Goal: Task Accomplishment & Management: Complete application form

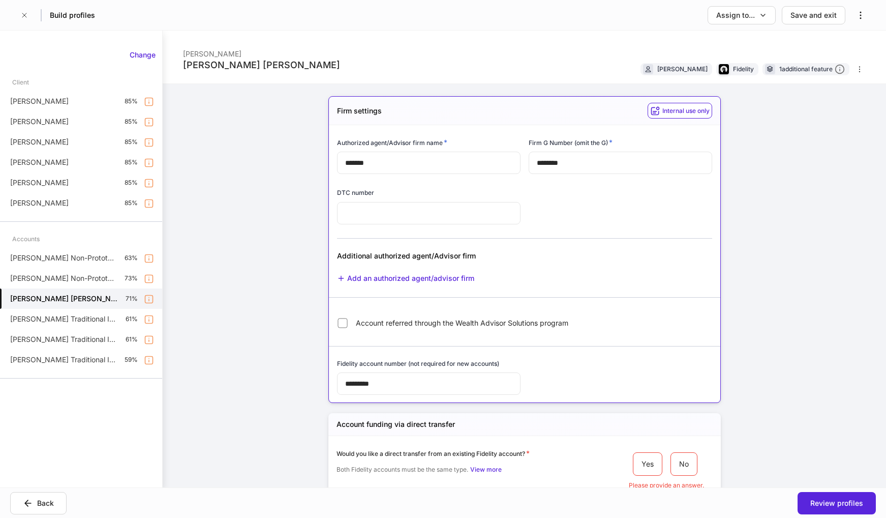
scroll to position [1171, 0]
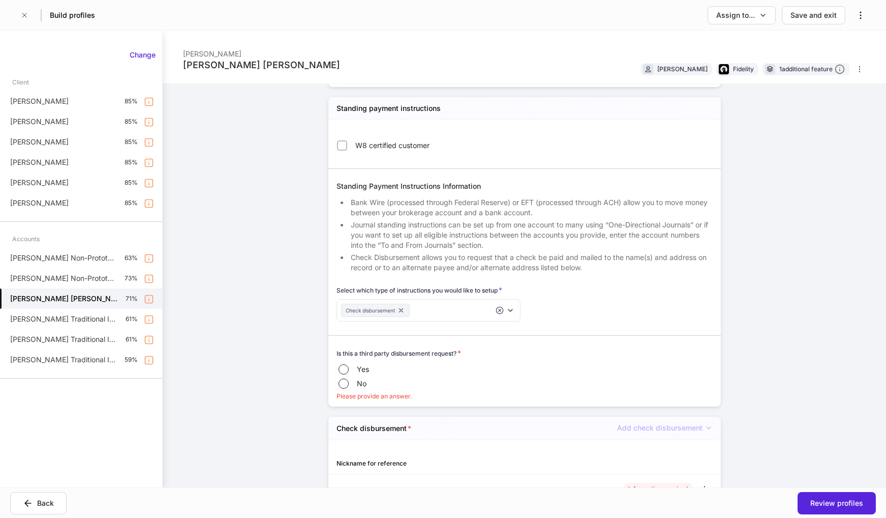
click at [788, 282] on div "**********" at bounding box center [525, 259] width 724 height 457
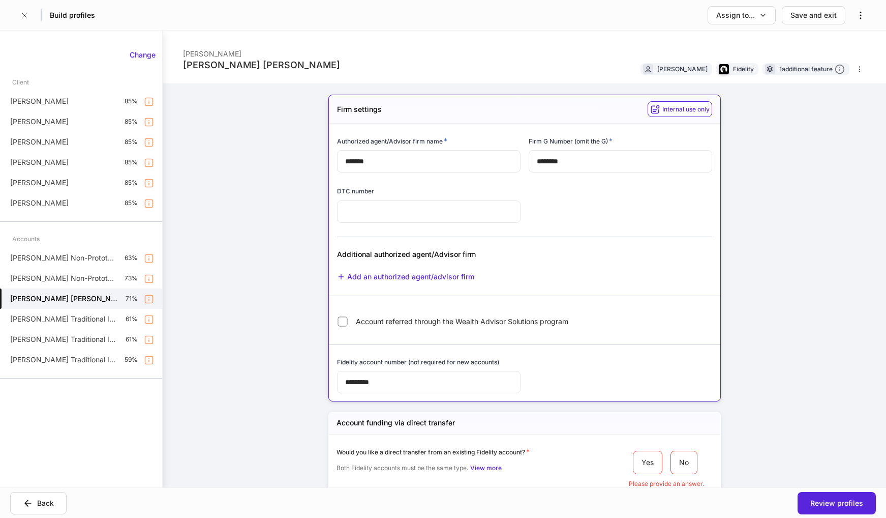
scroll to position [0, 0]
click at [817, 18] on div "Save and exit" at bounding box center [814, 15] width 46 height 10
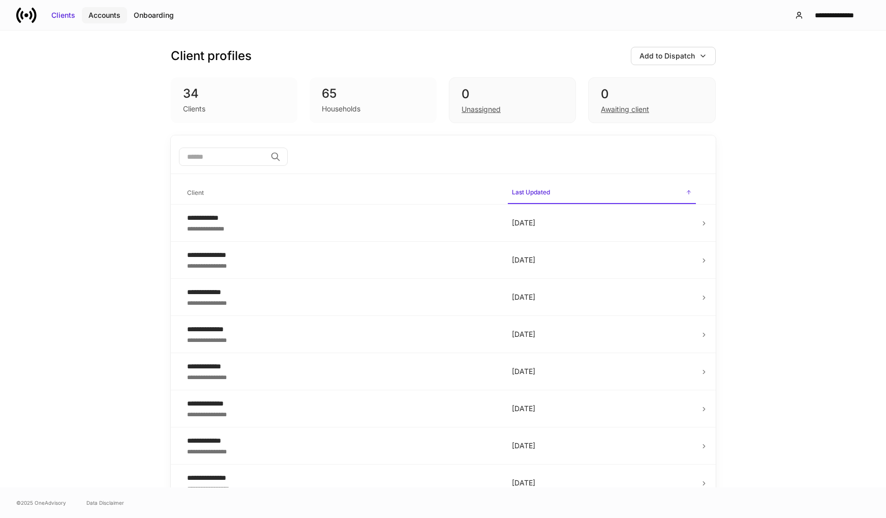
click at [107, 18] on div "Accounts" at bounding box center [104, 15] width 32 height 10
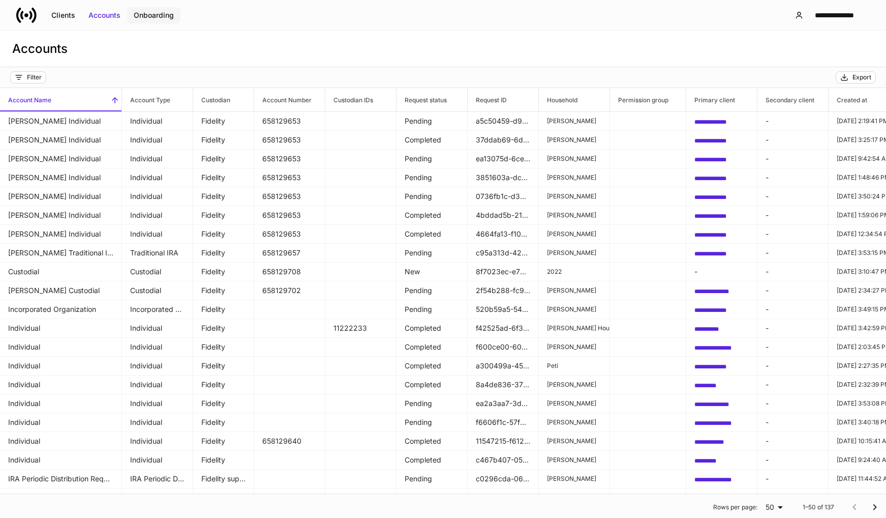
click at [152, 16] on div "Onboarding" at bounding box center [154, 15] width 40 height 10
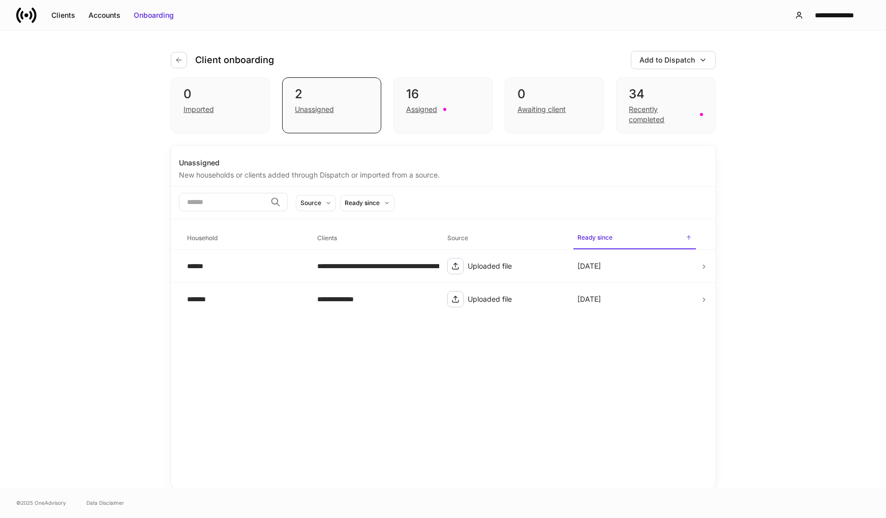
click at [839, 121] on div "**********" at bounding box center [443, 259] width 886 height 457
click at [659, 63] on div "Add to Dispatch" at bounding box center [667, 60] width 55 height 10
click at [648, 112] on div "Import protocol" at bounding box center [641, 116] width 51 height 10
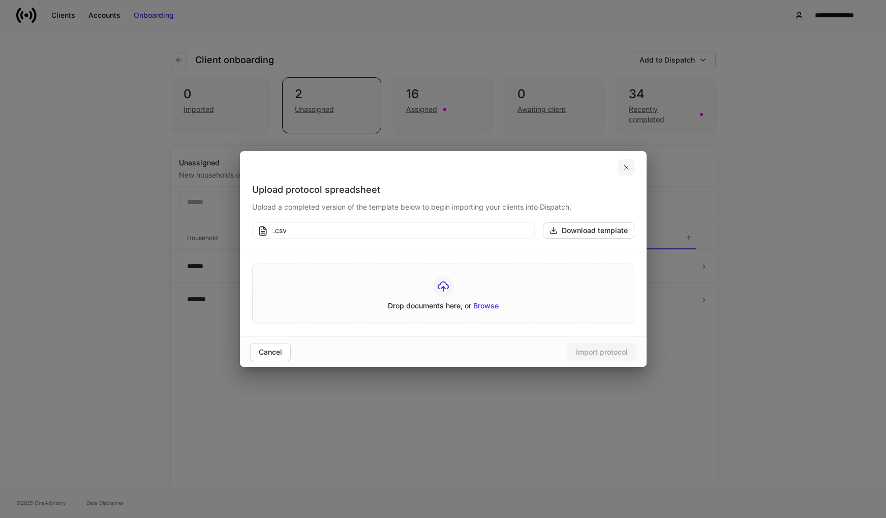
click at [629, 169] on icon "button" at bounding box center [626, 167] width 8 height 8
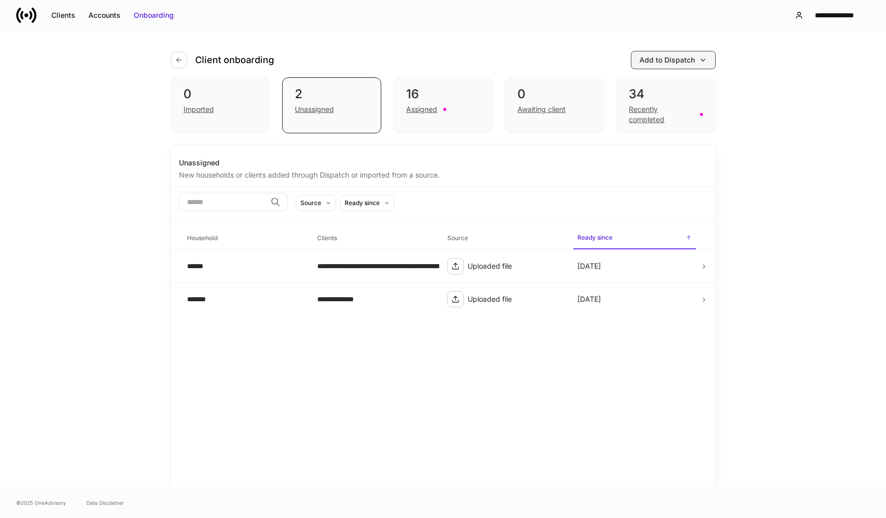
click at [673, 59] on div "Add to Dispatch" at bounding box center [667, 60] width 55 height 10
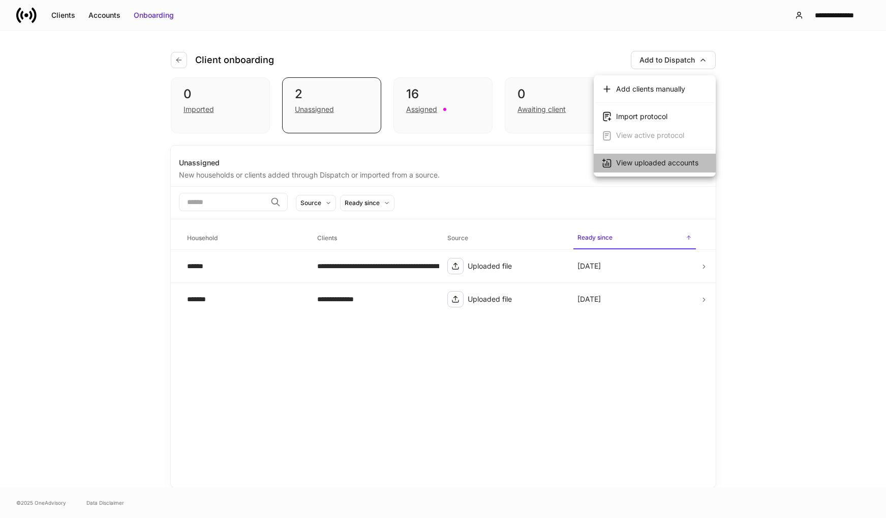
click at [667, 163] on div "View uploaded accounts" at bounding box center [657, 163] width 82 height 10
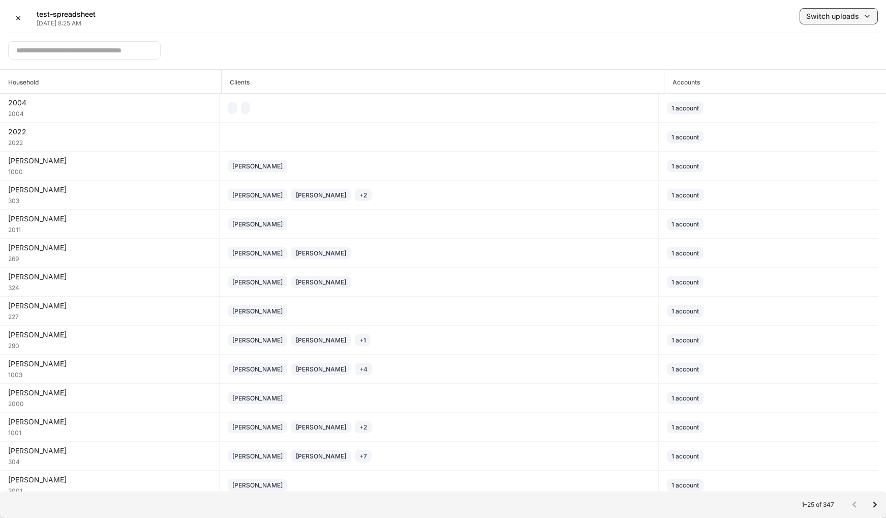
click at [820, 20] on div "Switch uploads" at bounding box center [832, 16] width 53 height 10
click at [582, 40] on div at bounding box center [443, 259] width 886 height 518
click at [98, 47] on input "text" at bounding box center [84, 50] width 153 height 18
click at [876, 503] on icon "Go to next page" at bounding box center [875, 504] width 12 height 12
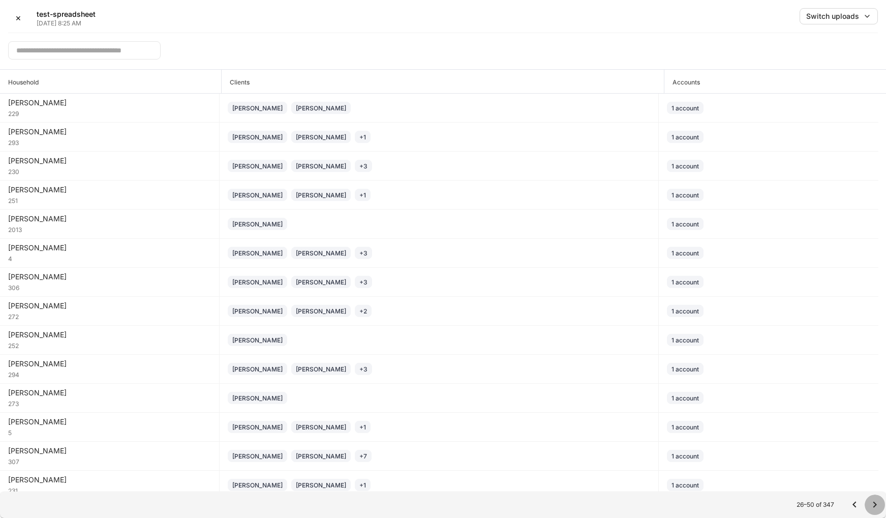
click at [876, 503] on icon "Go to next page" at bounding box center [876, 504] width 4 height 6
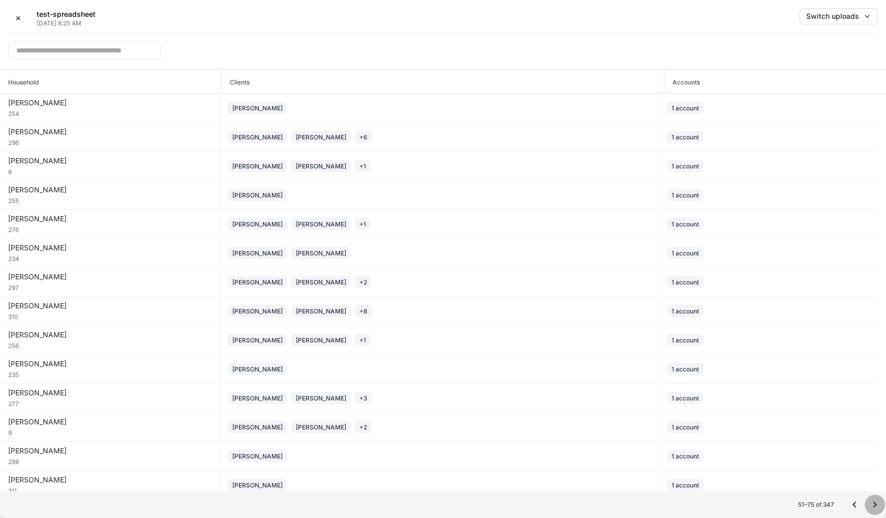
click at [876, 503] on icon "Go to next page" at bounding box center [876, 504] width 4 height 6
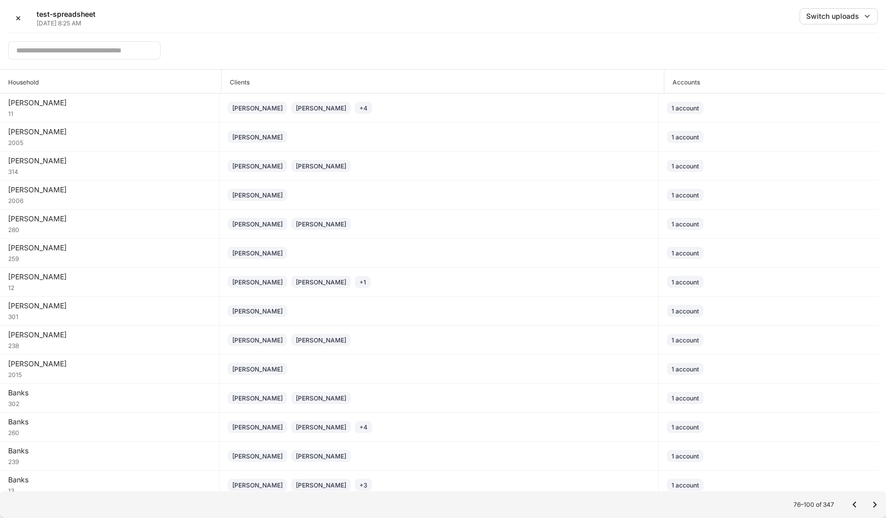
click at [876, 503] on icon "Go to next page" at bounding box center [876, 504] width 4 height 6
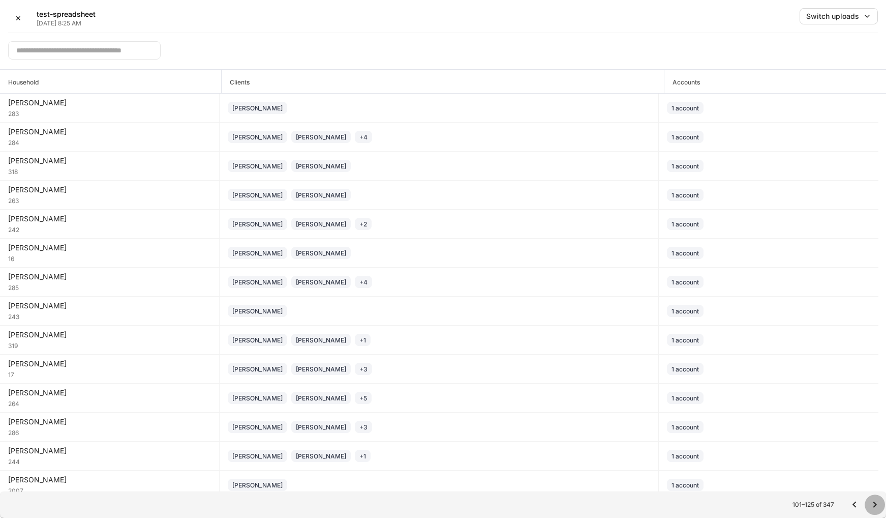
click at [876, 503] on icon "Go to next page" at bounding box center [876, 504] width 4 height 6
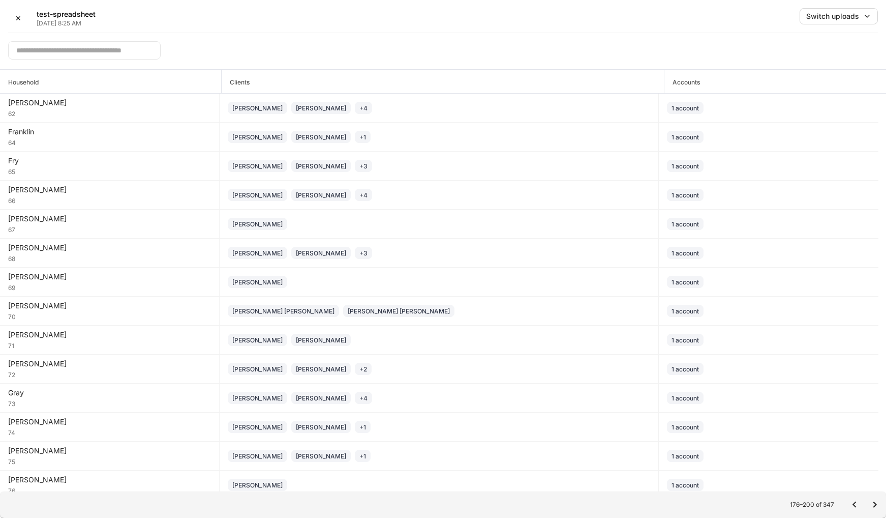
click at [876, 503] on icon "Go to next page" at bounding box center [876, 504] width 4 height 6
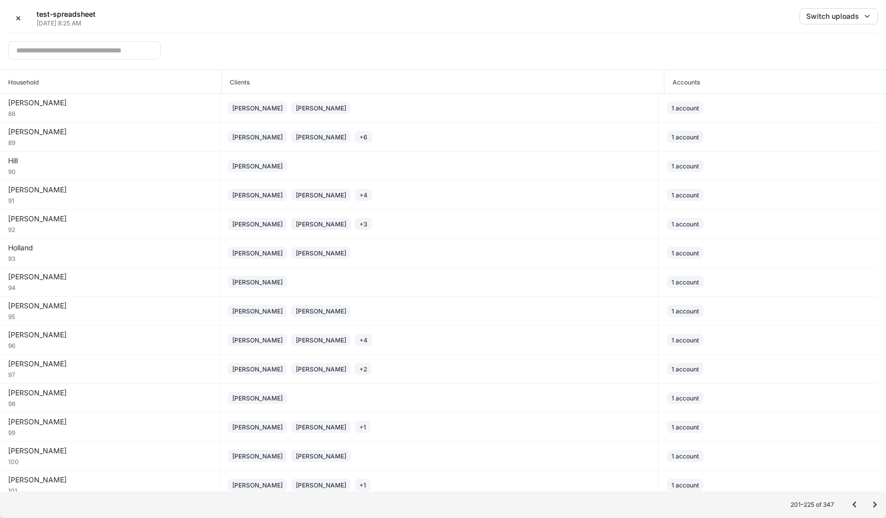
click at [876, 503] on icon "Go to next page" at bounding box center [876, 504] width 4 height 6
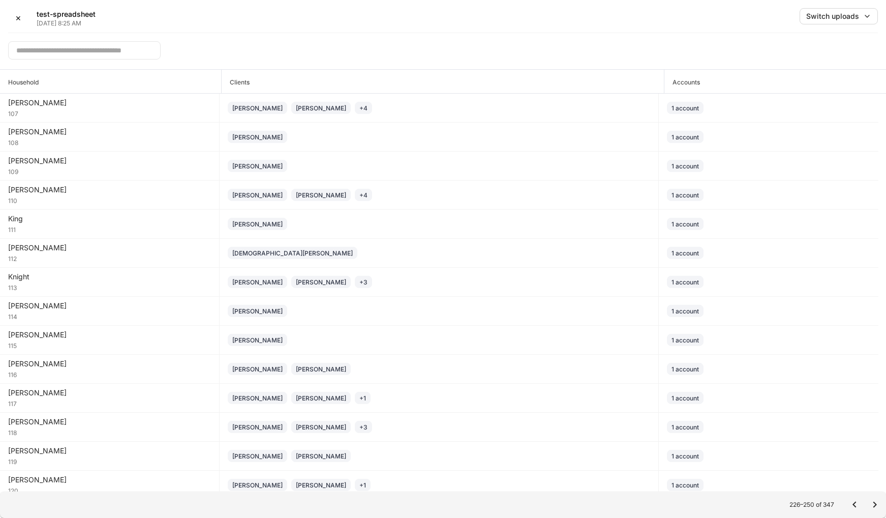
click at [876, 503] on icon "Go to next page" at bounding box center [876, 504] width 4 height 6
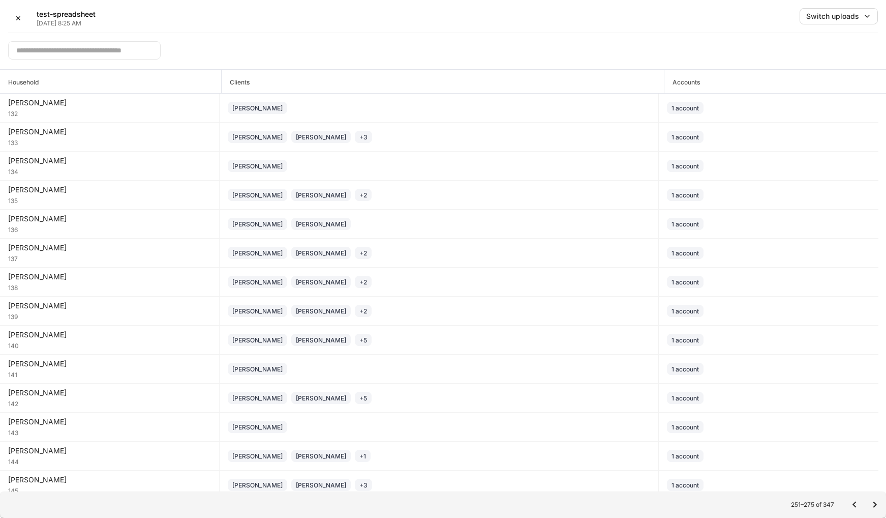
click at [876, 503] on icon "Go to next page" at bounding box center [876, 504] width 4 height 6
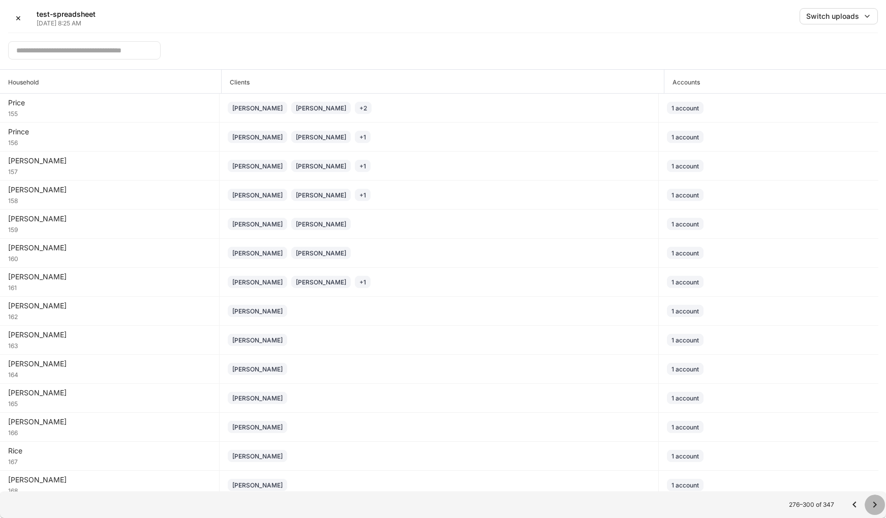
click at [876, 503] on icon "Go to next page" at bounding box center [876, 504] width 4 height 6
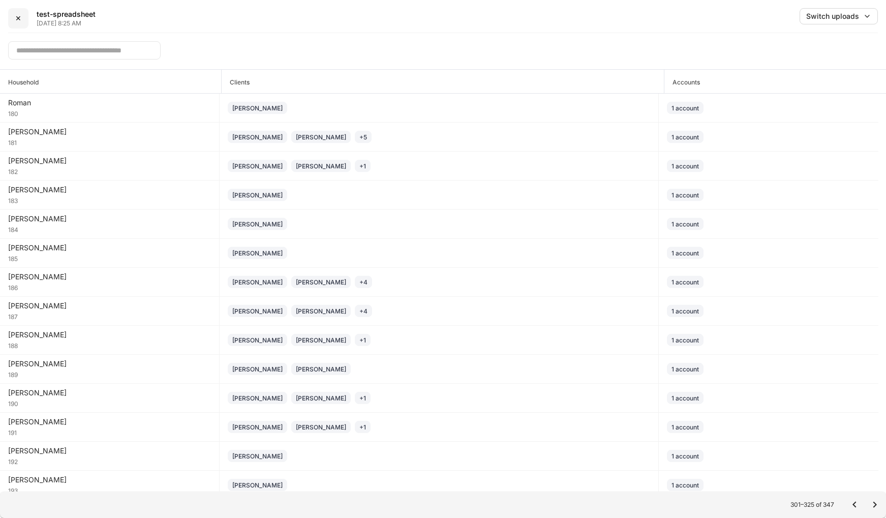
click at [18, 21] on div "✕" at bounding box center [18, 18] width 6 height 10
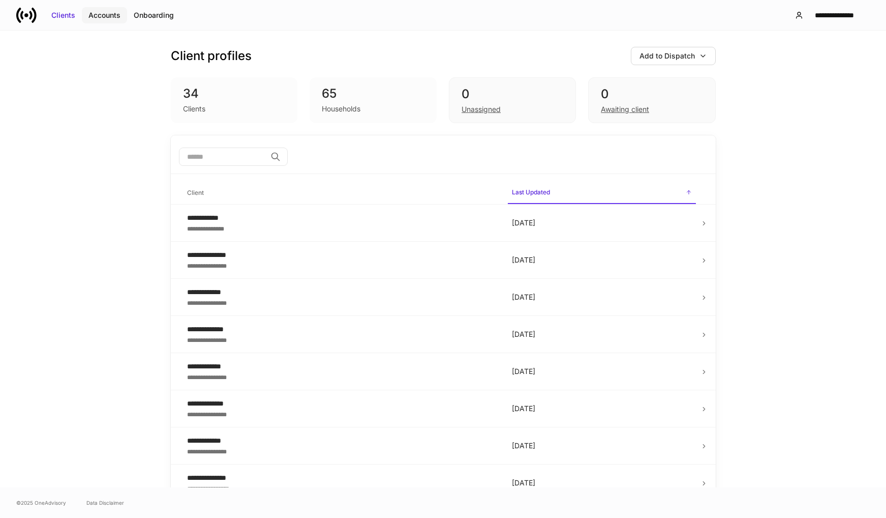
click at [107, 16] on div "Accounts" at bounding box center [104, 15] width 32 height 10
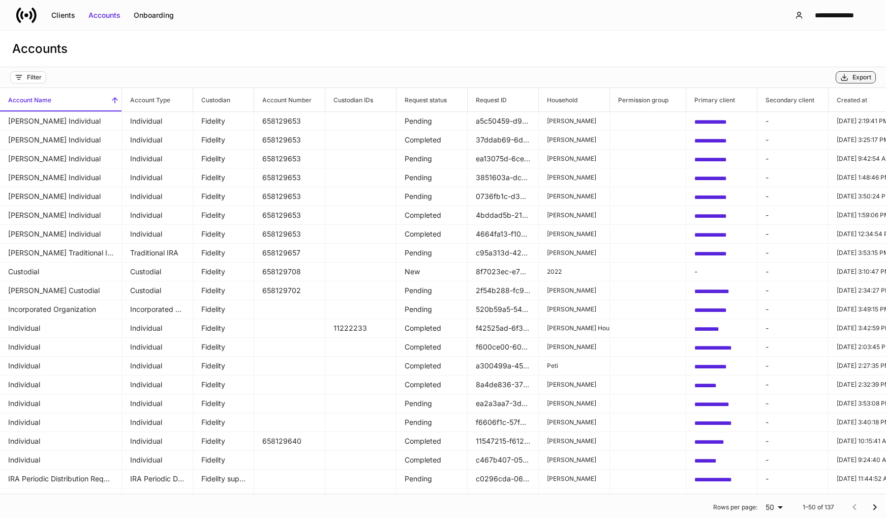
click at [848, 77] on icon "button" at bounding box center [845, 77] width 8 height 8
click at [524, 10] on div "**********" at bounding box center [443, 15] width 886 height 30
drag, startPoint x: 86, startPoint y: 501, endPoint x: 78, endPoint y: 505, distance: 8.9
click at [86, 501] on div "Rows per page: 50 ** 1–50 of 137" at bounding box center [443, 507] width 886 height 26
click at [172, 100] on span "Account Type" at bounding box center [157, 99] width 71 height 23
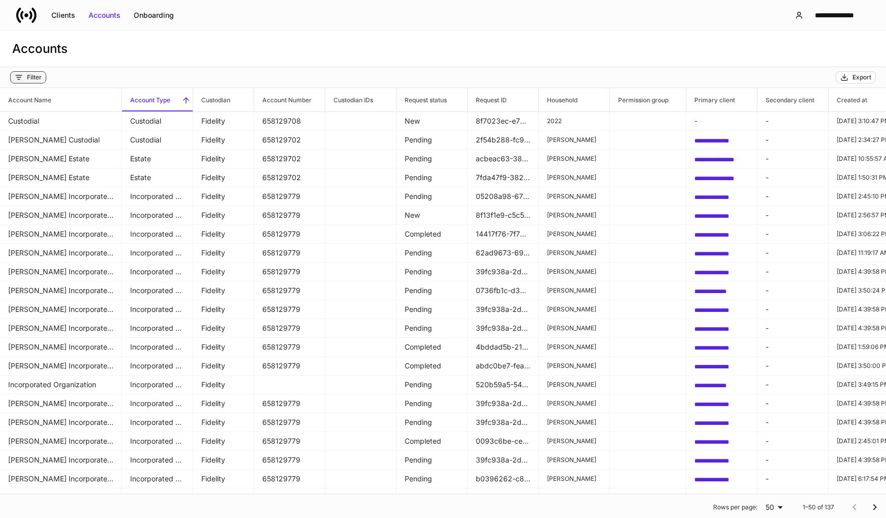
click at [34, 76] on div "Filter" at bounding box center [34, 77] width 15 height 8
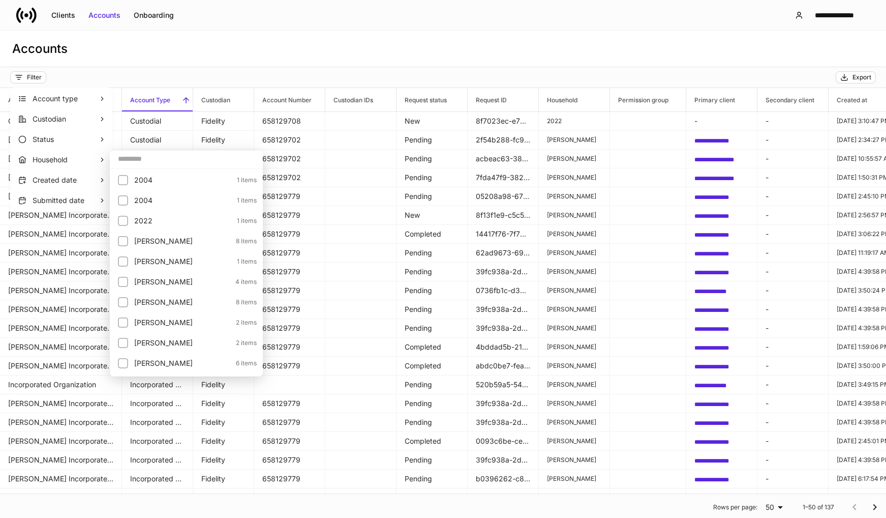
click at [480, 38] on div at bounding box center [443, 259] width 886 height 518
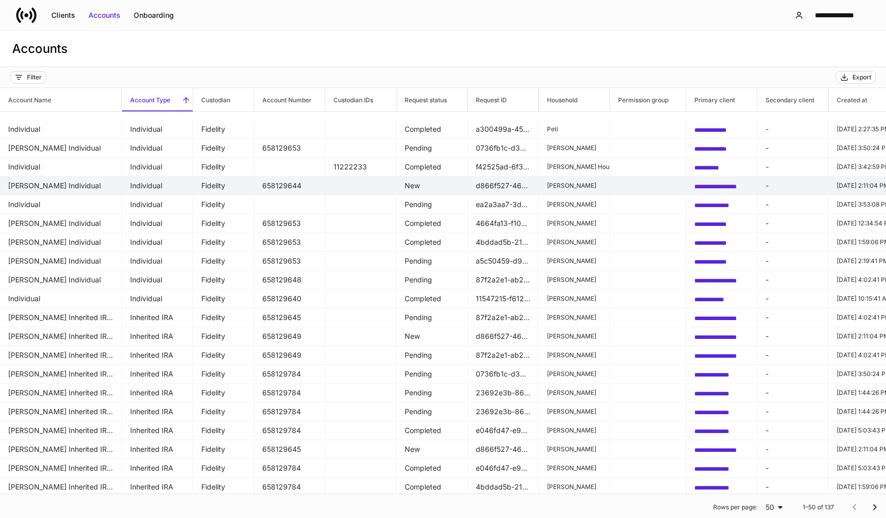
scroll to position [567, 0]
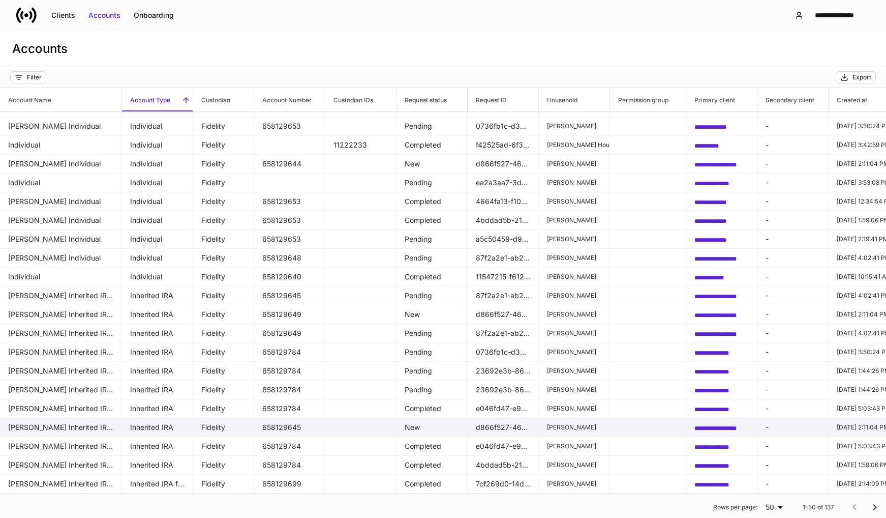
click at [720, 425] on span "**********" at bounding box center [716, 428] width 42 height 6
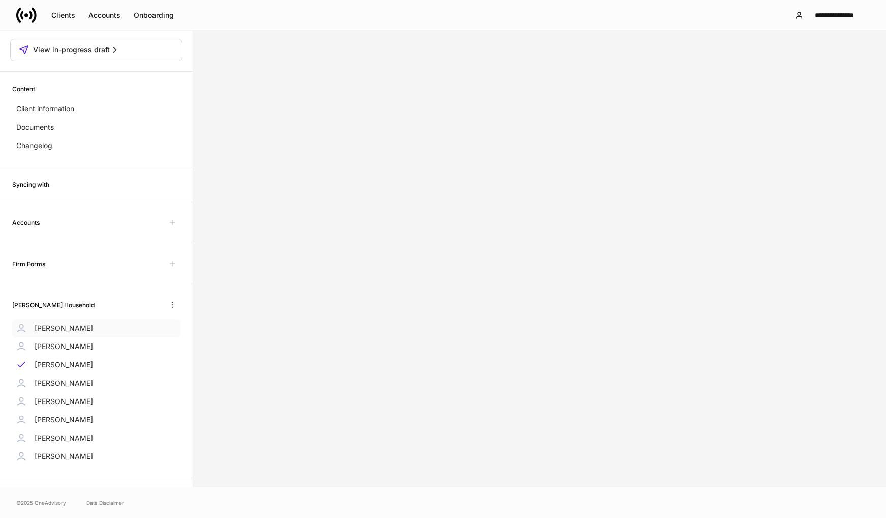
scroll to position [44, 0]
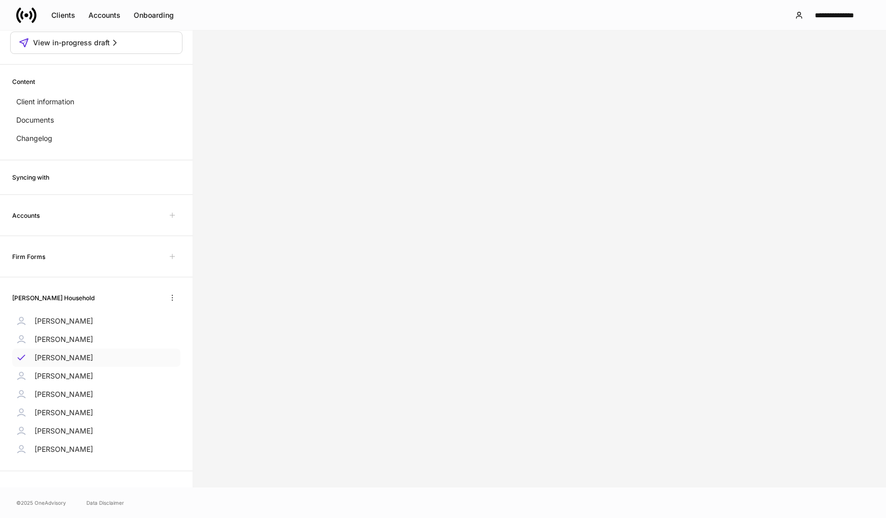
click at [68, 362] on p "[PERSON_NAME]" at bounding box center [64, 357] width 58 height 10
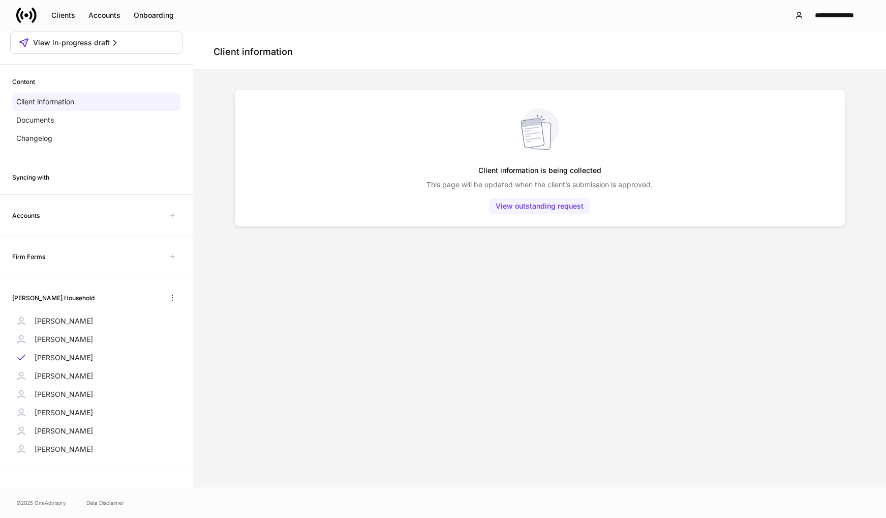
click at [542, 205] on div "View outstanding request" at bounding box center [540, 206] width 88 height 10
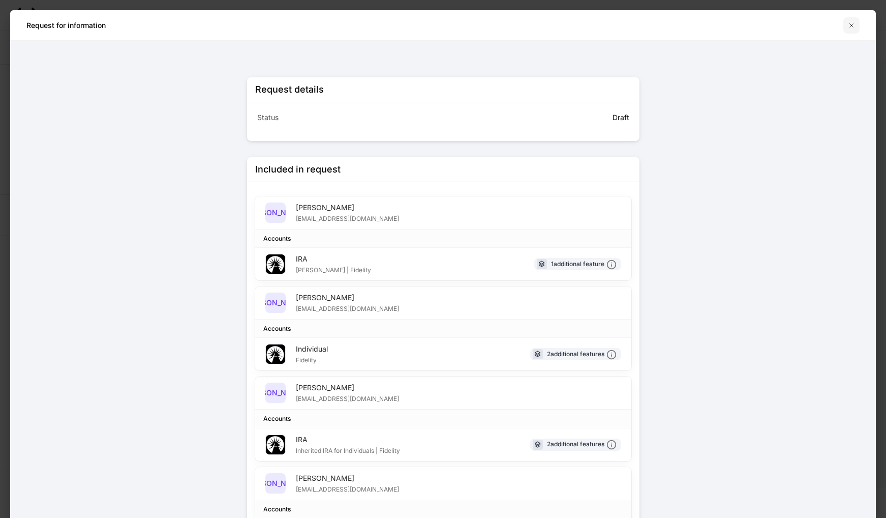
click at [851, 25] on icon "button" at bounding box center [852, 25] width 4 height 4
click at [850, 29] on icon "button" at bounding box center [852, 25] width 8 height 8
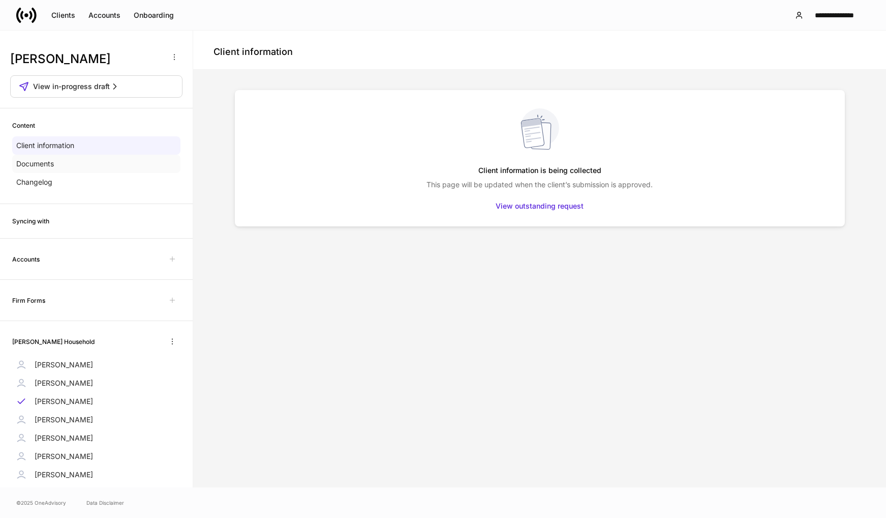
click at [37, 160] on p "Documents" at bounding box center [35, 164] width 38 height 10
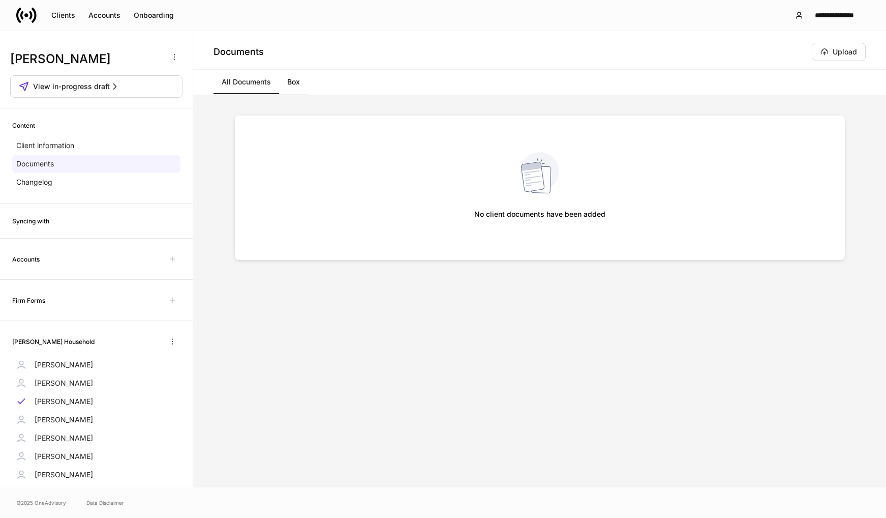
click at [298, 85] on link "Box" at bounding box center [293, 82] width 29 height 24
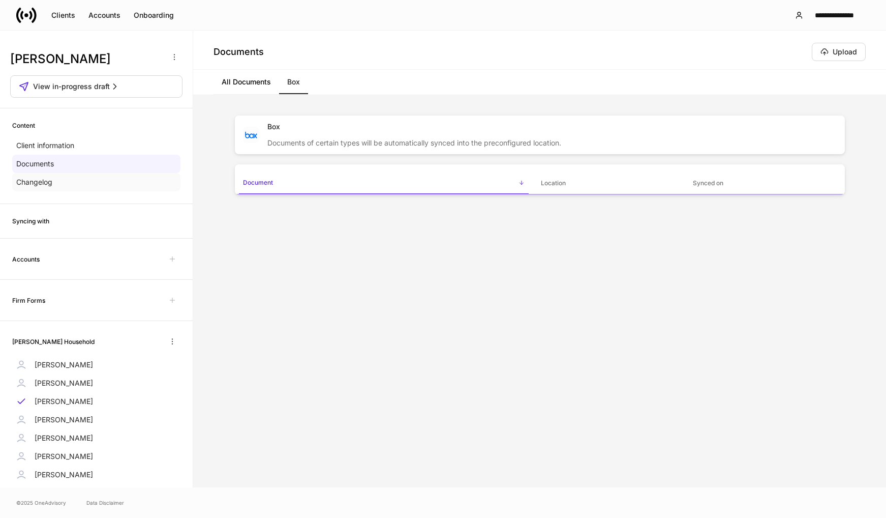
click at [41, 183] on p "Changelog" at bounding box center [34, 182] width 36 height 10
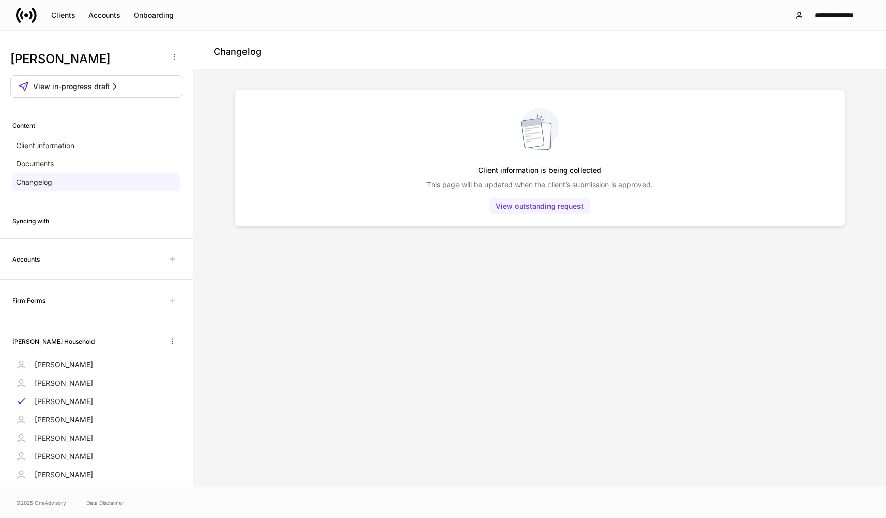
click at [527, 202] on div "View outstanding request" at bounding box center [540, 206] width 88 height 10
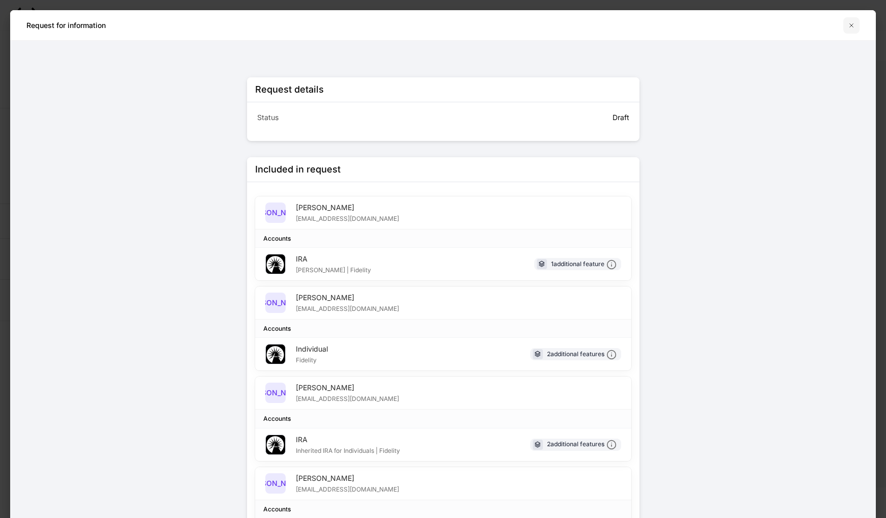
click at [852, 26] on icon "button" at bounding box center [852, 25] width 8 height 8
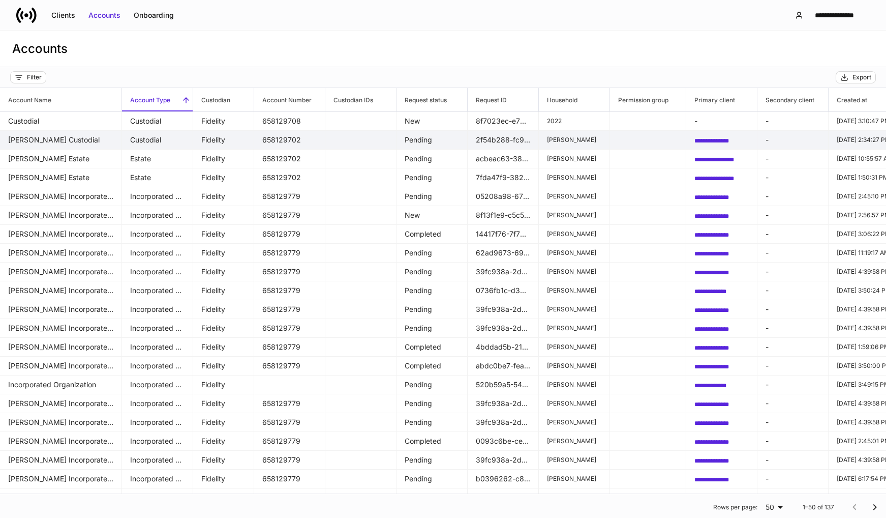
click at [723, 140] on span "**********" at bounding box center [712, 141] width 35 height 6
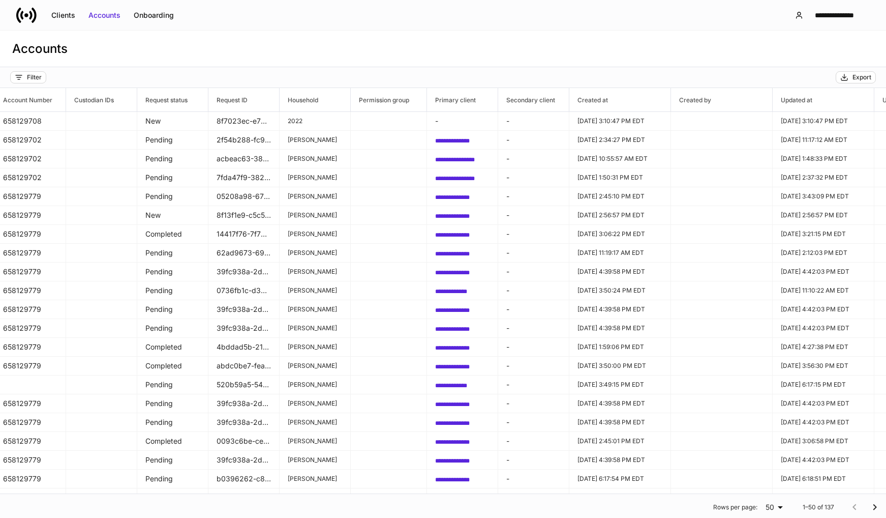
scroll to position [0, 301]
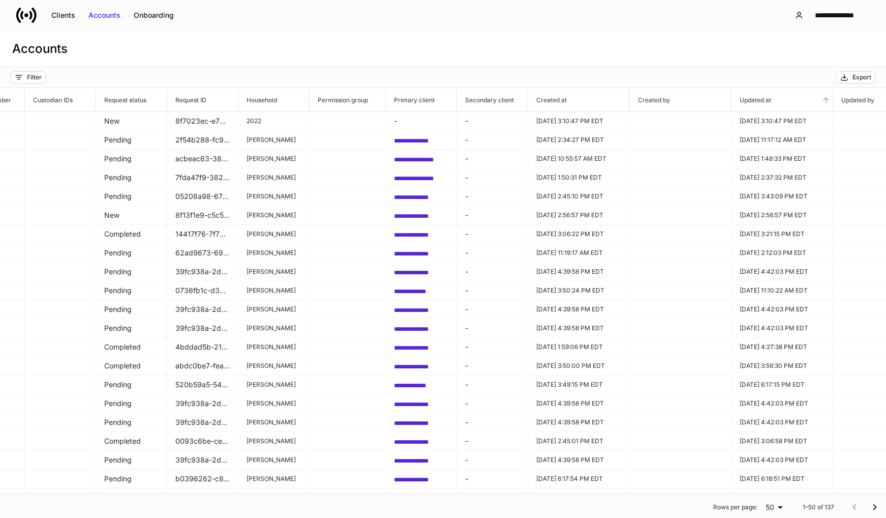
click at [784, 102] on span "Updated at" at bounding box center [782, 99] width 101 height 23
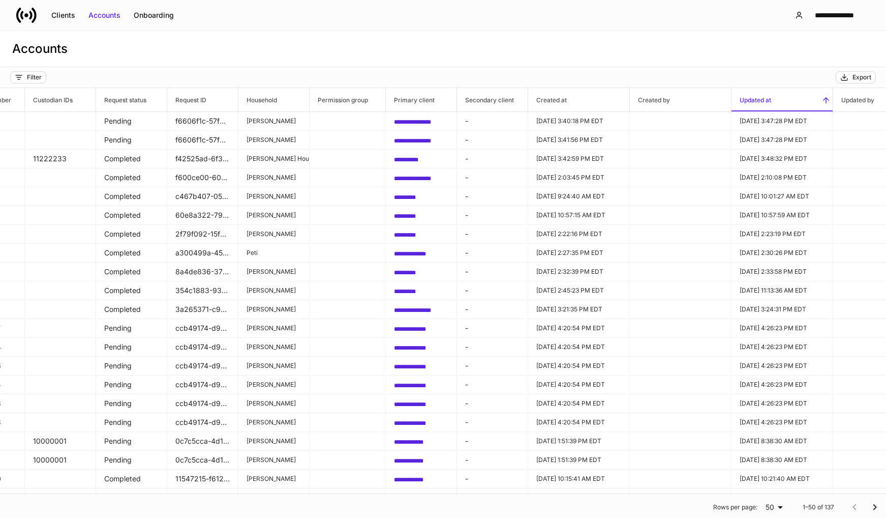
click at [783, 103] on span "Updated at" at bounding box center [782, 99] width 101 height 23
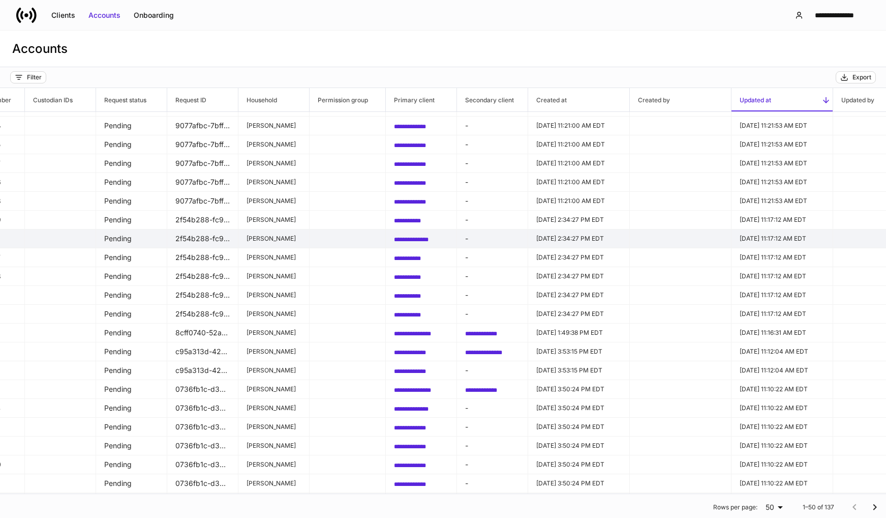
scroll to position [0, 301]
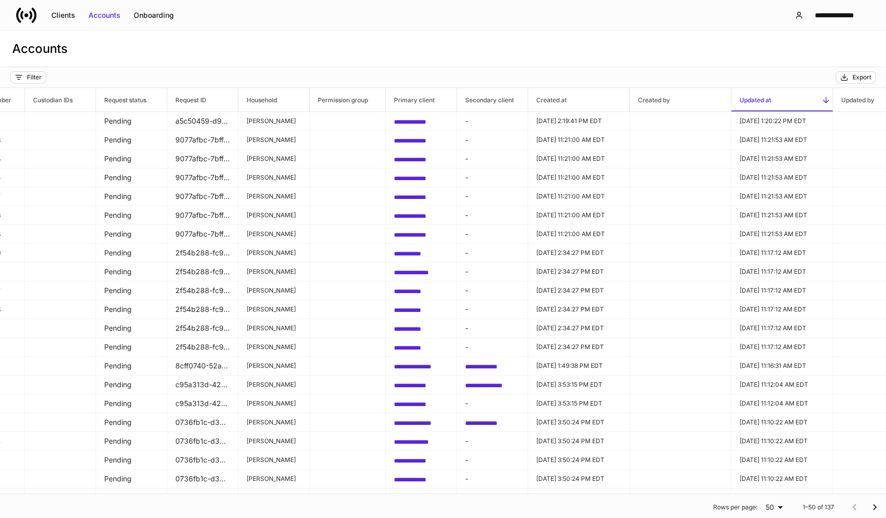
click at [631, 45] on div "Accounts" at bounding box center [443, 49] width 886 height 37
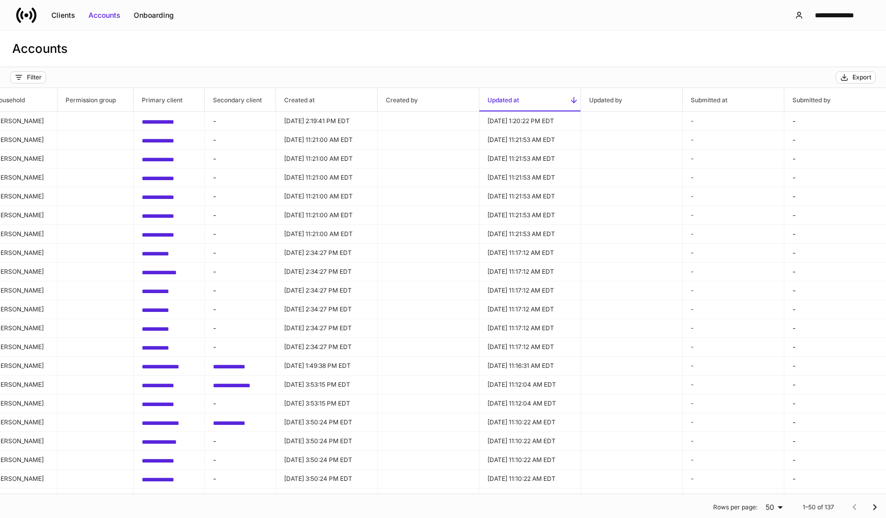
scroll to position [0, 0]
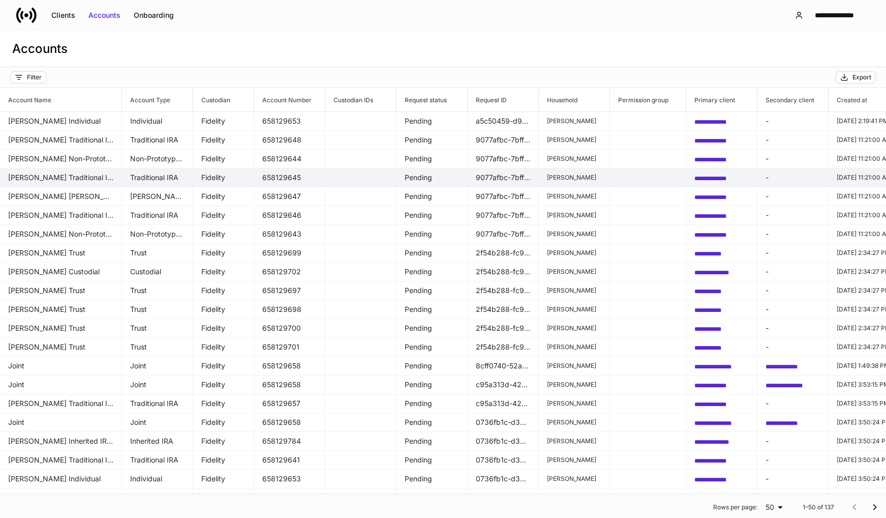
click at [60, 174] on td "[PERSON_NAME] Traditional IRA" at bounding box center [61, 177] width 122 height 19
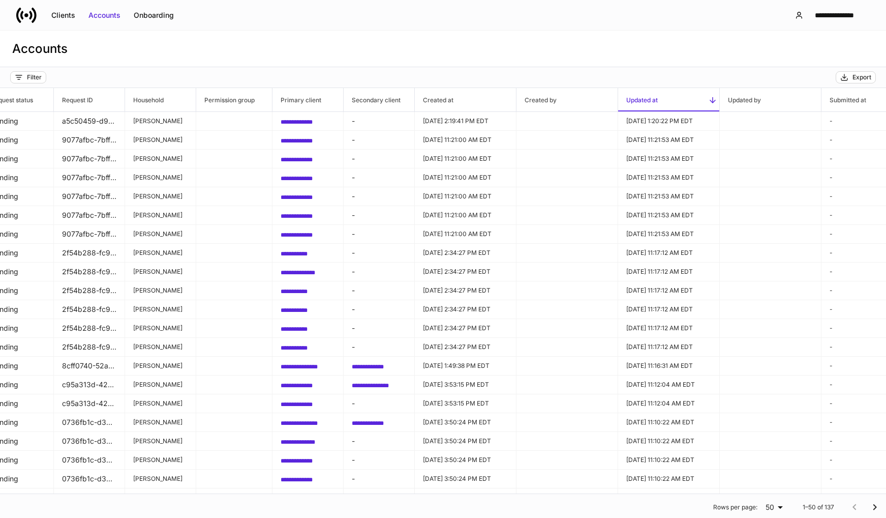
scroll to position [0, 413]
click at [158, 17] on div "Onboarding" at bounding box center [154, 15] width 40 height 10
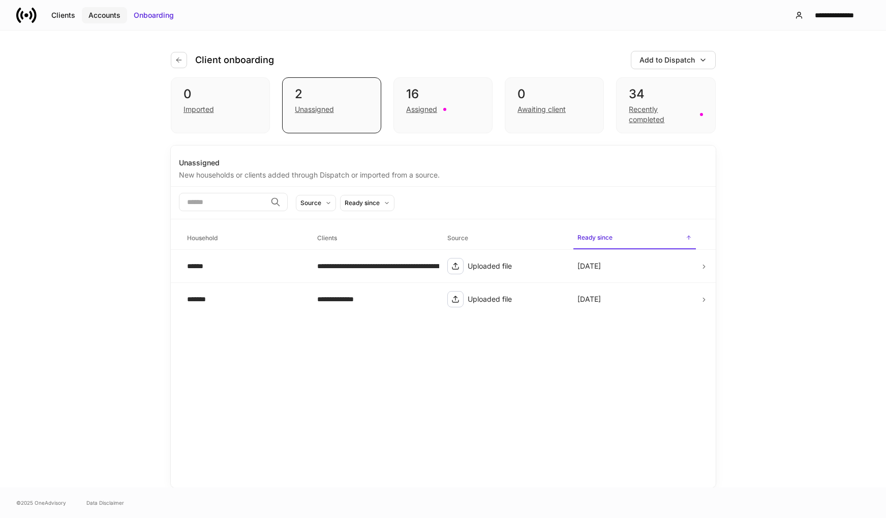
click at [112, 17] on div "Accounts" at bounding box center [104, 15] width 32 height 10
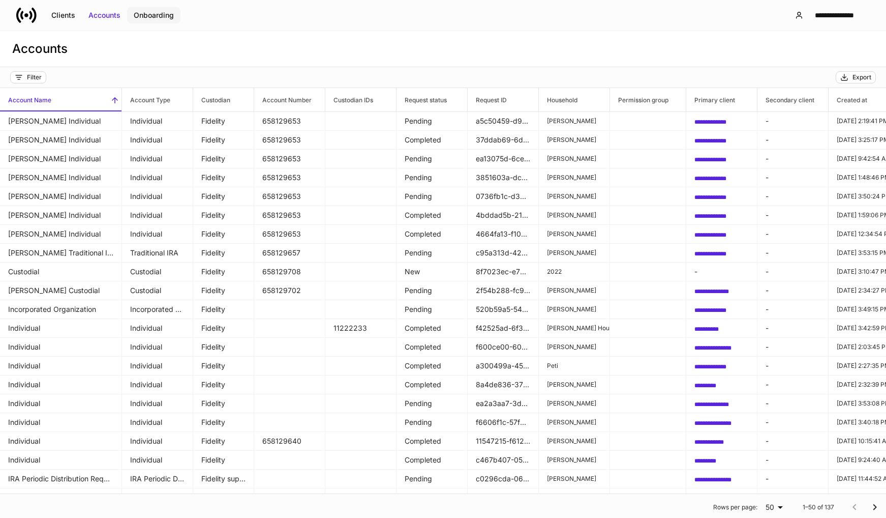
click at [169, 19] on div "Onboarding" at bounding box center [154, 15] width 40 height 10
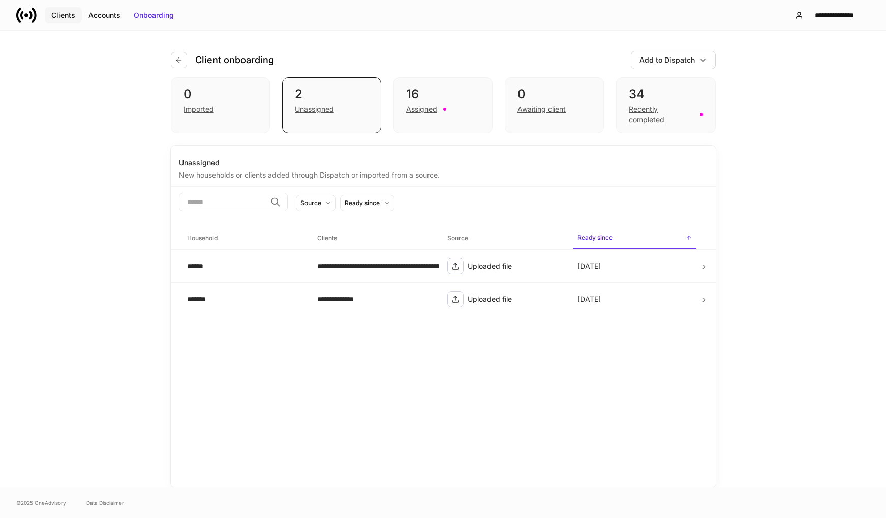
click at [66, 17] on div "Clients" at bounding box center [63, 15] width 24 height 10
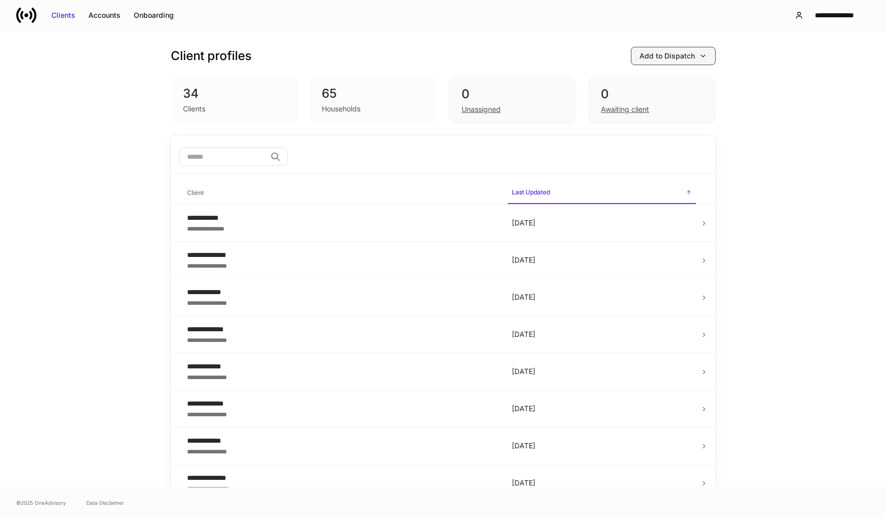
click at [683, 59] on button "Add to Dispatch" at bounding box center [673, 56] width 85 height 18
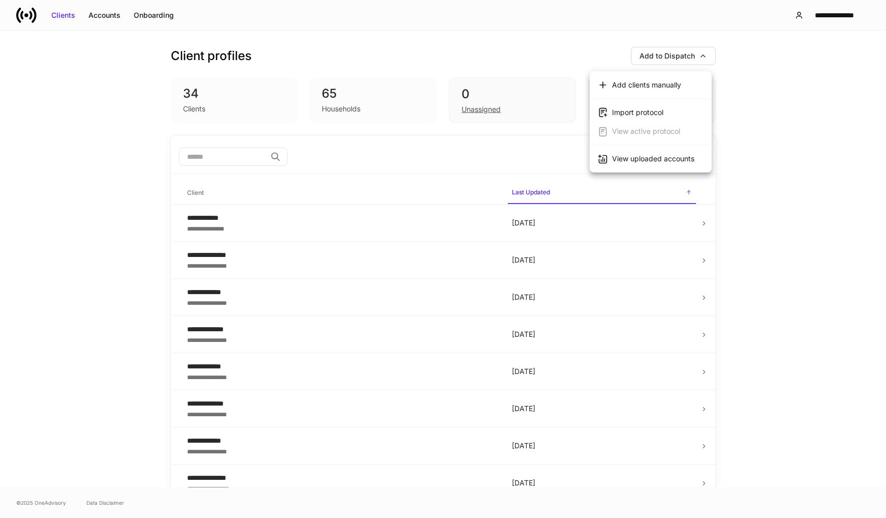
drag, startPoint x: 104, startPoint y: 114, endPoint x: 112, endPoint y: 45, distance: 69.6
click at [107, 111] on div at bounding box center [443, 259] width 886 height 518
click at [109, 16] on div "Accounts" at bounding box center [104, 15] width 32 height 10
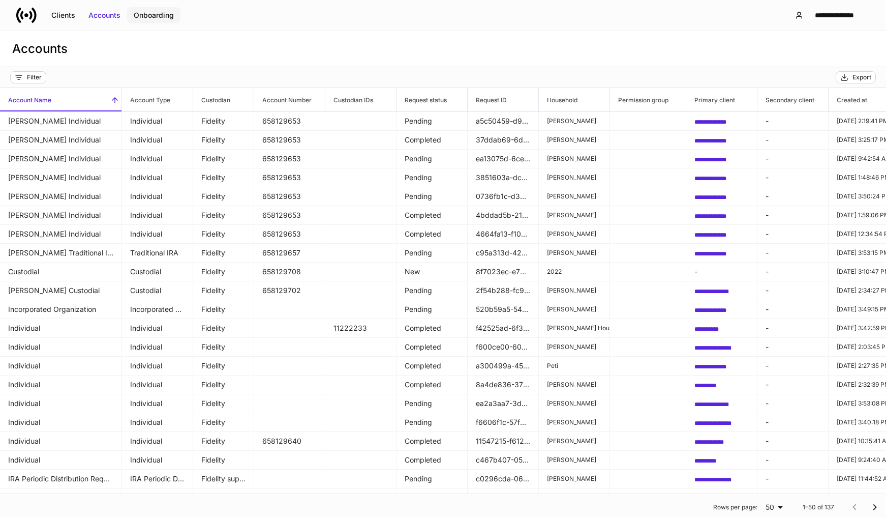
click at [157, 17] on div "Onboarding" at bounding box center [154, 15] width 40 height 10
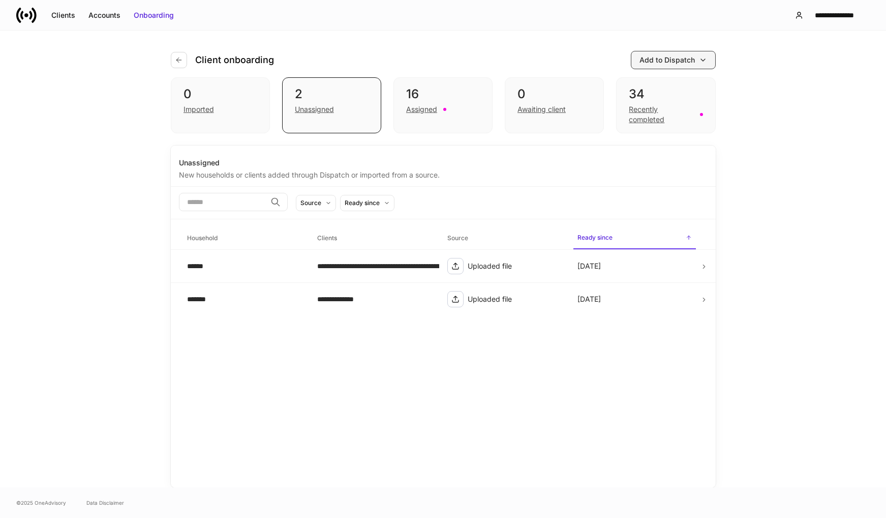
click at [686, 63] on div "Add to Dispatch" at bounding box center [667, 60] width 55 height 10
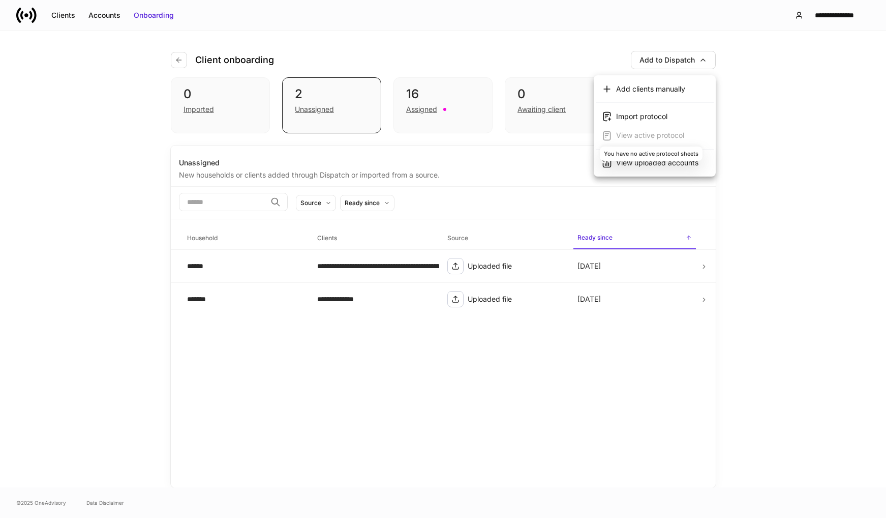
click at [679, 133] on span "View active protocol" at bounding box center [650, 135] width 68 height 9
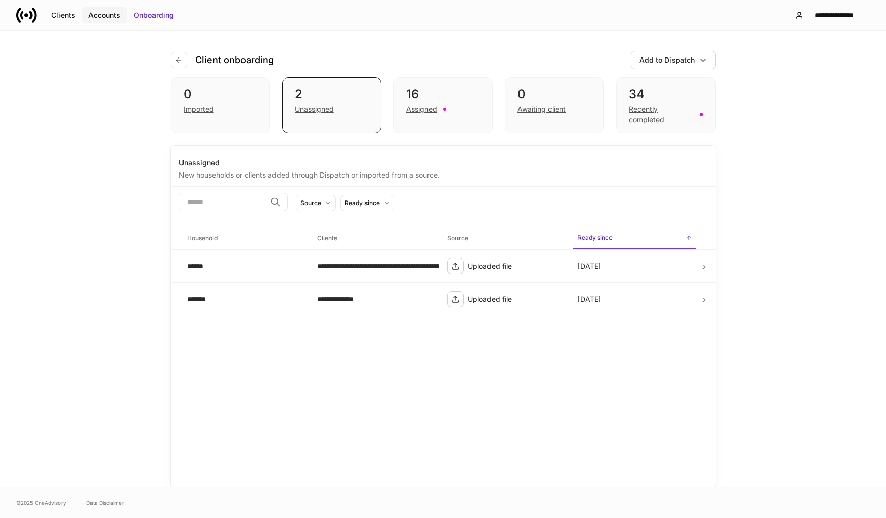
click at [104, 13] on div "Accounts" at bounding box center [104, 15] width 32 height 10
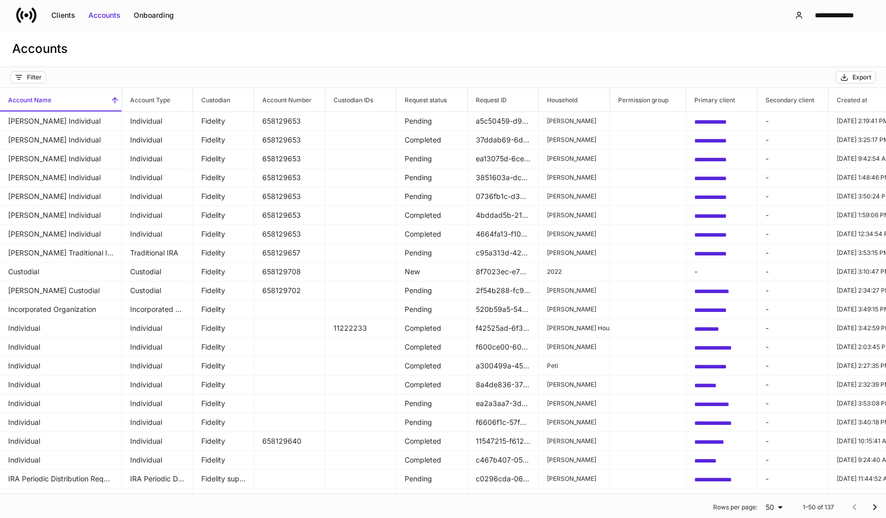
click at [340, 50] on div "Accounts" at bounding box center [443, 49] width 886 height 37
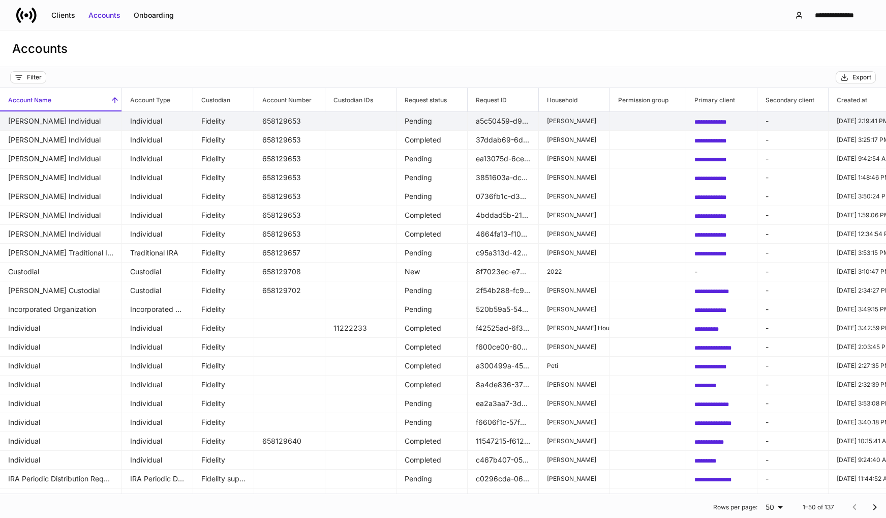
click at [74, 125] on td "[PERSON_NAME] Individual" at bounding box center [61, 121] width 122 height 19
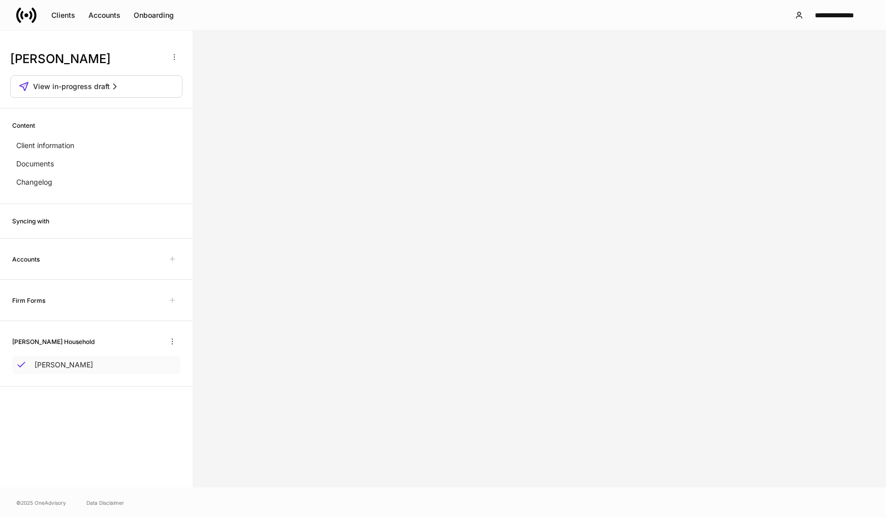
click at [65, 368] on p "[PERSON_NAME]" at bounding box center [64, 365] width 58 height 10
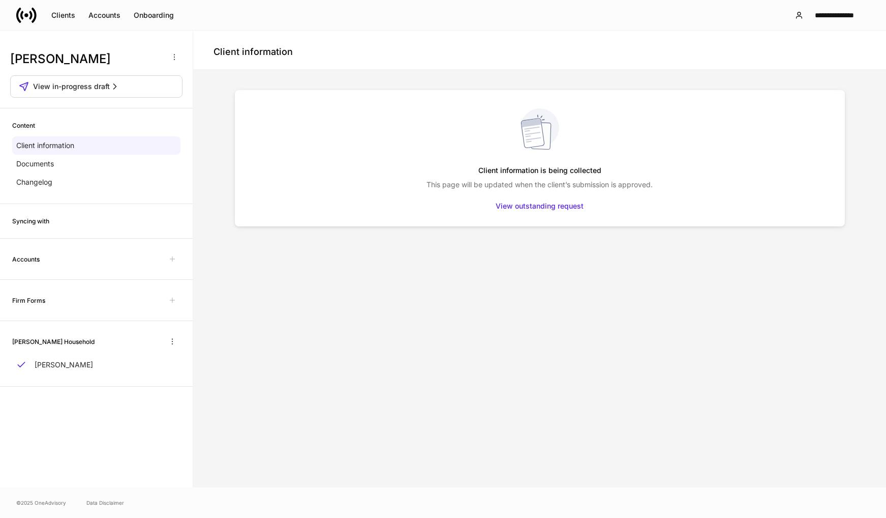
click at [48, 255] on div "Accounts" at bounding box center [96, 259] width 168 height 16
click at [25, 252] on div "Accounts" at bounding box center [96, 259] width 168 height 16
click at [25, 214] on div "Syncing with" at bounding box center [96, 221] width 193 height 35
drag, startPoint x: 25, startPoint y: 214, endPoint x: 25, endPoint y: 221, distance: 7.1
click at [25, 221] on h6 "Syncing with" at bounding box center [30, 221] width 37 height 10
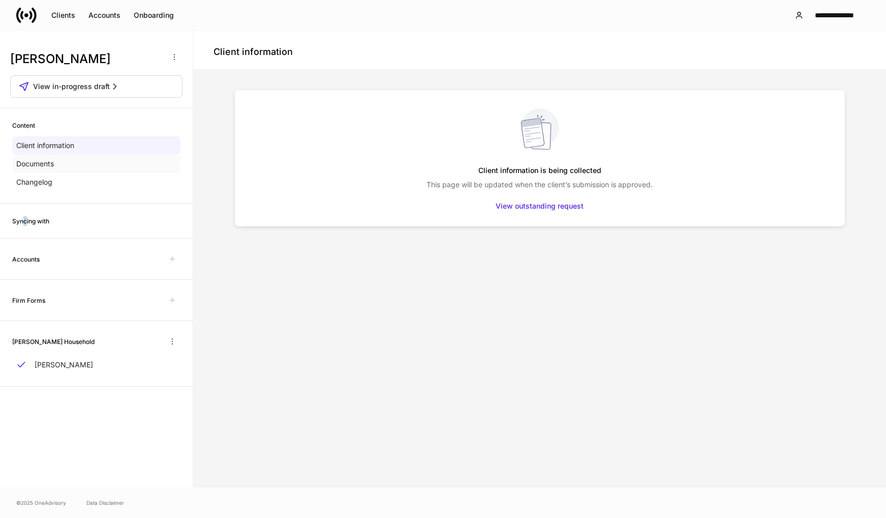
click at [25, 157] on div "Documents" at bounding box center [96, 164] width 168 height 18
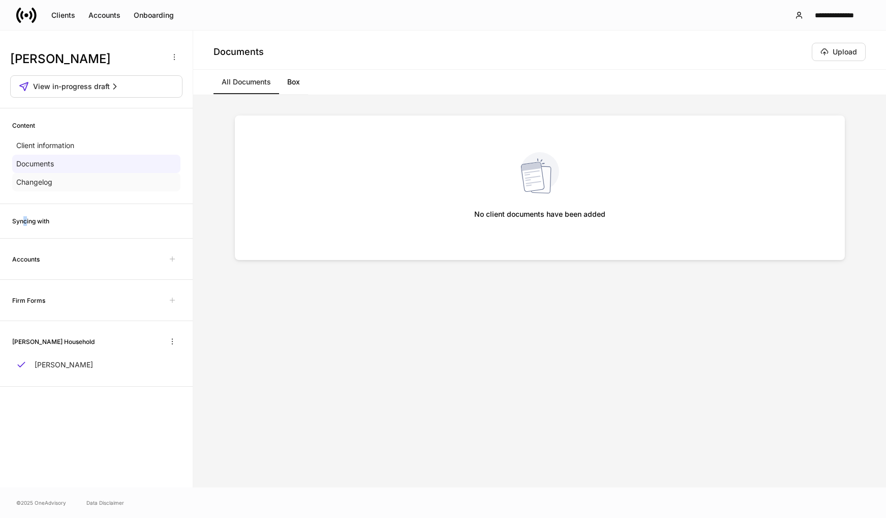
click at [36, 182] on p "Changelog" at bounding box center [34, 182] width 36 height 10
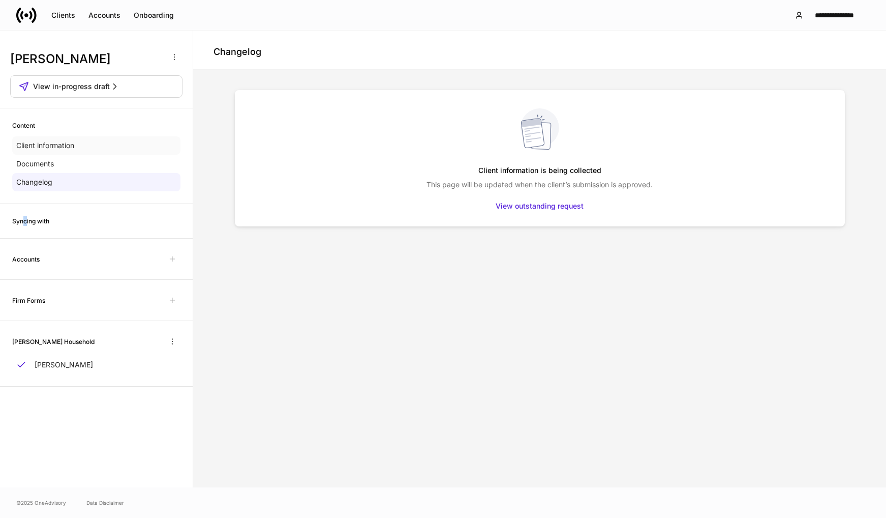
click at [40, 144] on p "Client information" at bounding box center [45, 145] width 58 height 10
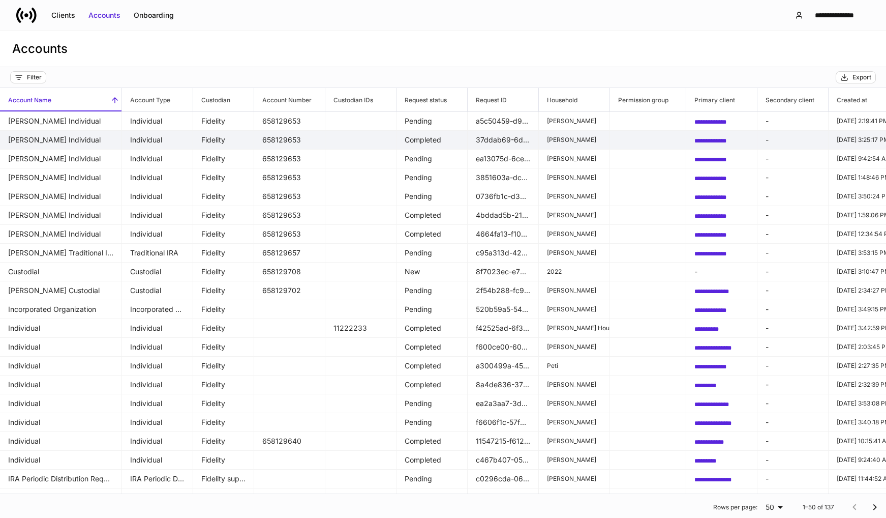
click at [438, 139] on td "Completed" at bounding box center [432, 140] width 71 height 19
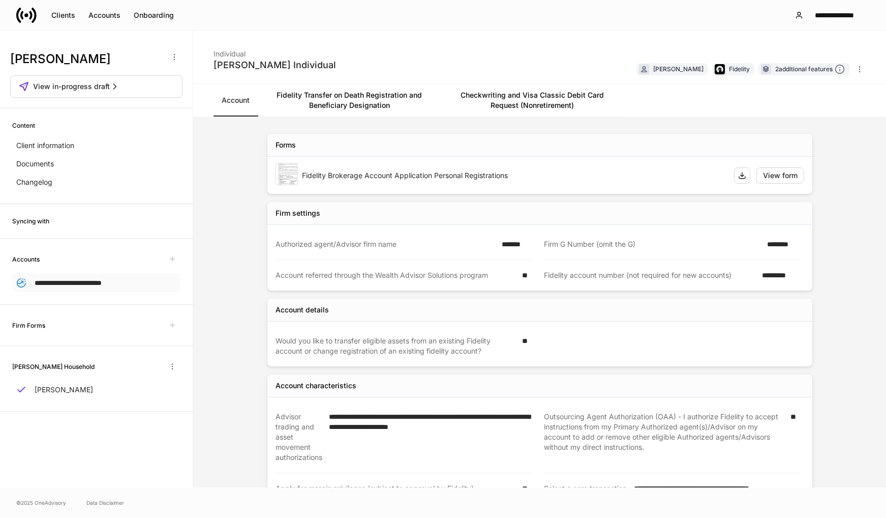
click at [20, 281] on icon at bounding box center [21, 283] width 9 height 9
click at [89, 86] on span "View in-progress draft" at bounding box center [71, 86] width 77 height 10
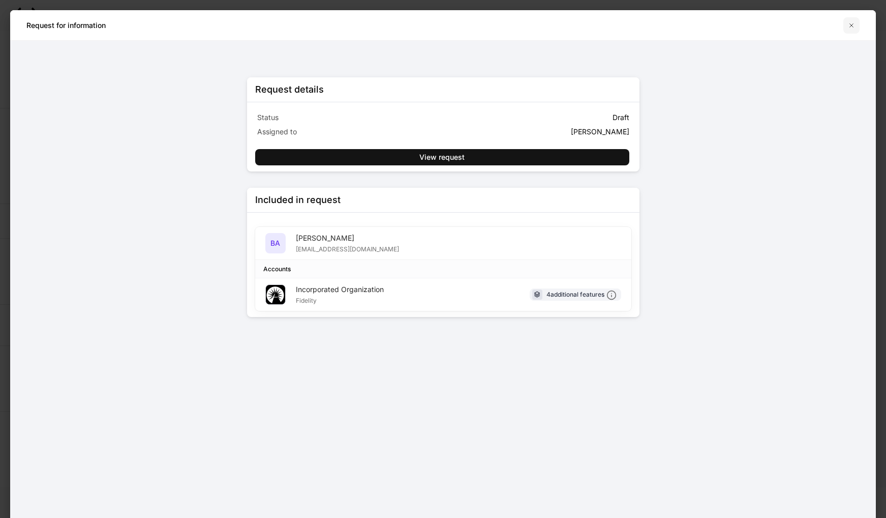
click at [852, 24] on icon "button" at bounding box center [852, 25] width 8 height 8
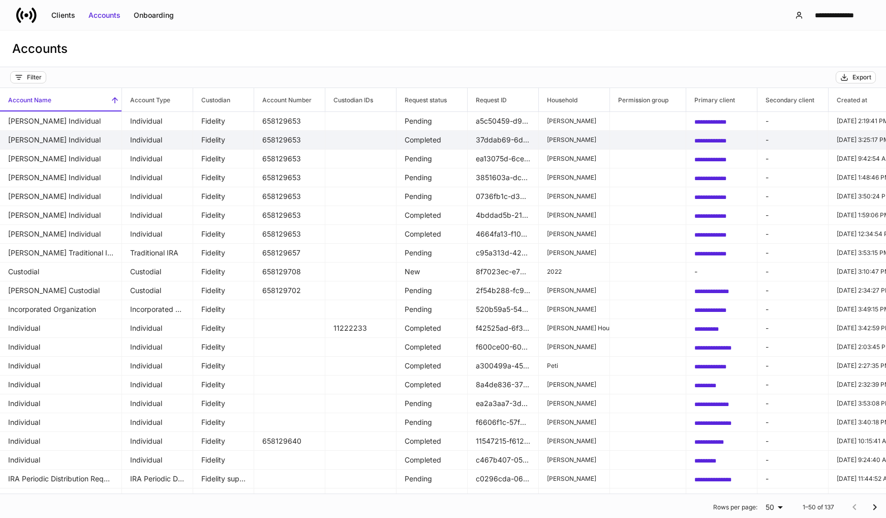
click at [419, 138] on td "Completed" at bounding box center [432, 140] width 71 height 19
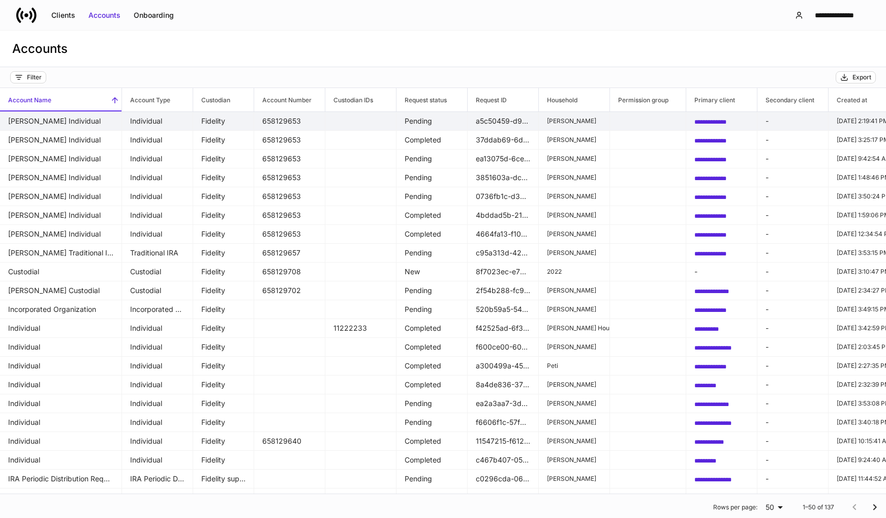
click at [386, 119] on td at bounding box center [360, 121] width 71 height 19
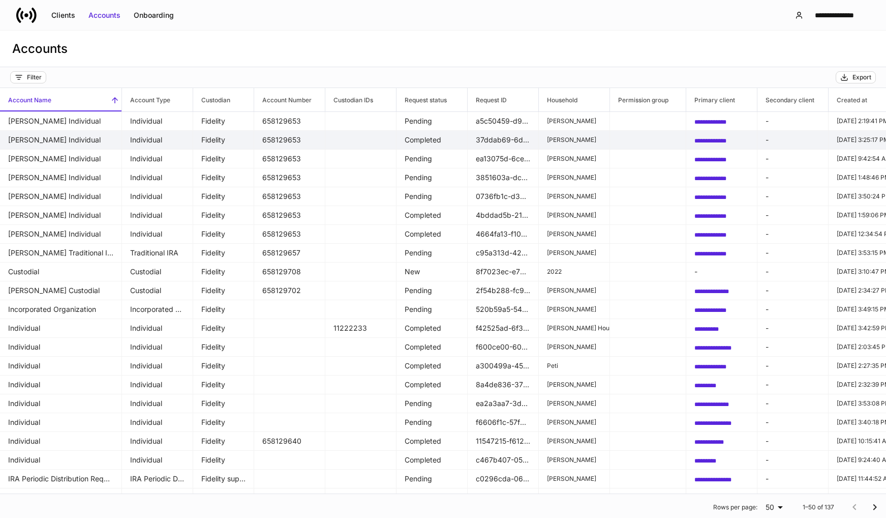
click at [402, 141] on td "Completed" at bounding box center [432, 140] width 71 height 19
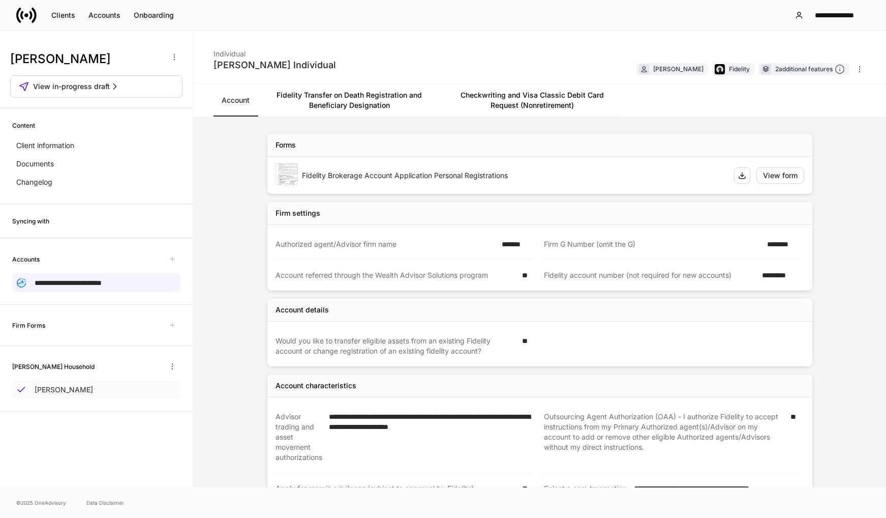
click at [46, 389] on p "[PERSON_NAME]" at bounding box center [64, 389] width 58 height 10
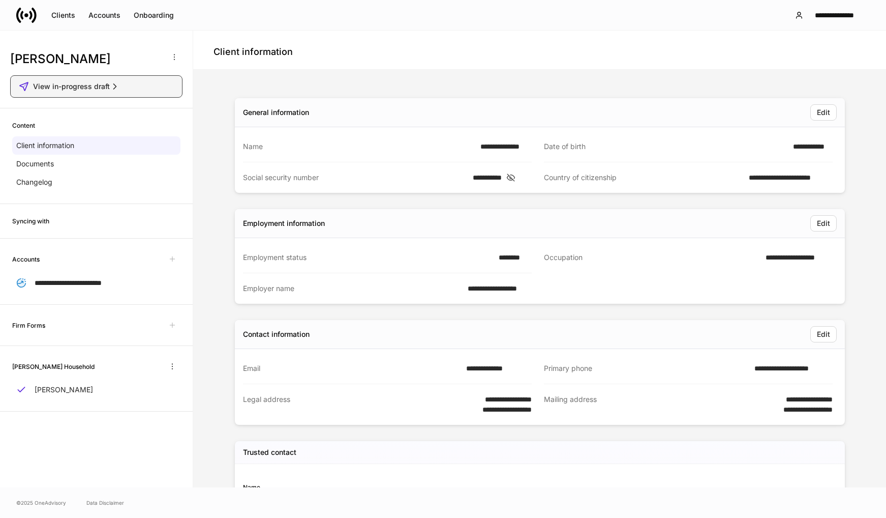
click at [82, 92] on button "View in-progress draft" at bounding box center [96, 86] width 172 height 22
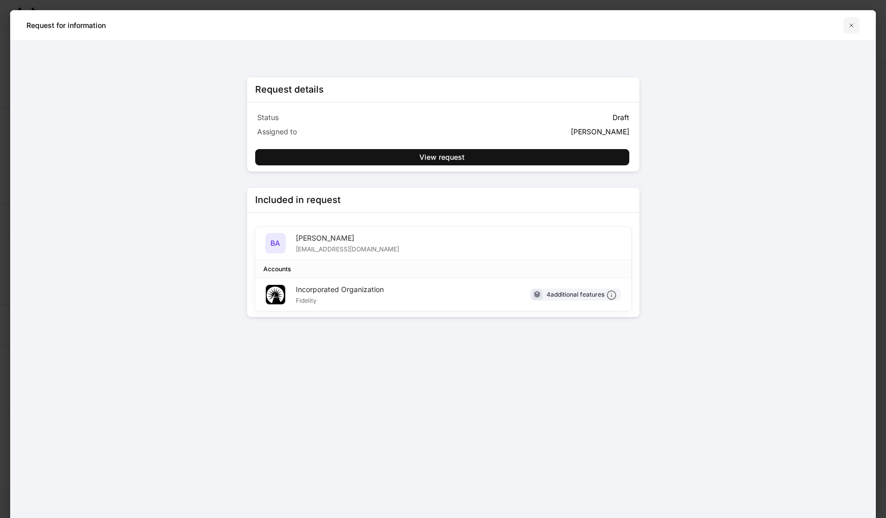
click at [853, 23] on icon "button" at bounding box center [852, 25] width 8 height 8
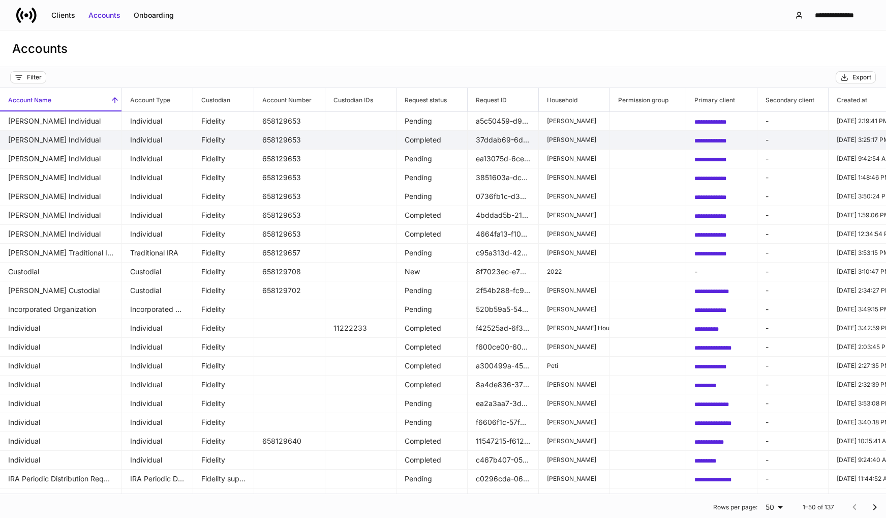
click at [428, 137] on td "Completed" at bounding box center [432, 140] width 71 height 19
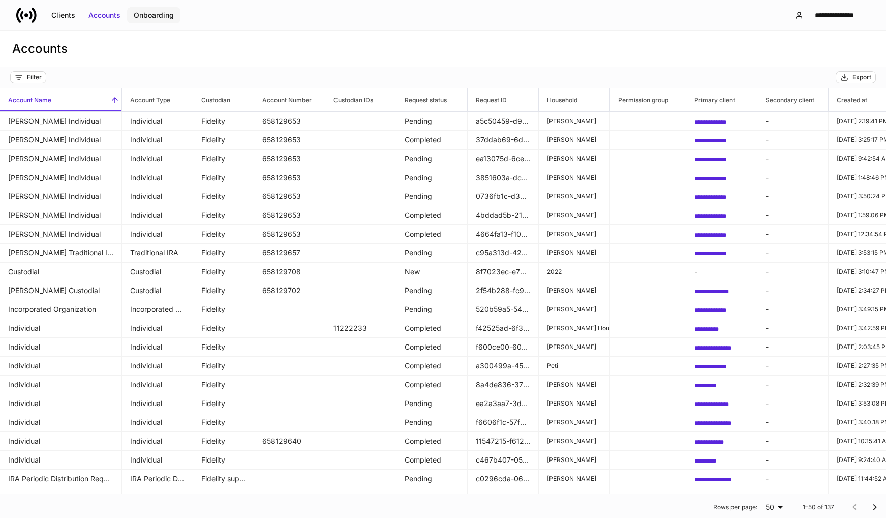
click at [144, 17] on div "Onboarding" at bounding box center [154, 15] width 40 height 10
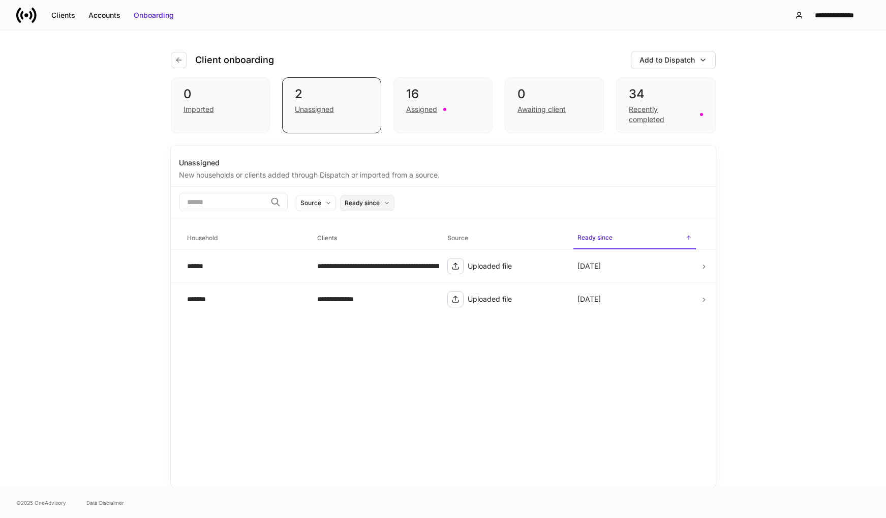
click at [390, 203] on icon at bounding box center [387, 203] width 6 height 6
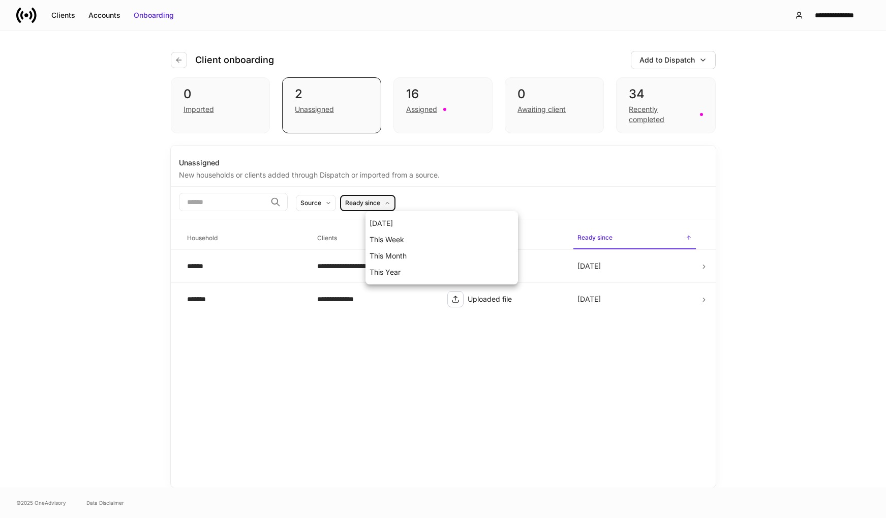
drag, startPoint x: 504, startPoint y: 197, endPoint x: 349, endPoint y: 188, distance: 154.9
click at [504, 197] on div at bounding box center [443, 259] width 886 height 518
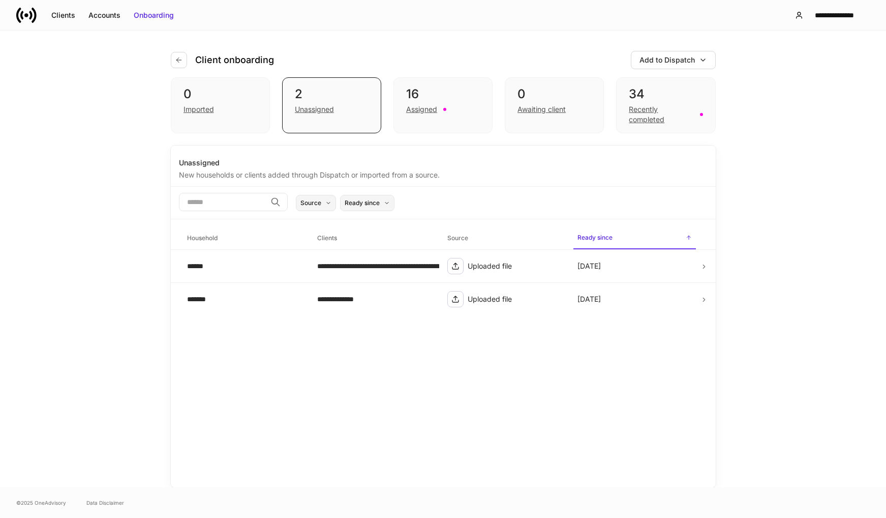
click at [336, 204] on button "Source" at bounding box center [316, 203] width 40 height 16
click at [523, 161] on div at bounding box center [443, 259] width 886 height 518
click at [777, 234] on div "**********" at bounding box center [443, 259] width 886 height 457
click at [343, 204] on icon at bounding box center [338, 203] width 10 height 10
click at [244, 198] on input "search" at bounding box center [222, 202] width 87 height 18
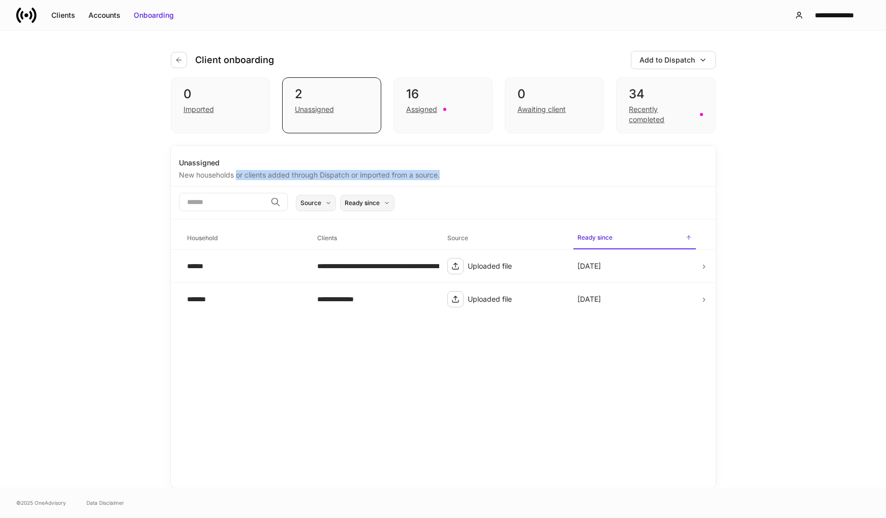
drag, startPoint x: 245, startPoint y: 171, endPoint x: 473, endPoint y: 180, distance: 229.0
click at [473, 180] on div "Unassigned New households or clients added through Dispatch or imported from a …" at bounding box center [443, 169] width 545 height 35
drag, startPoint x: 473, startPoint y: 180, endPoint x: 461, endPoint y: 177, distance: 12.5
click at [461, 177] on div "New households or clients added through Dispatch or imported from a source." at bounding box center [443, 174] width 529 height 12
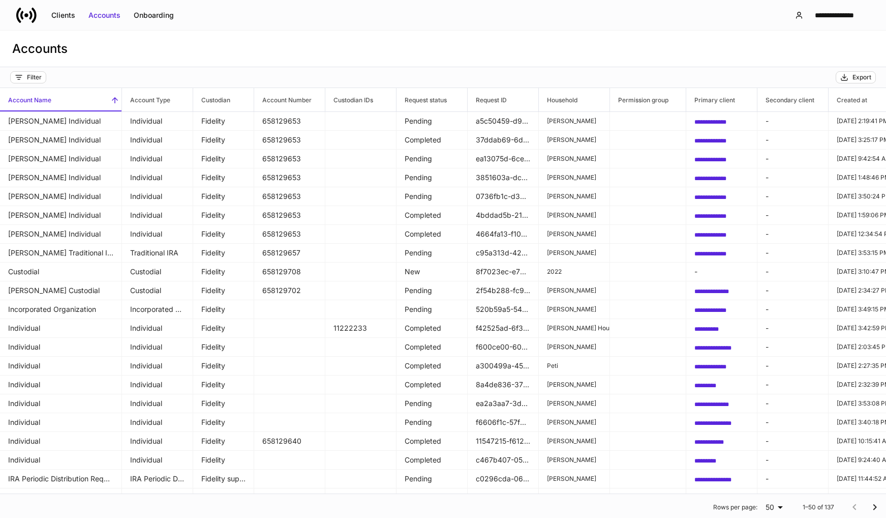
click at [337, 25] on div "**********" at bounding box center [443, 15] width 886 height 30
click at [154, 12] on div "Onboarding" at bounding box center [154, 15] width 40 height 10
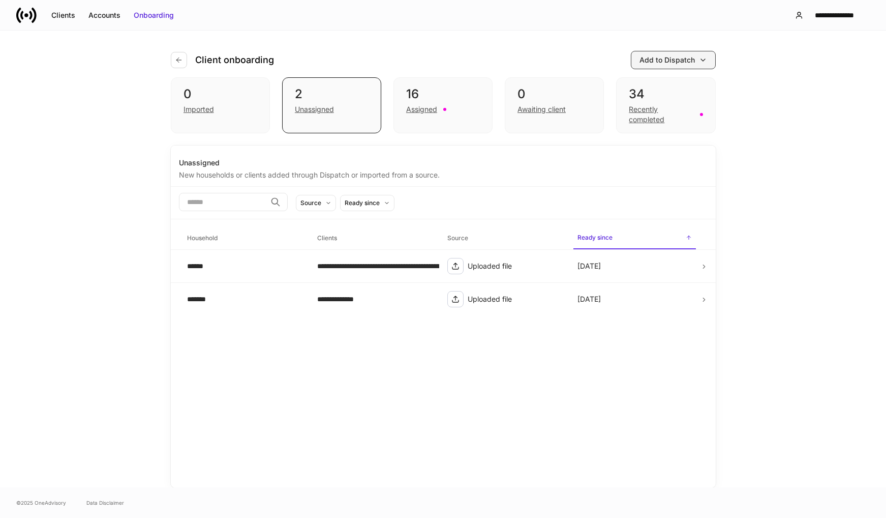
click at [676, 54] on button "Add to Dispatch" at bounding box center [673, 60] width 85 height 18
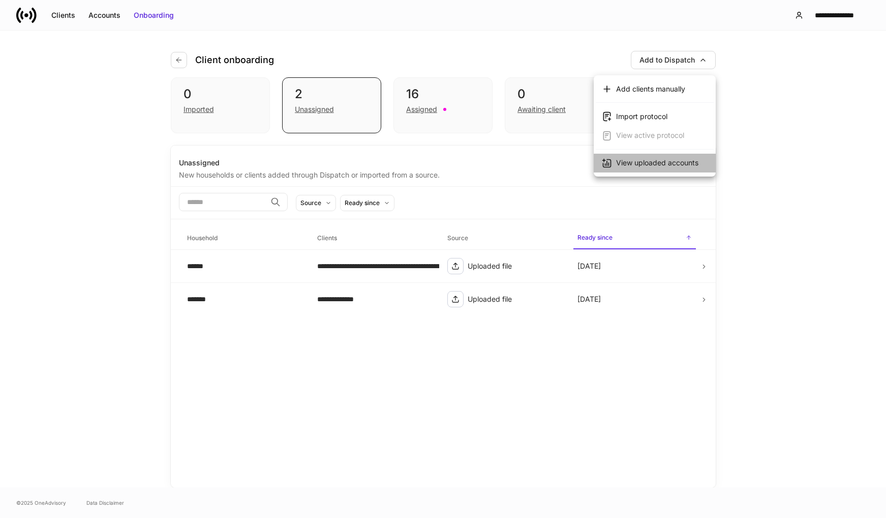
click at [645, 164] on div "View uploaded accounts" at bounding box center [657, 163] width 82 height 10
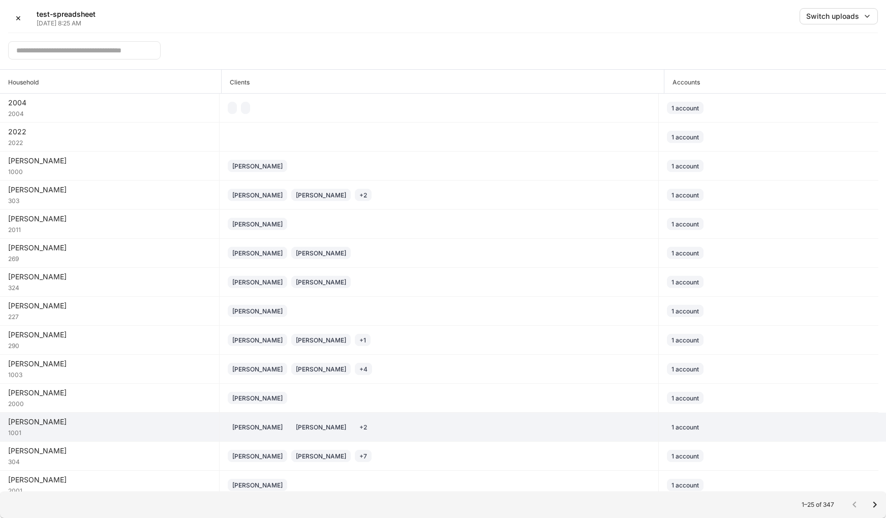
click at [411, 428] on div "[PERSON_NAME] [PERSON_NAME] + 2" at bounding box center [439, 427] width 423 height 12
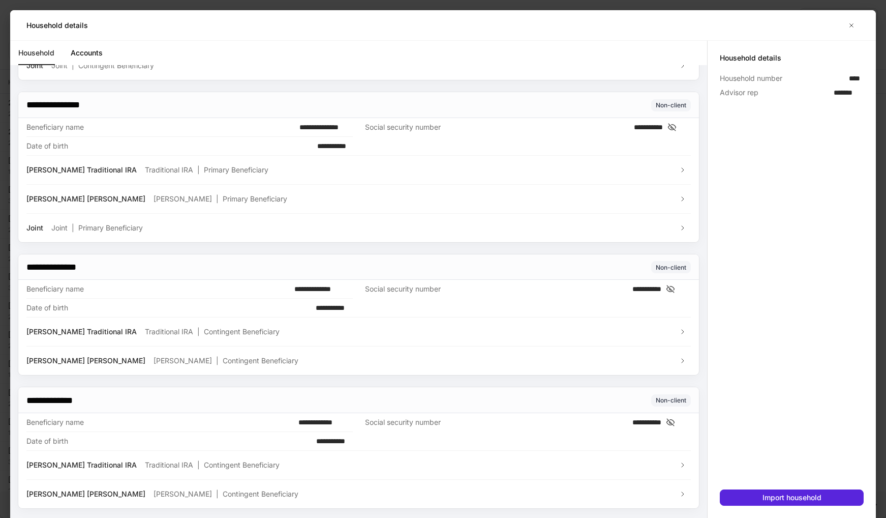
scroll to position [1781, 0]
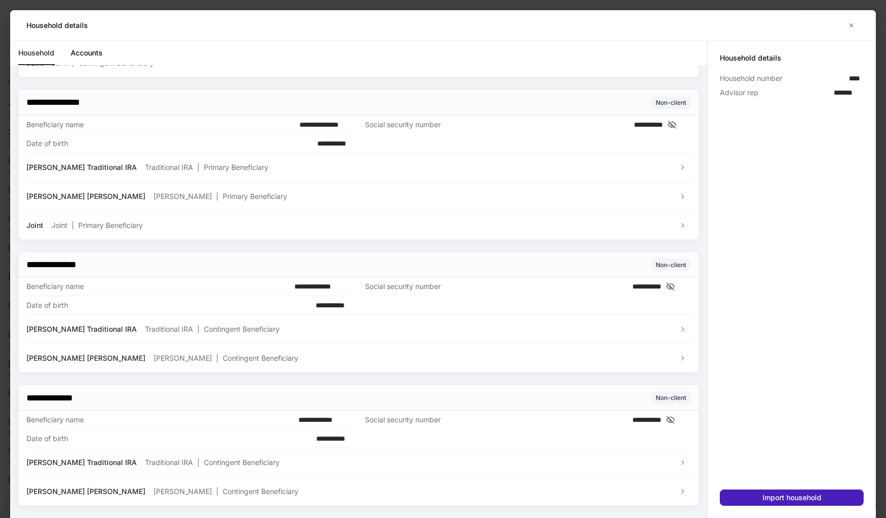
click at [793, 498] on div "Import household" at bounding box center [792, 497] width 59 height 7
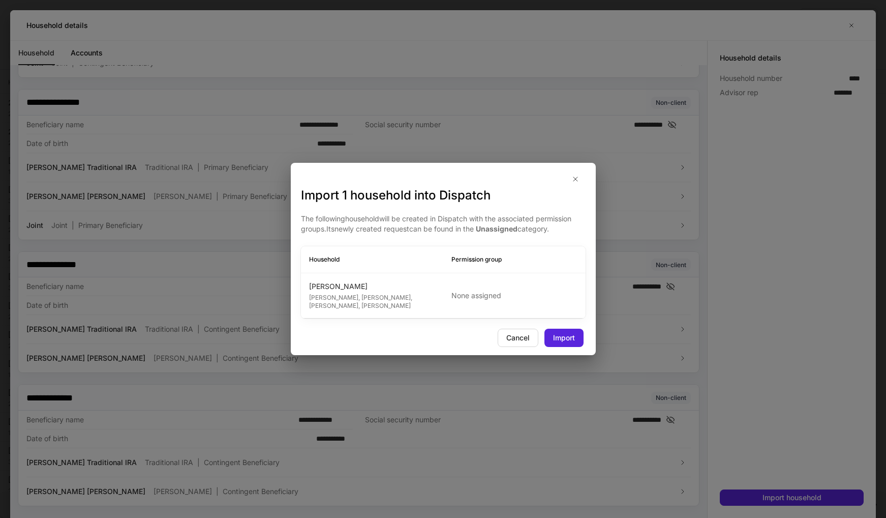
click at [584, 338] on div "Cancel Import" at bounding box center [443, 337] width 305 height 18
click at [572, 339] on div "Import" at bounding box center [564, 338] width 22 height 10
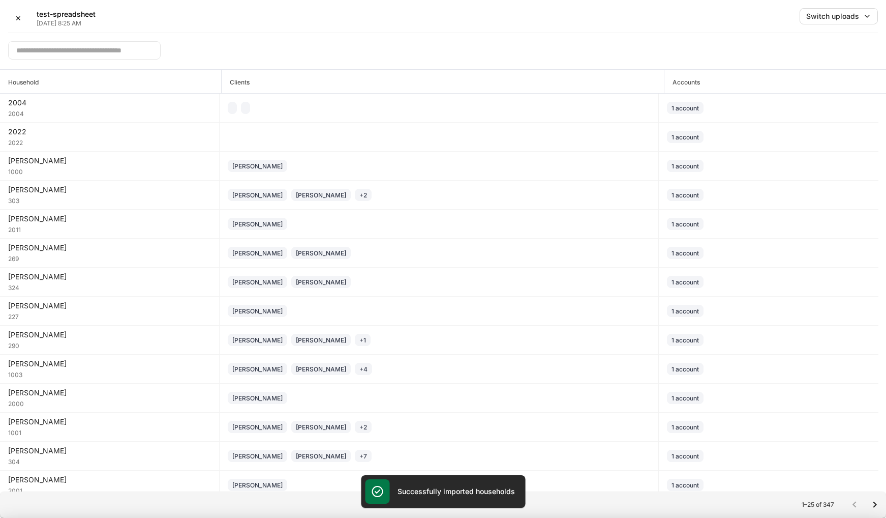
scroll to position [1771, 0]
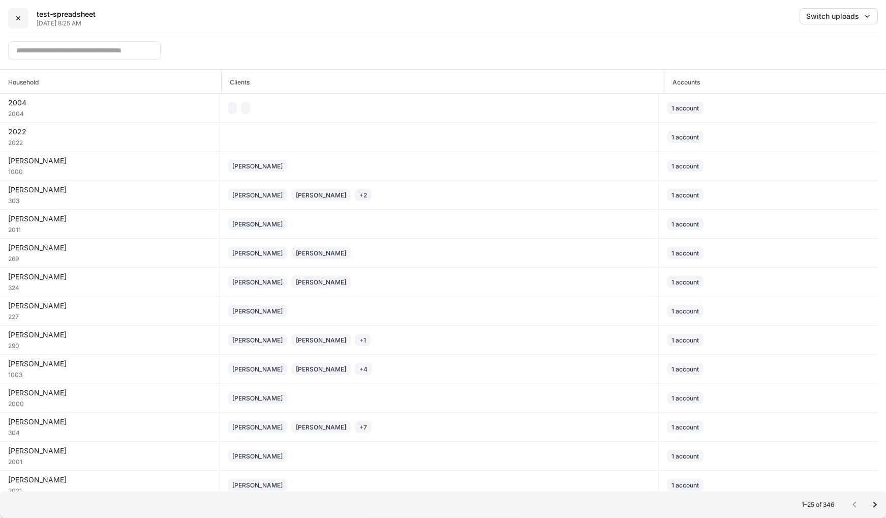
click at [17, 20] on div "✕" at bounding box center [18, 18] width 6 height 10
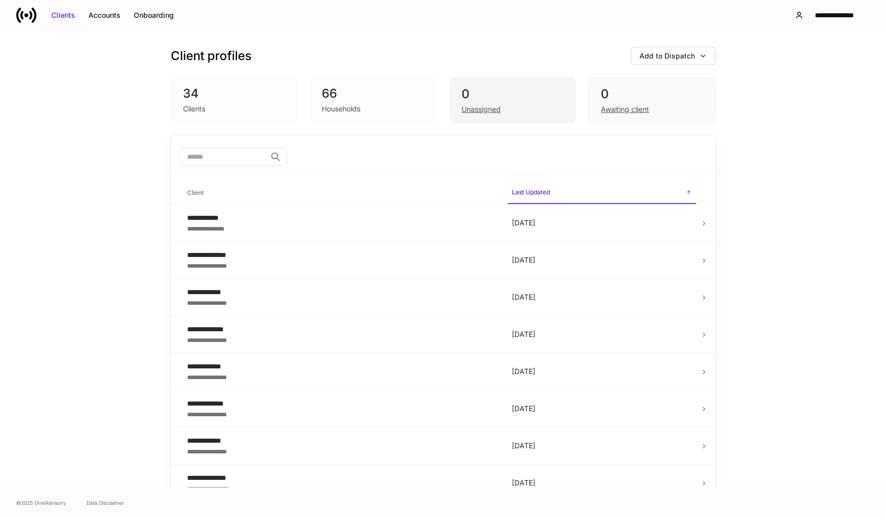
click at [485, 107] on div "Unassigned" at bounding box center [481, 109] width 39 height 10
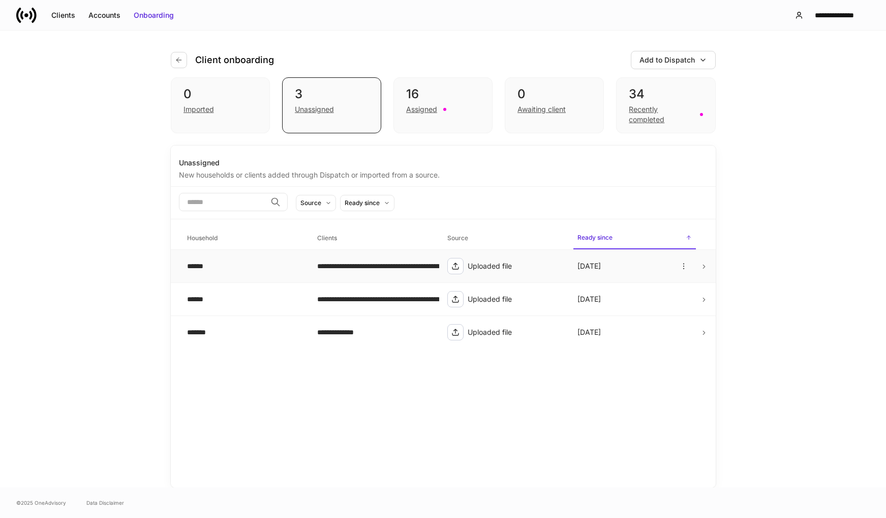
click at [468, 264] on div "Uploaded file" at bounding box center [515, 266] width 94 height 10
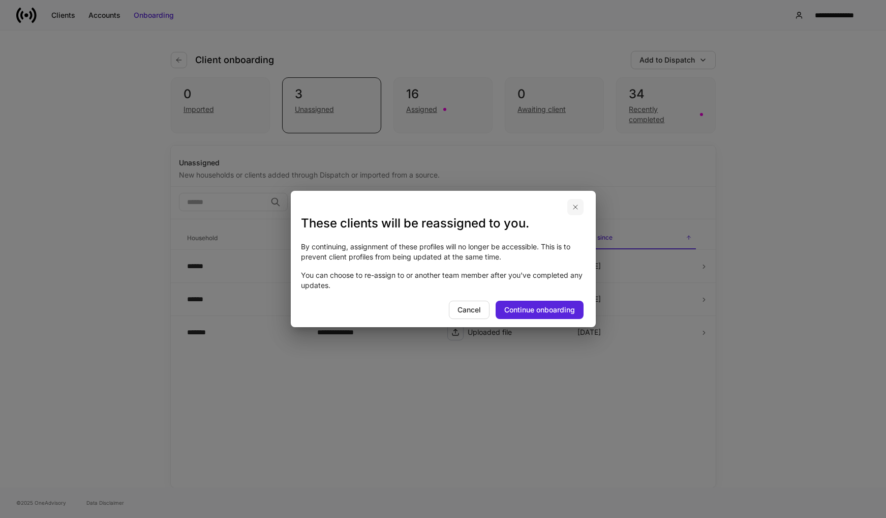
click at [571, 206] on button "button" at bounding box center [575, 207] width 16 height 16
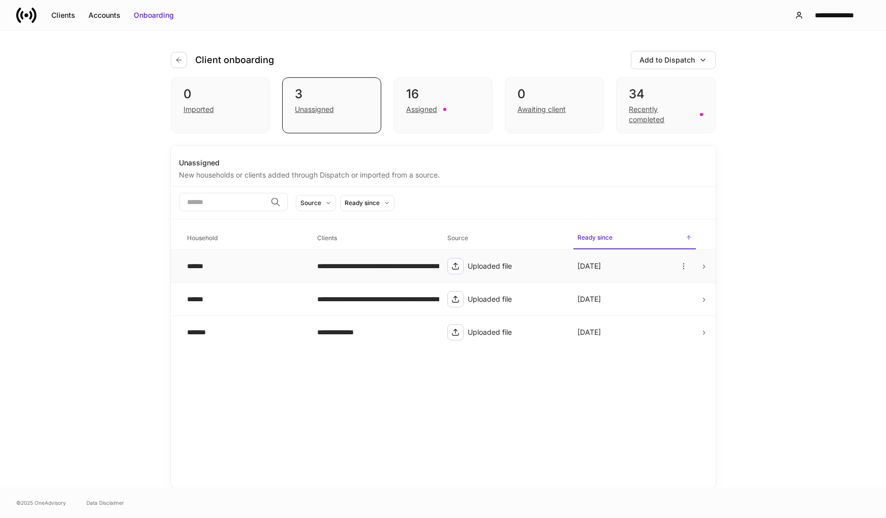
click at [705, 264] on icon at bounding box center [704, 266] width 7 height 7
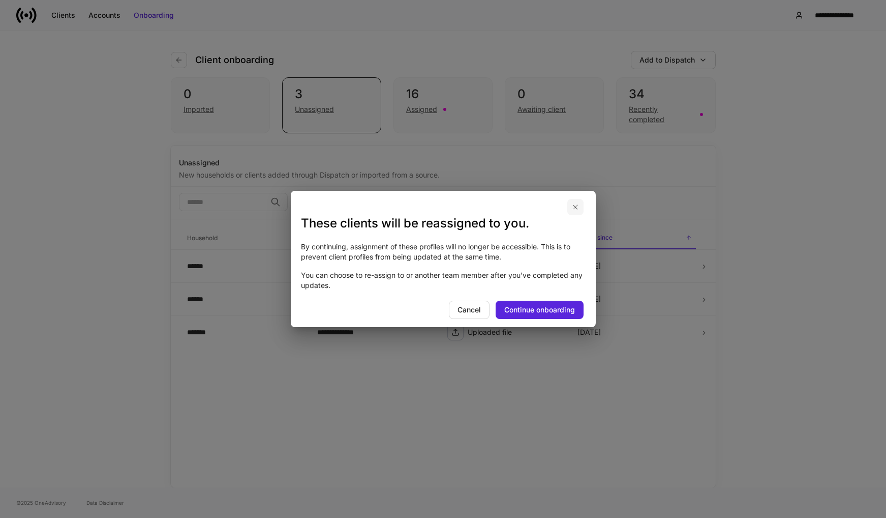
click at [570, 207] on button "button" at bounding box center [575, 207] width 16 height 16
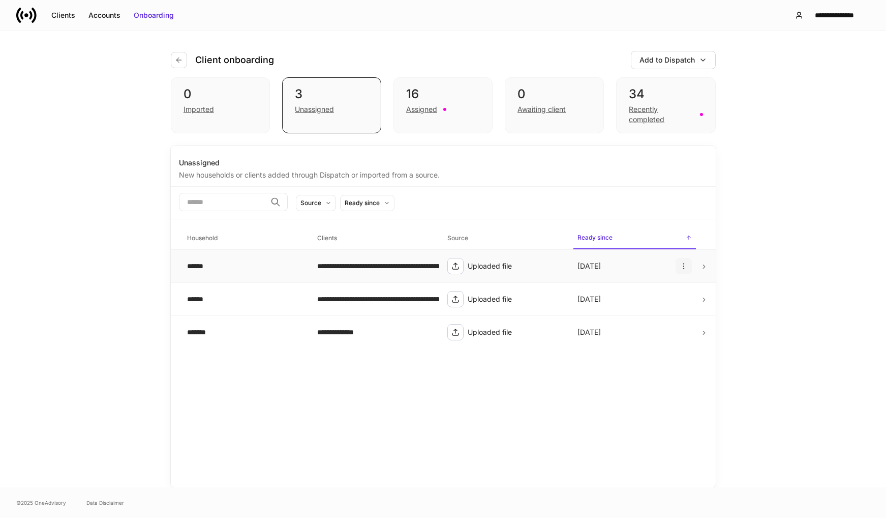
click at [682, 265] on icon "button" at bounding box center [684, 266] width 8 height 8
click at [289, 434] on div at bounding box center [443, 259] width 886 height 518
click at [354, 265] on div "**********" at bounding box center [374, 266] width 114 height 10
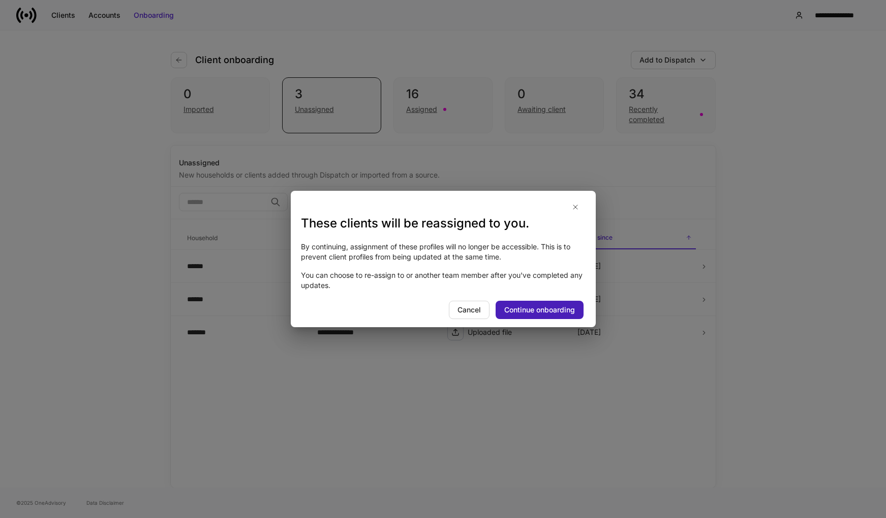
click at [560, 306] on div "Continue onboarding" at bounding box center [539, 310] width 71 height 10
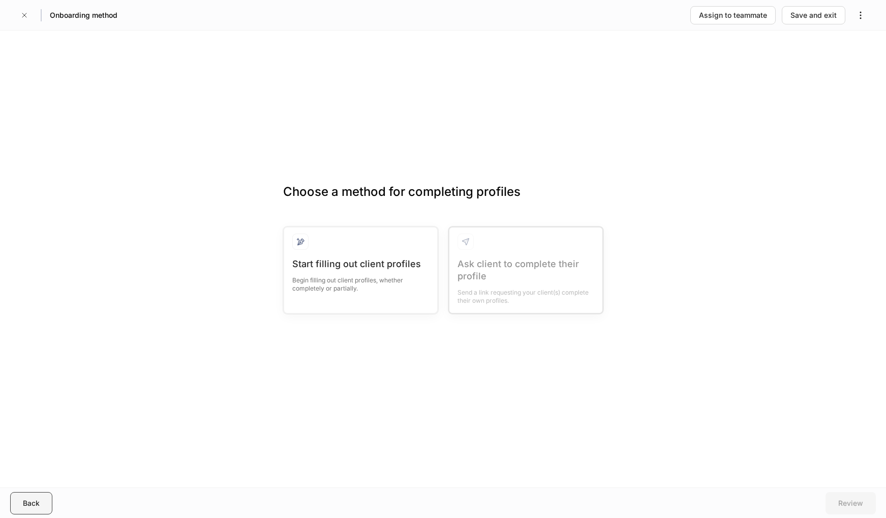
click at [38, 502] on div "Back" at bounding box center [31, 503] width 17 height 10
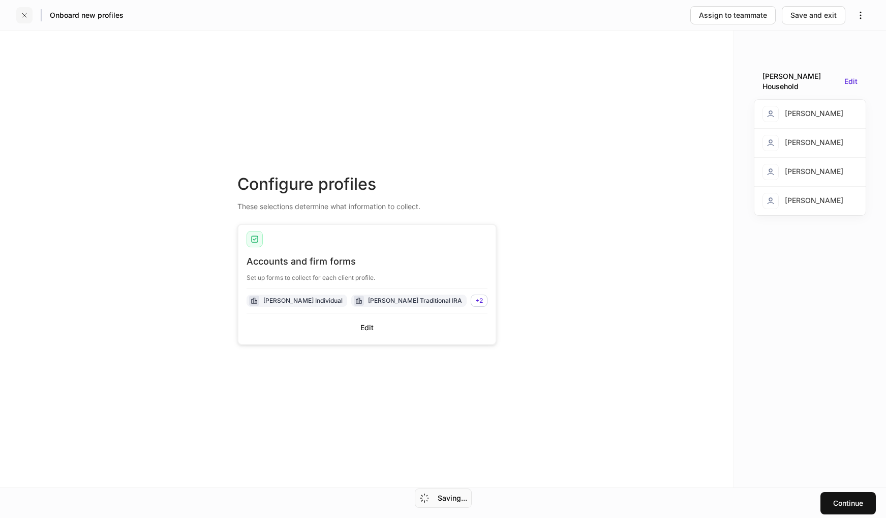
click at [24, 15] on icon "button" at bounding box center [24, 15] width 4 height 4
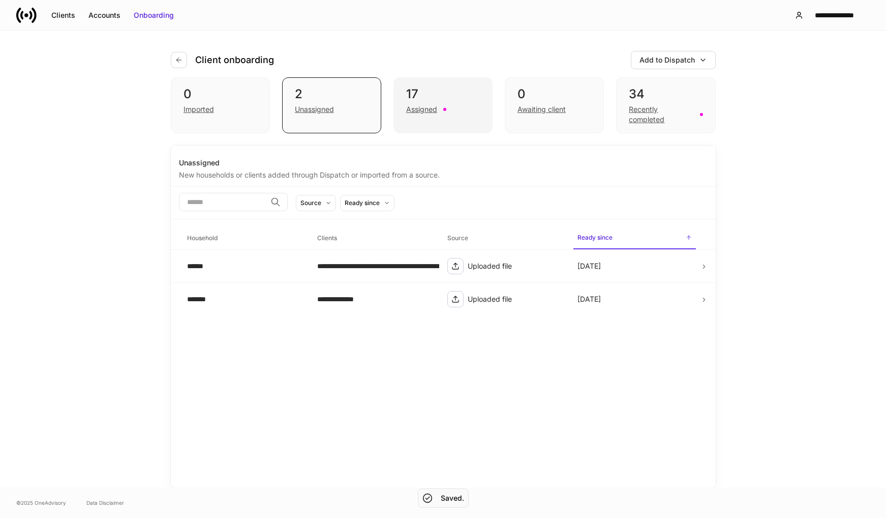
click at [427, 112] on div "Assigned" at bounding box center [421, 109] width 31 height 10
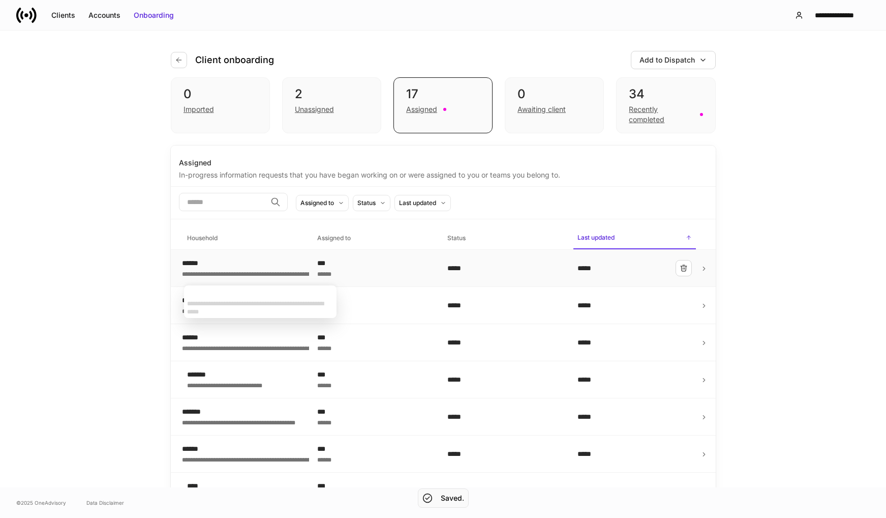
click at [228, 267] on div "******" at bounding box center [272, 263] width 181 height 10
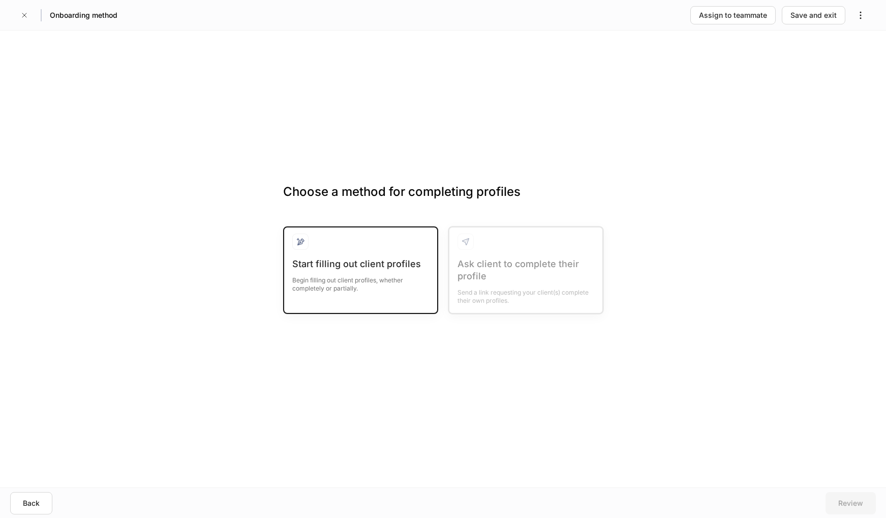
click at [337, 271] on div "Begin filling out client profiles, whether completely or partially." at bounding box center [360, 281] width 137 height 22
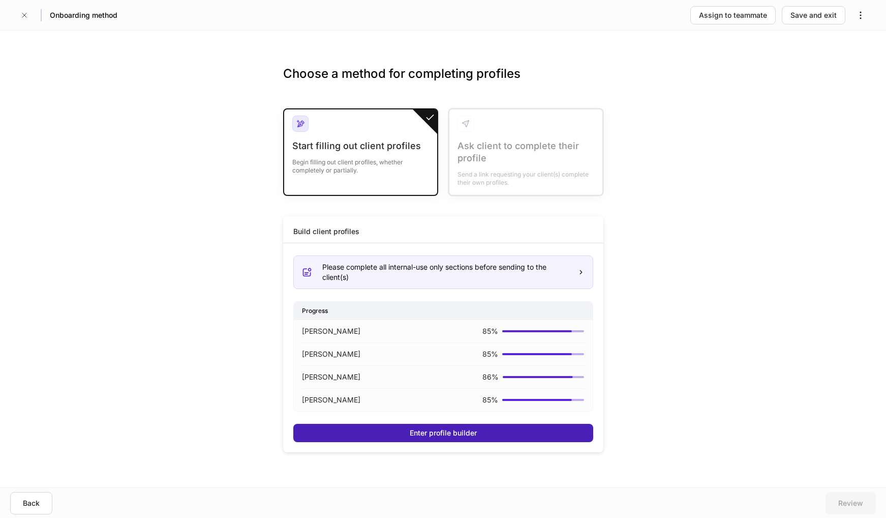
click at [440, 436] on div "Enter profile builder" at bounding box center [443, 433] width 67 height 10
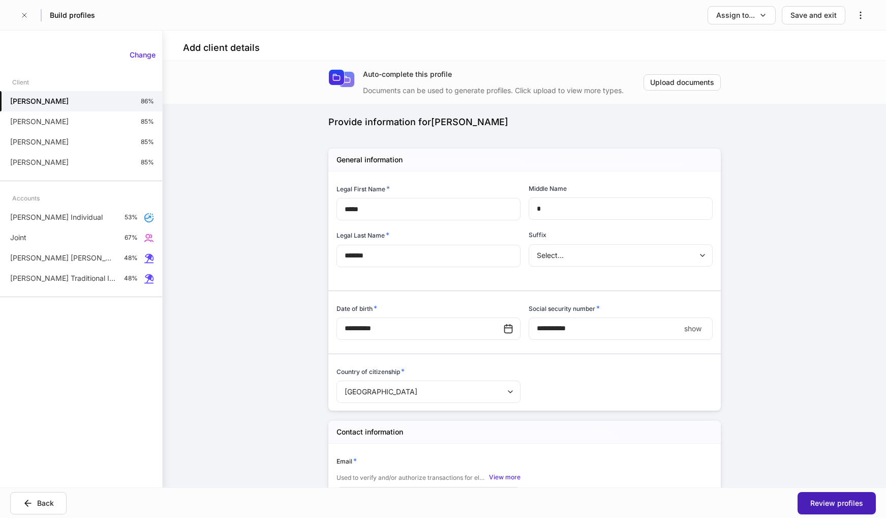
click at [823, 503] on div "Review profiles" at bounding box center [837, 503] width 53 height 10
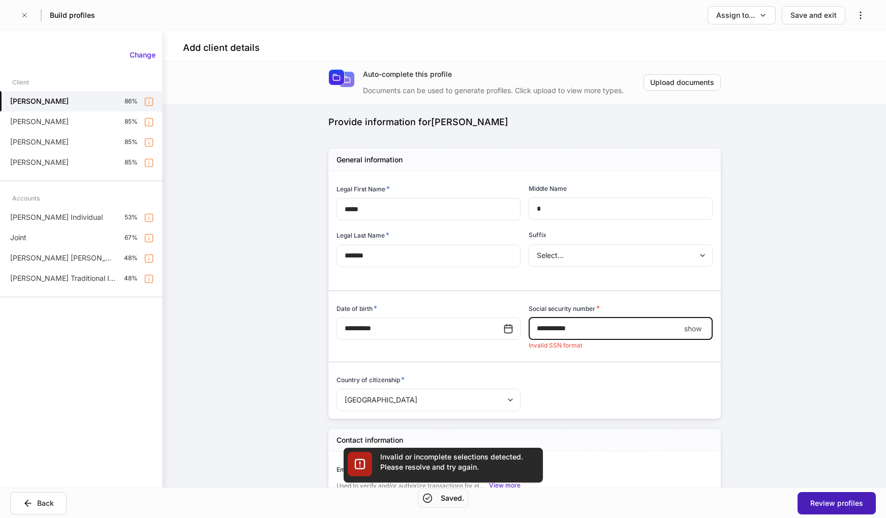
scroll to position [54, 0]
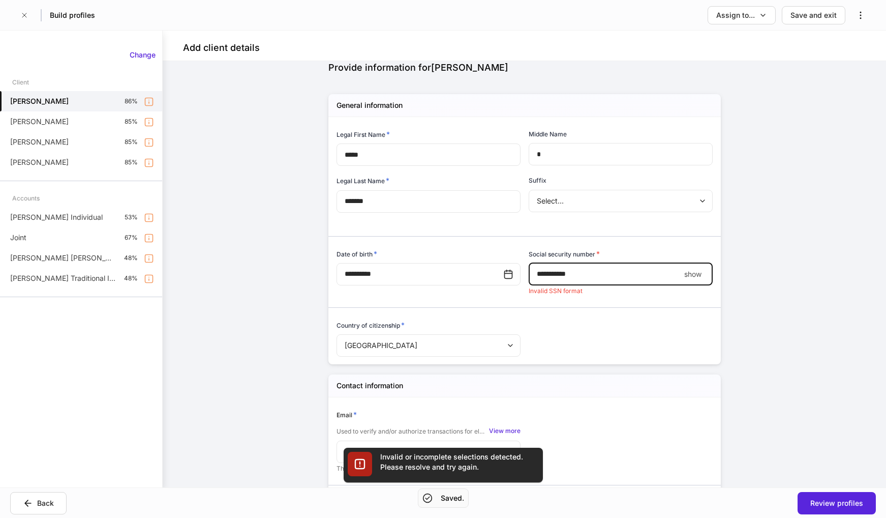
click at [689, 278] on p "show" at bounding box center [692, 274] width 17 height 10
click at [542, 275] on input "**********" at bounding box center [606, 274] width 155 height 22
click at [551, 278] on input "**********" at bounding box center [606, 274] width 155 height 22
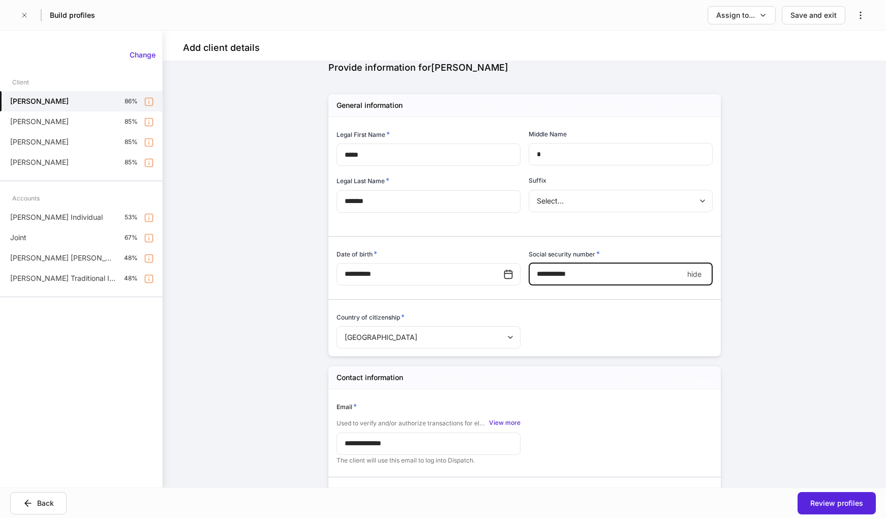
type input "**********"
click at [818, 330] on div "**********" at bounding box center [525, 274] width 724 height 426
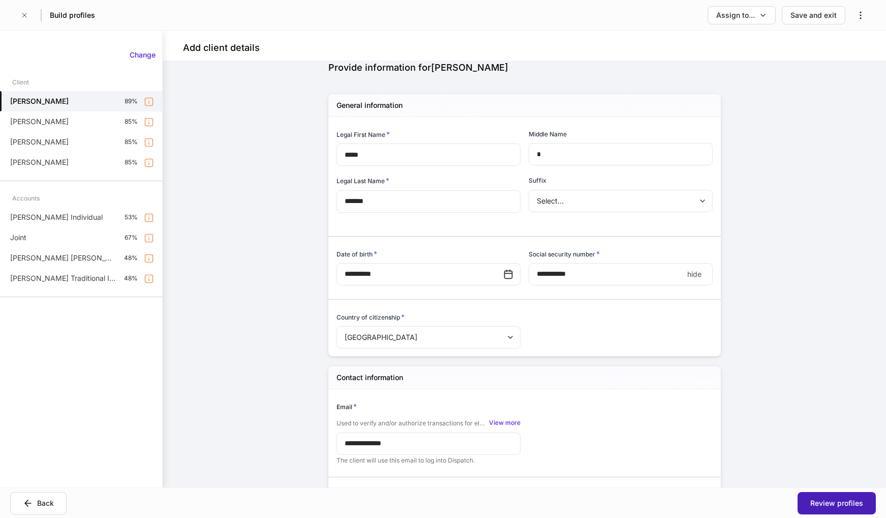
click at [842, 503] on div "Review profiles" at bounding box center [837, 503] width 53 height 10
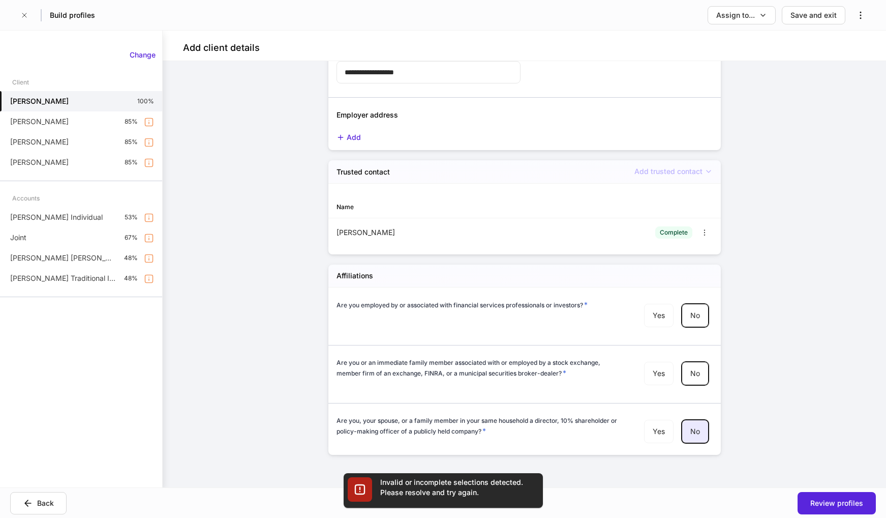
scroll to position [1034, 0]
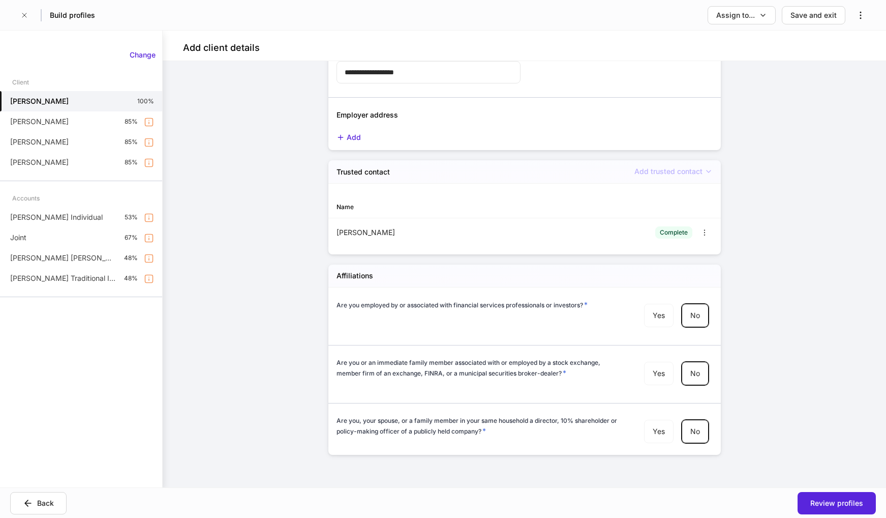
click at [832, 502] on div "Review profiles" at bounding box center [837, 503] width 53 height 10
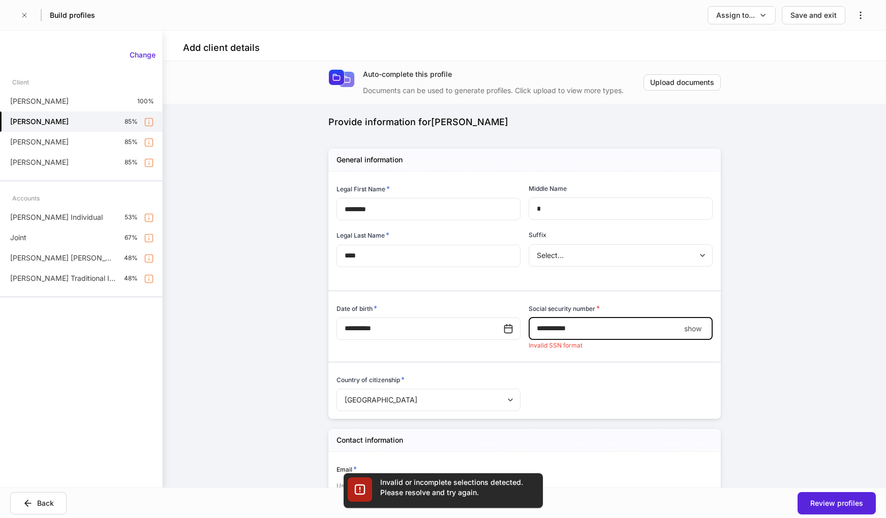
scroll to position [54, 0]
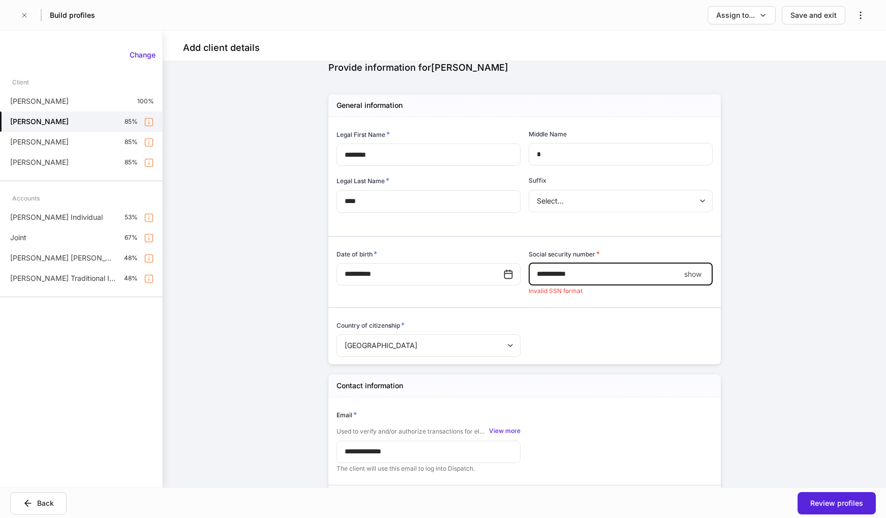
click at [691, 274] on p "show" at bounding box center [692, 274] width 17 height 10
click at [551, 280] on input "**********" at bounding box center [606, 274] width 155 height 22
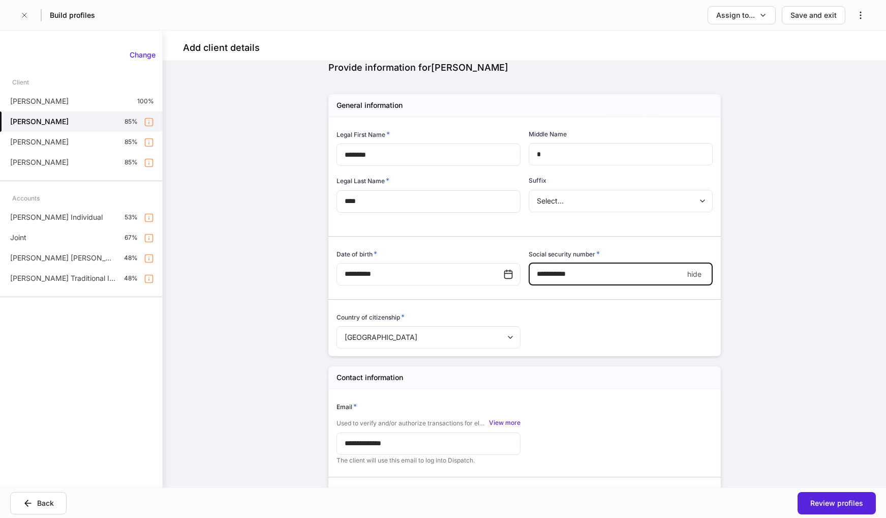
type input "**********"
click at [842, 393] on div "**********" at bounding box center [525, 274] width 724 height 426
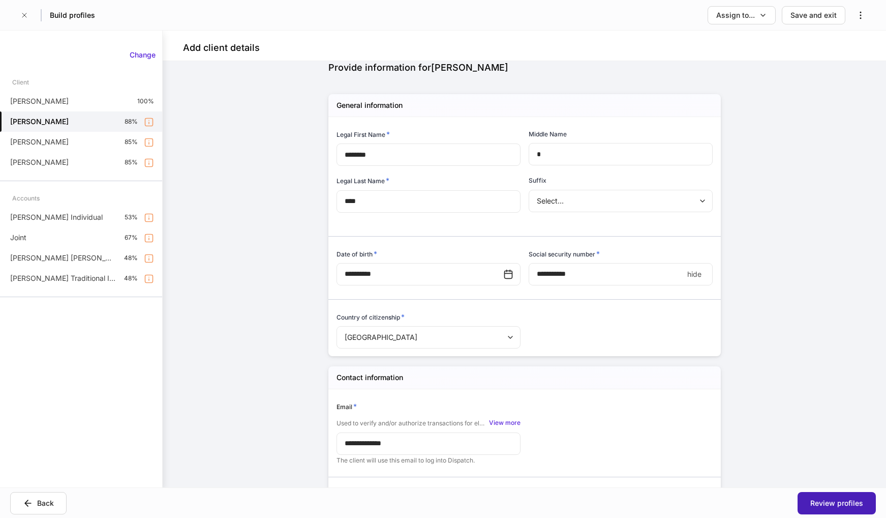
click at [855, 493] on button "Review profiles" at bounding box center [837, 503] width 78 height 22
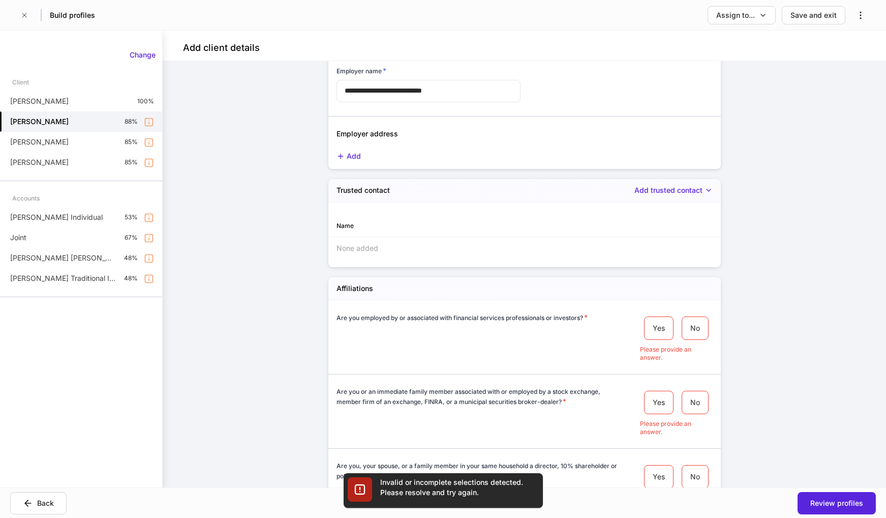
scroll to position [1019, 0]
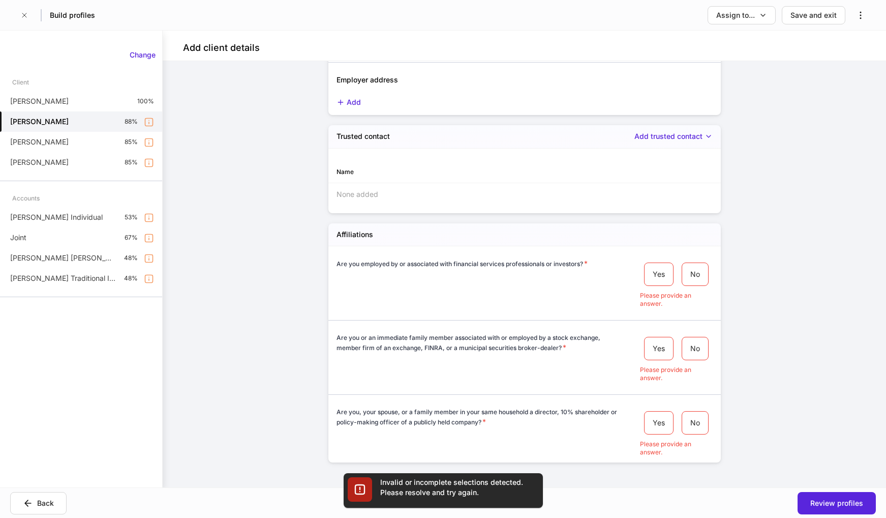
click at [693, 262] on div "Yes No" at bounding box center [676, 274] width 73 height 32
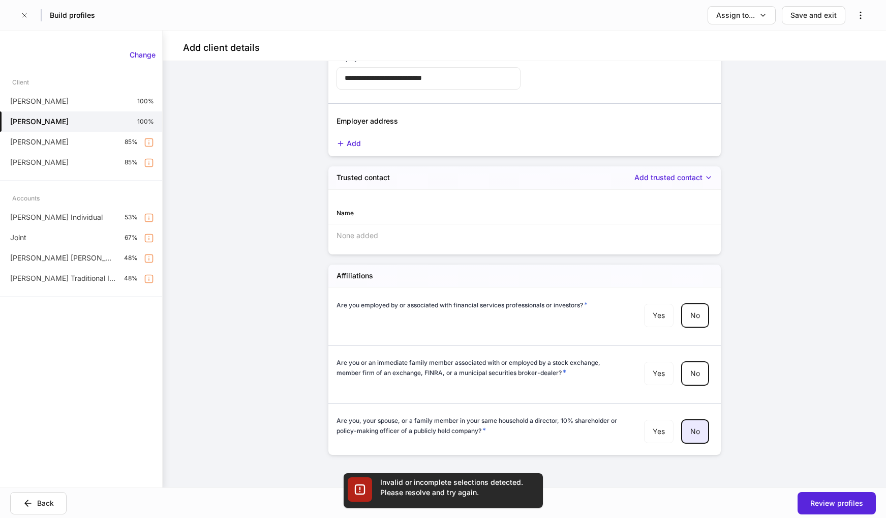
scroll to position [978, 0]
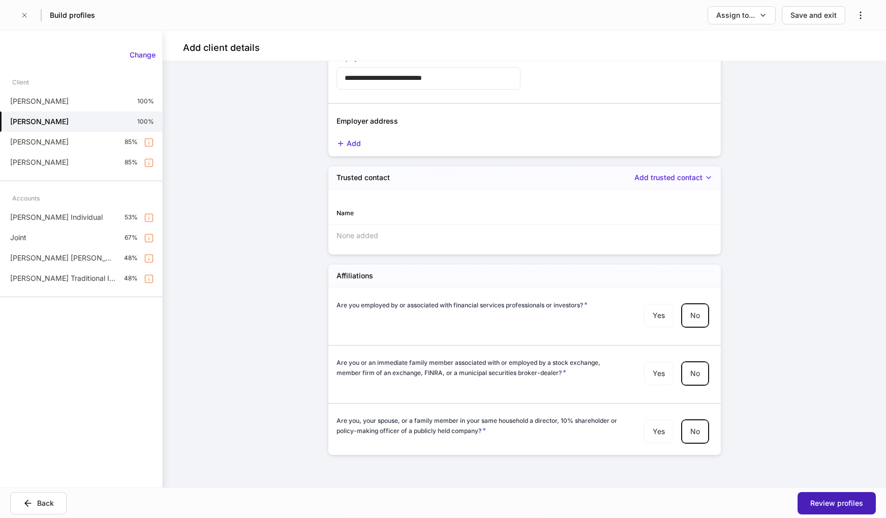
drag, startPoint x: 817, startPoint y: 513, endPoint x: 817, endPoint y: 505, distance: 7.6
click at [817, 509] on button "Review profiles" at bounding box center [837, 503] width 78 height 22
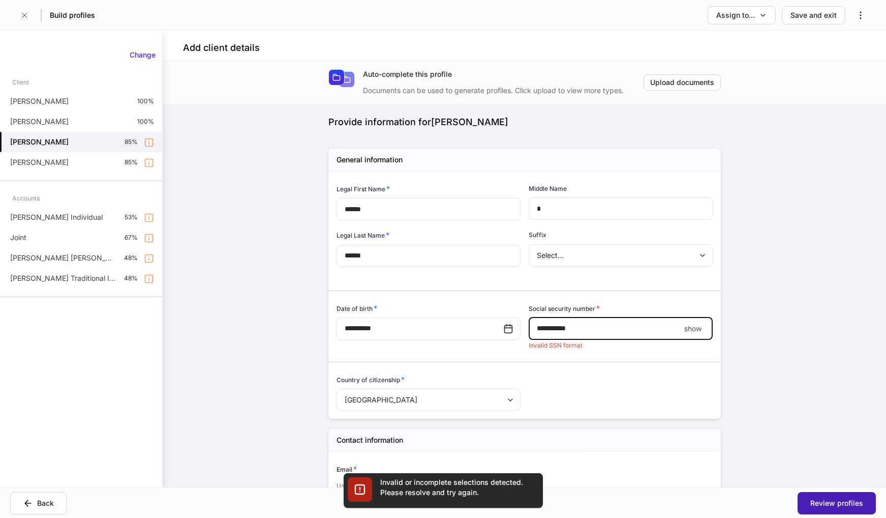
scroll to position [54, 0]
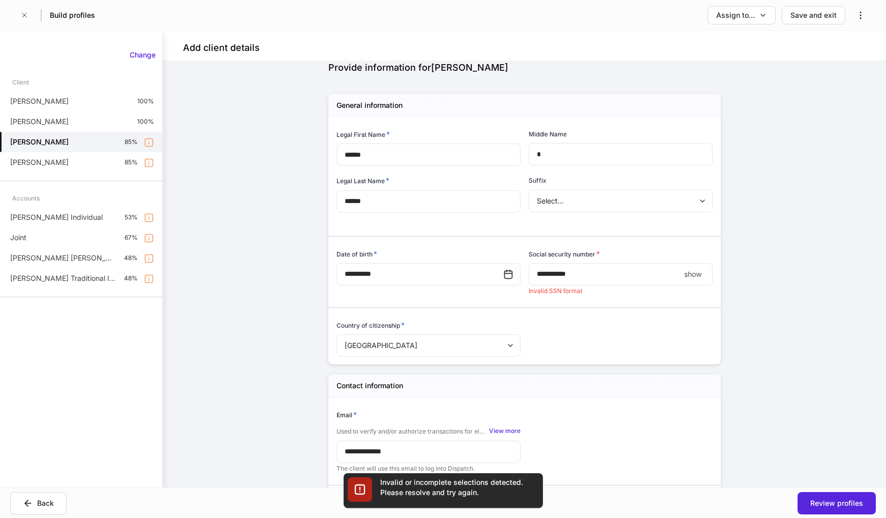
click at [684, 272] on p "show" at bounding box center [692, 274] width 17 height 10
click at [549, 275] on input "**********" at bounding box center [606, 274] width 155 height 22
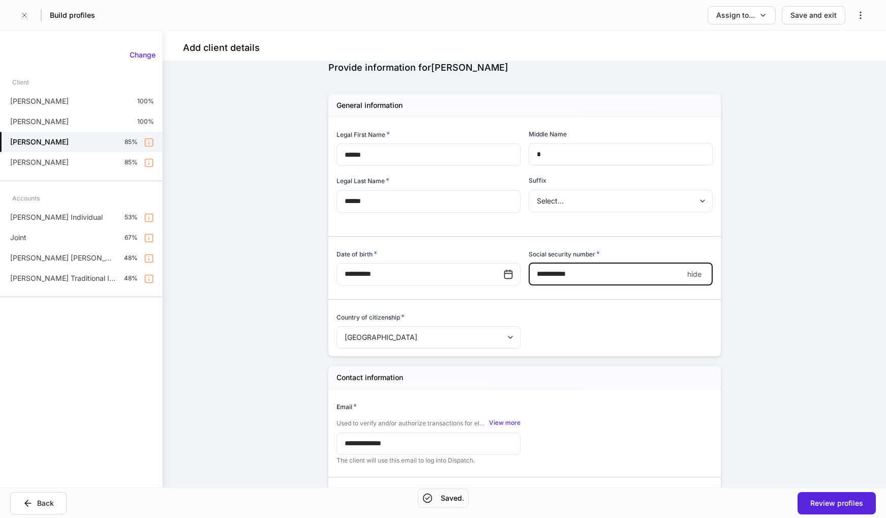
type input "**********"
click at [771, 330] on div "**********" at bounding box center [525, 274] width 724 height 426
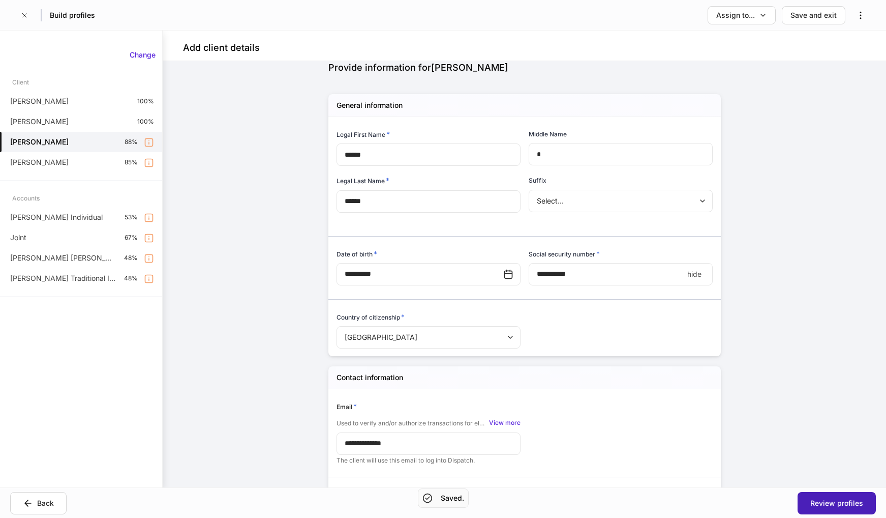
click at [824, 503] on div "Review profiles" at bounding box center [837, 503] width 53 height 10
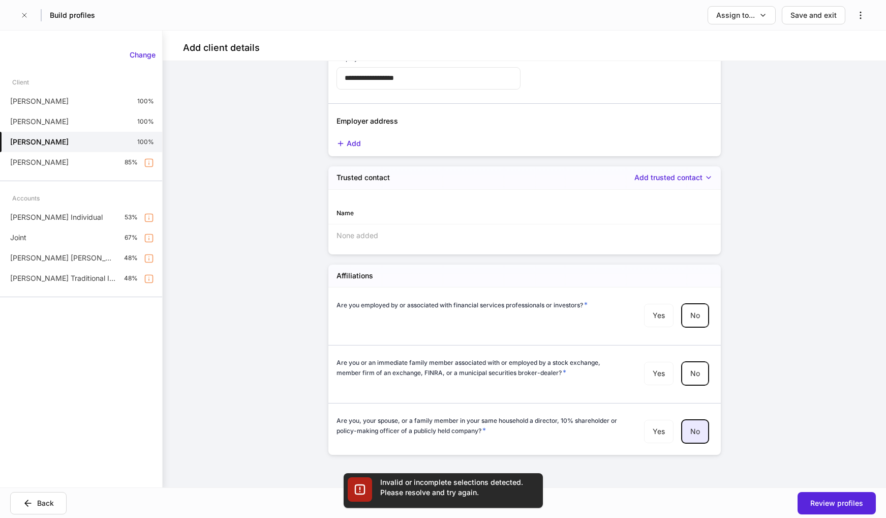
scroll to position [978, 0]
click at [835, 501] on div "Review profiles" at bounding box center [837, 503] width 53 height 10
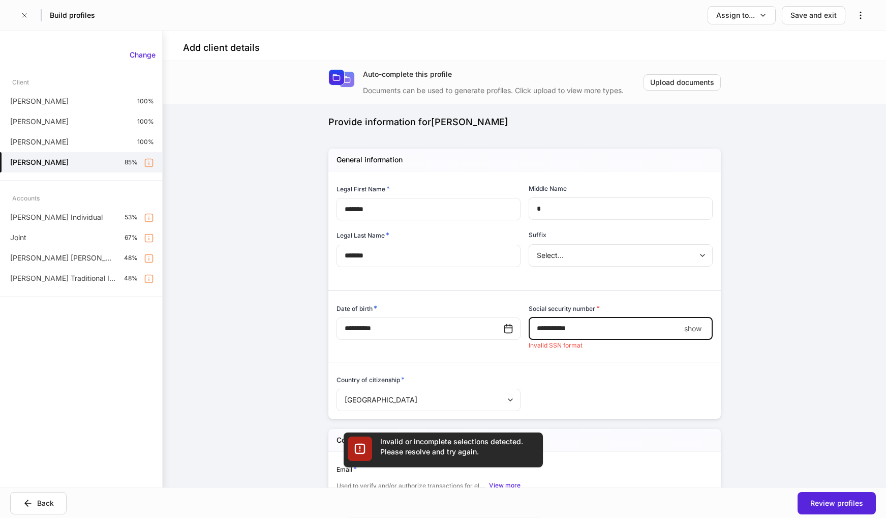
scroll to position [54, 0]
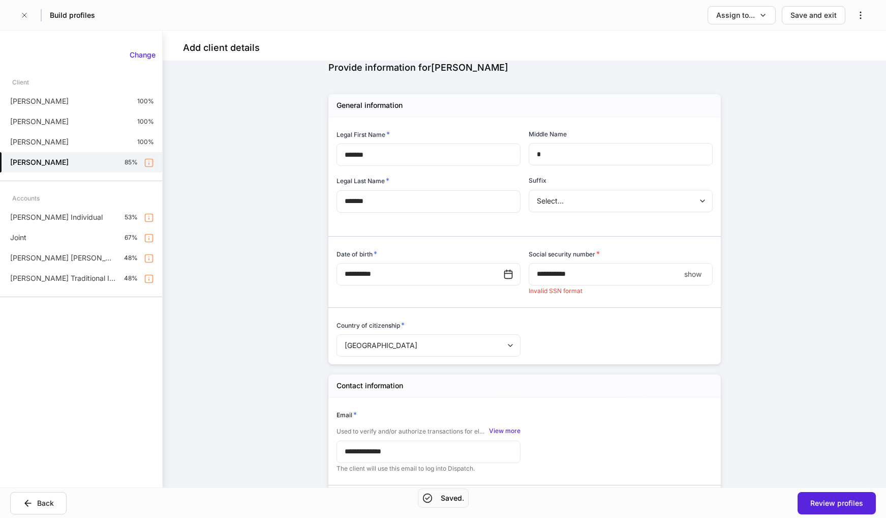
click at [689, 277] on p "show" at bounding box center [692, 274] width 17 height 10
click at [550, 276] on input "**********" at bounding box center [606, 274] width 155 height 22
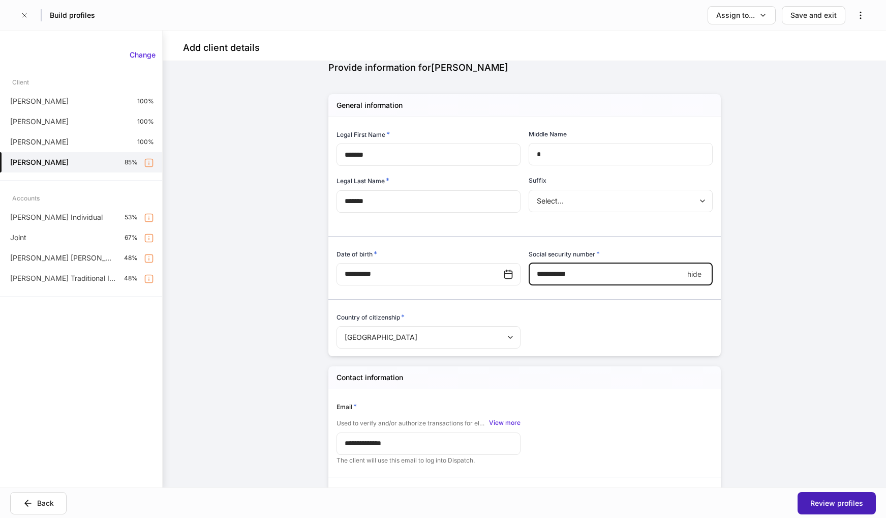
type input "**********"
click at [829, 501] on div "Review profiles" at bounding box center [837, 503] width 53 height 10
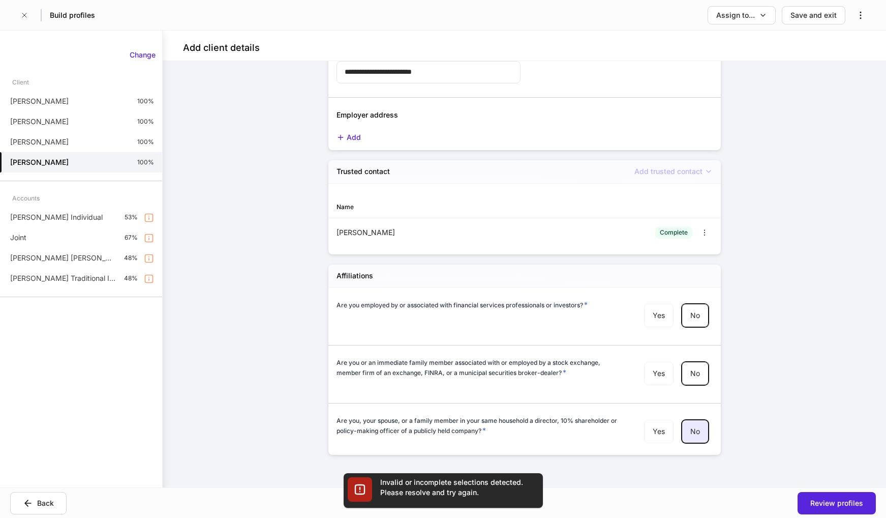
scroll to position [984, 0]
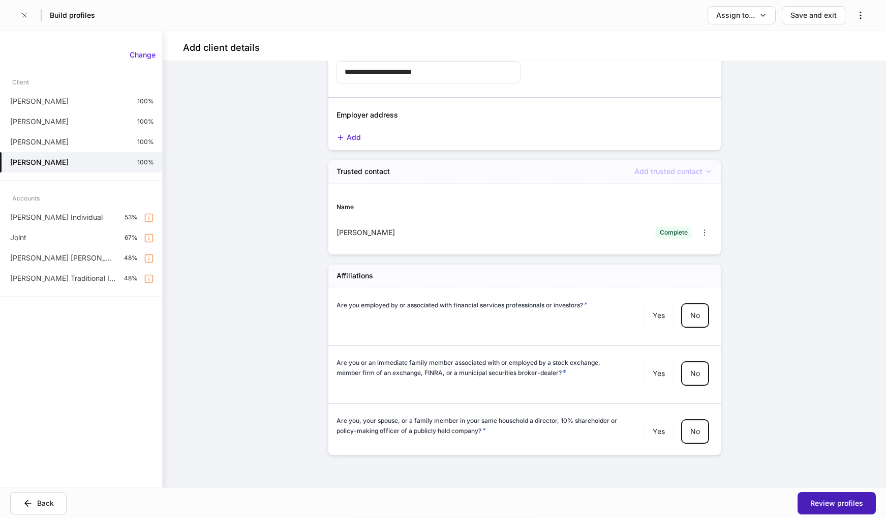
drag, startPoint x: 810, startPoint y: 502, endPoint x: 796, endPoint y: 375, distance: 127.8
click at [810, 501] on button "Review profiles" at bounding box center [837, 503] width 78 height 22
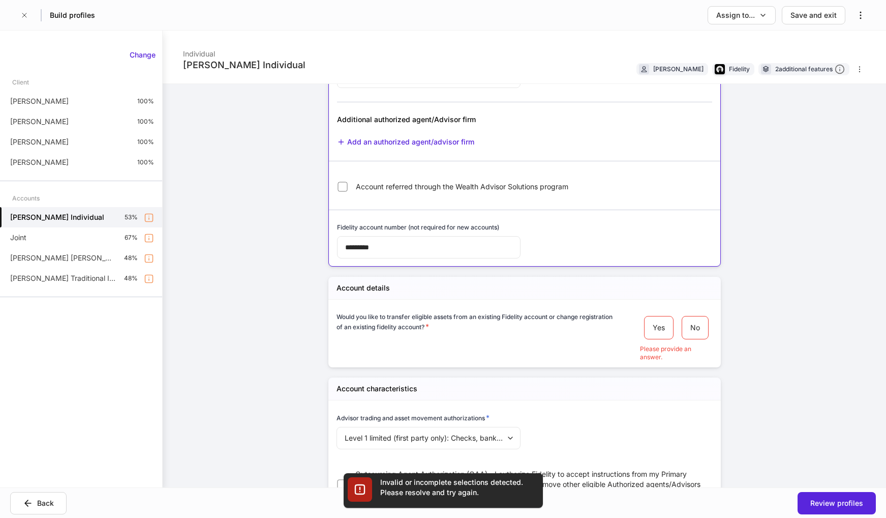
scroll to position [205, 0]
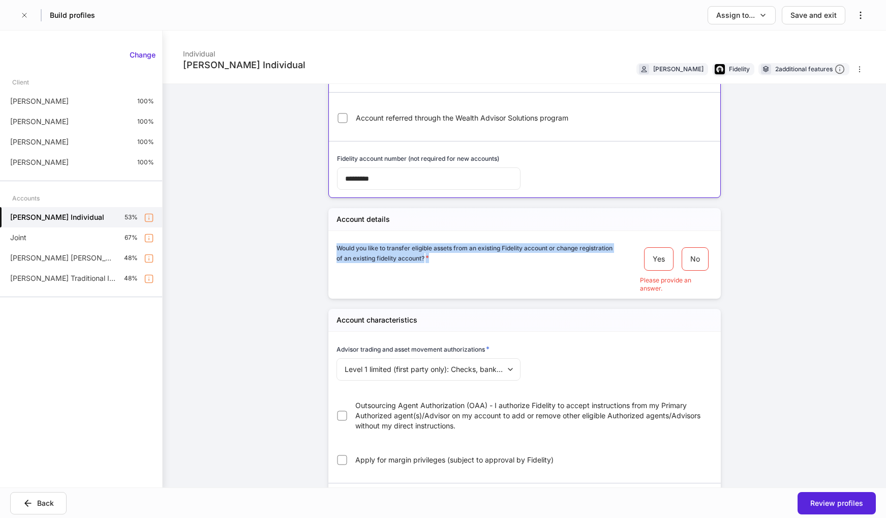
drag, startPoint x: 437, startPoint y: 258, endPoint x: 331, endPoint y: 241, distance: 108.1
click at [331, 241] on div "Would you like to transfer eligible assets from an existing Fidelity account or…" at bounding box center [520, 262] width 384 height 62
drag, startPoint x: 331, startPoint y: 241, endPoint x: 373, endPoint y: 255, distance: 44.9
copy h6 "Would you like to transfer eligible assets from an existing Fidelity account or…"
click at [221, 390] on div "[PERSON_NAME] Individual Individual [PERSON_NAME] Fidelity 2 additional feature…" at bounding box center [525, 259] width 724 height 457
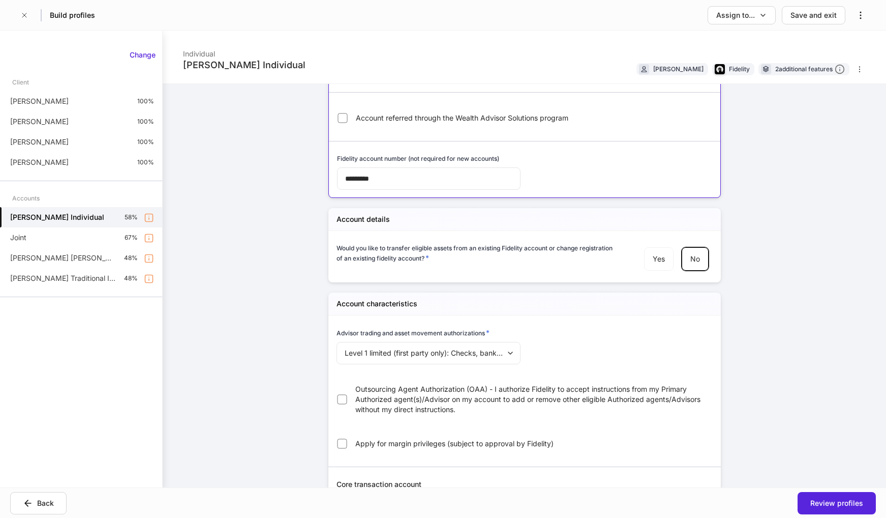
click at [754, 302] on div "[PERSON_NAME] Individual Individual [PERSON_NAME] Fidelity 2 additional feature…" at bounding box center [525, 259] width 724 height 457
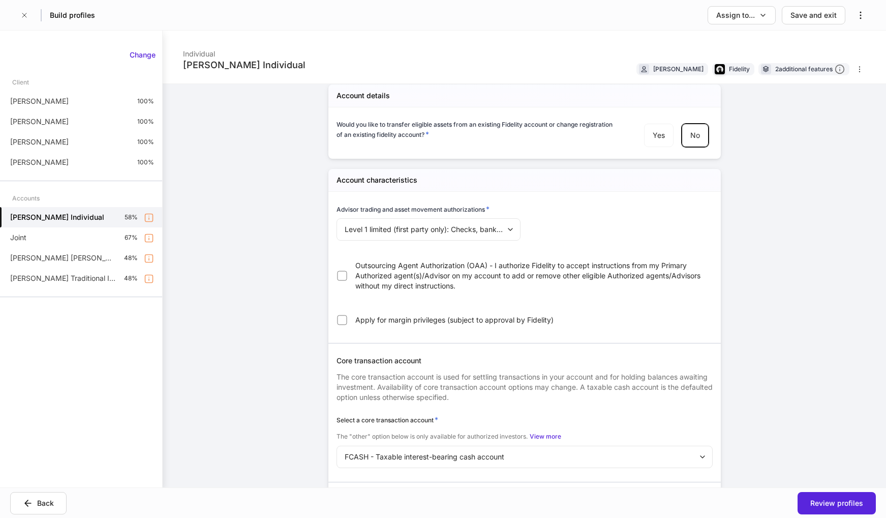
scroll to position [357, 0]
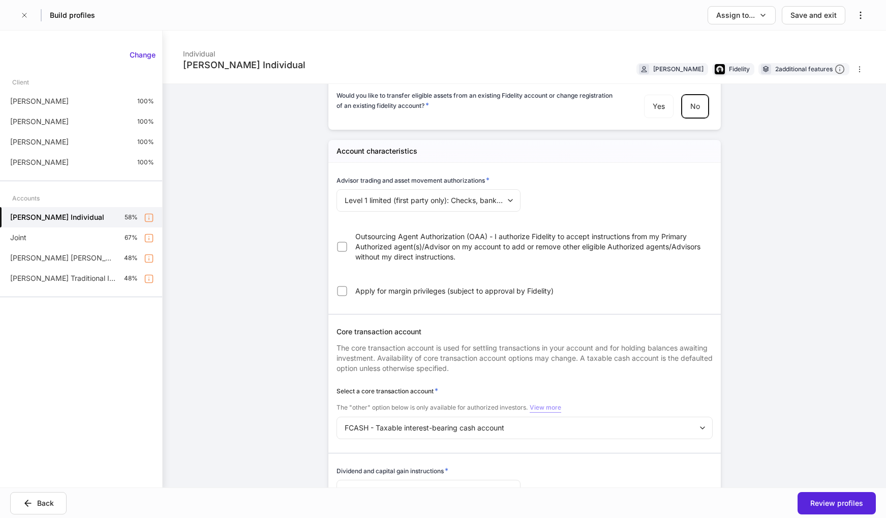
click at [546, 409] on div "View more" at bounding box center [546, 407] width 32 height 10
click at [546, 409] on div "View less" at bounding box center [543, 407] width 27 height 10
click at [546, 409] on div "View more" at bounding box center [546, 407] width 32 height 10
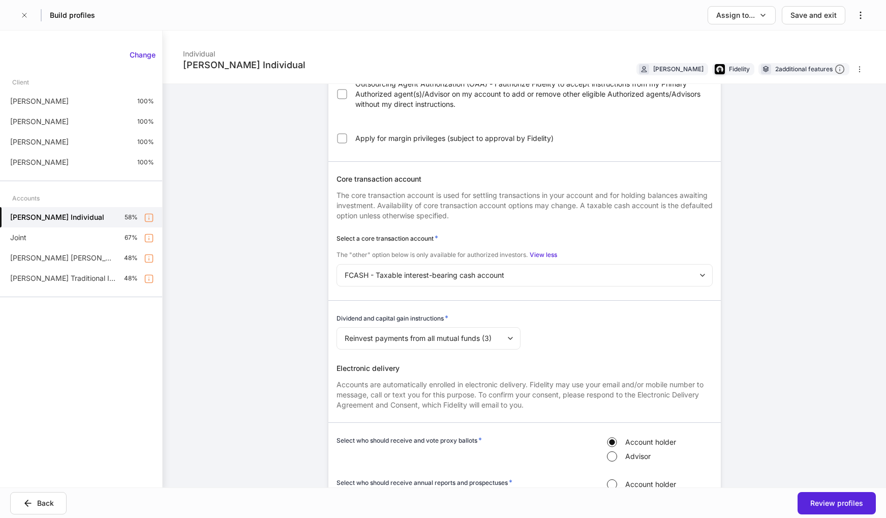
click at [549, 274] on body "Build profiles Assign to... Save and exit [PERSON_NAME] Individual Individual […" at bounding box center [443, 259] width 886 height 518
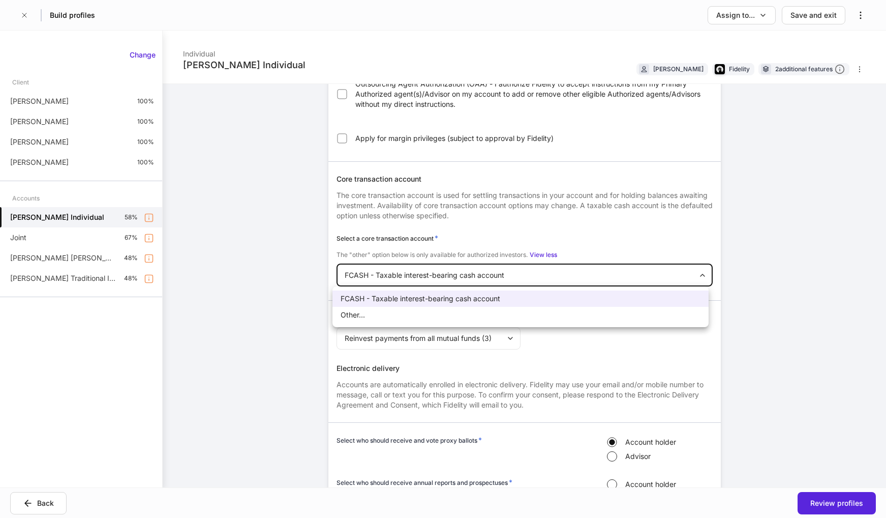
click at [549, 274] on div at bounding box center [443, 259] width 886 height 518
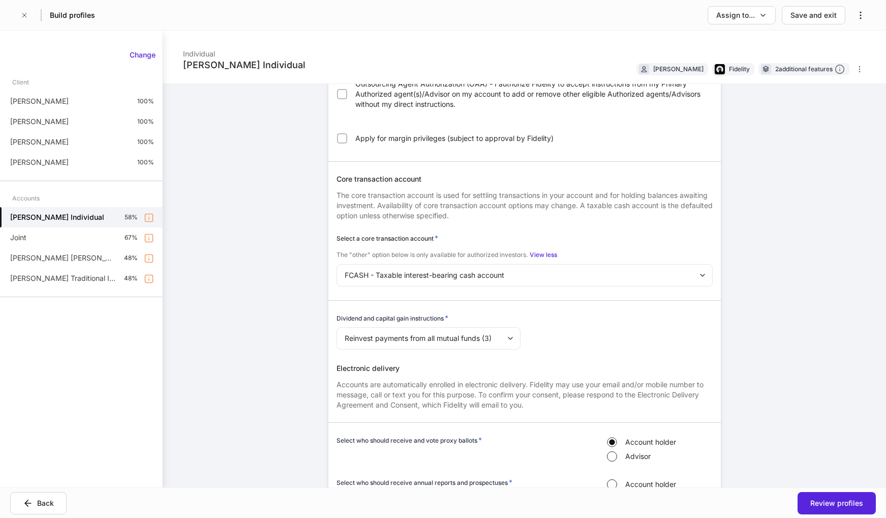
click at [575, 241] on div "Select a core transaction account *" at bounding box center [525, 238] width 376 height 10
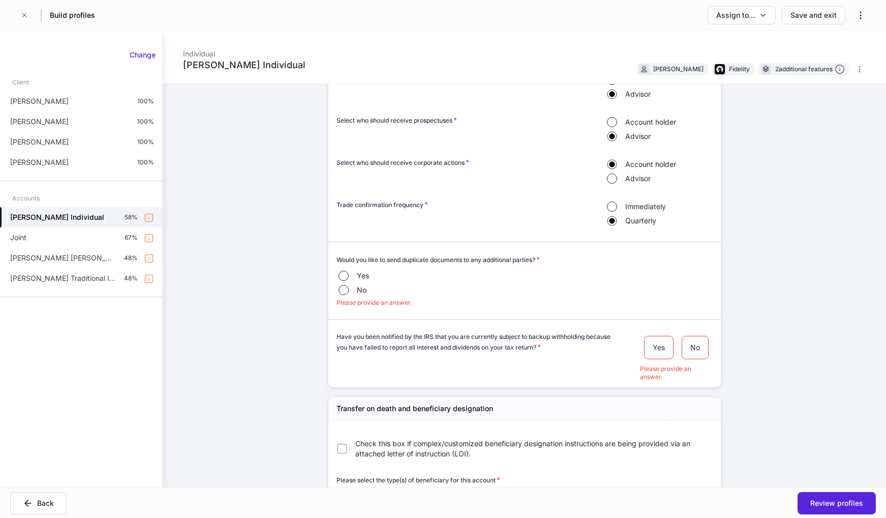
scroll to position [917, 0]
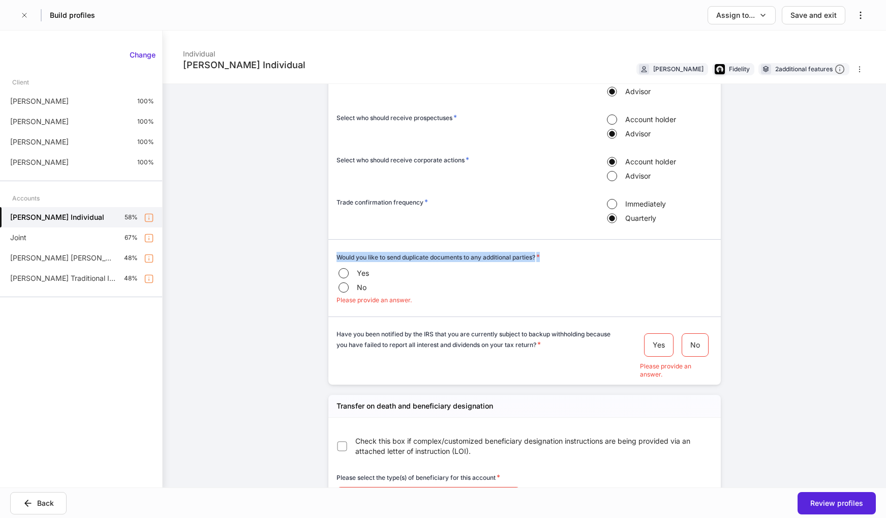
drag, startPoint x: 543, startPoint y: 258, endPoint x: 332, endPoint y: 262, distance: 211.6
click at [332, 262] on div "Would you like to send duplicate documents to any additional parties? * Yes No …" at bounding box center [520, 272] width 384 height 65
copy h6 "Would you like to send duplicate documents to any additional parties? *"
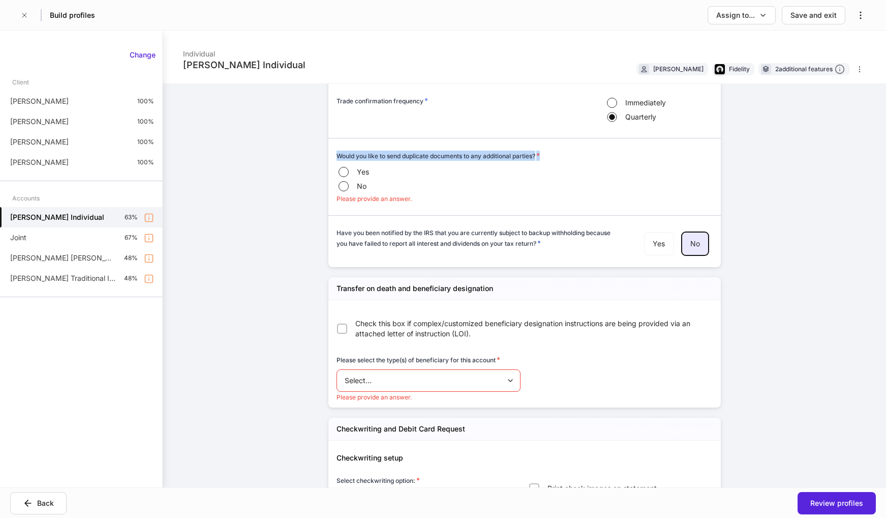
scroll to position [1019, 0]
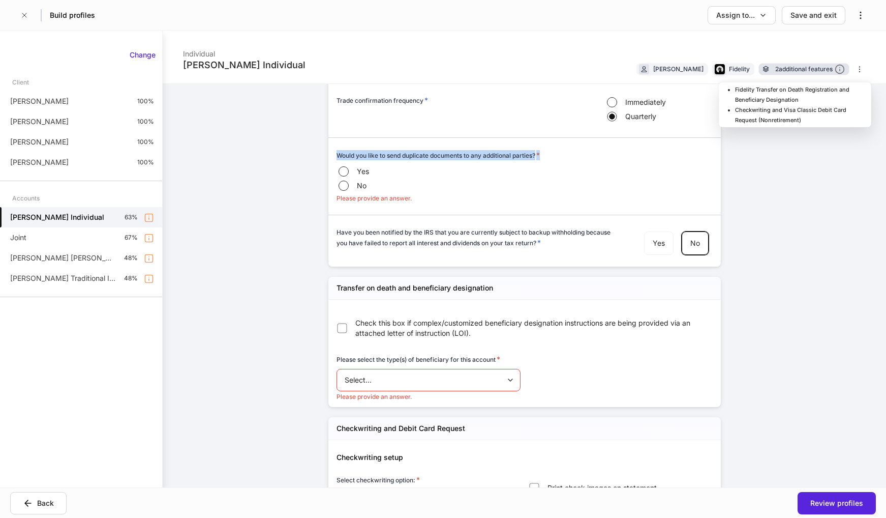
click at [804, 69] on div "2 additional features" at bounding box center [810, 69] width 70 height 11
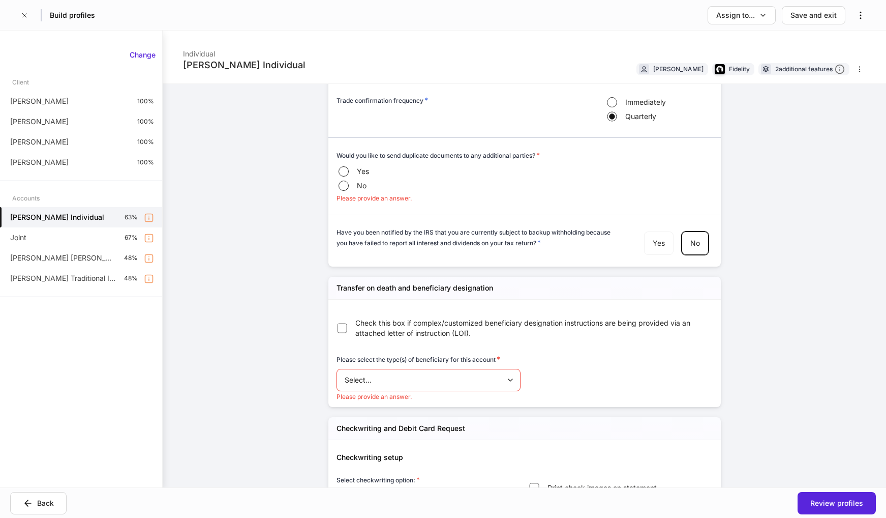
click at [781, 260] on div "[PERSON_NAME] Individual Individual [PERSON_NAME] Fidelity 2 additional feature…" at bounding box center [525, 259] width 724 height 457
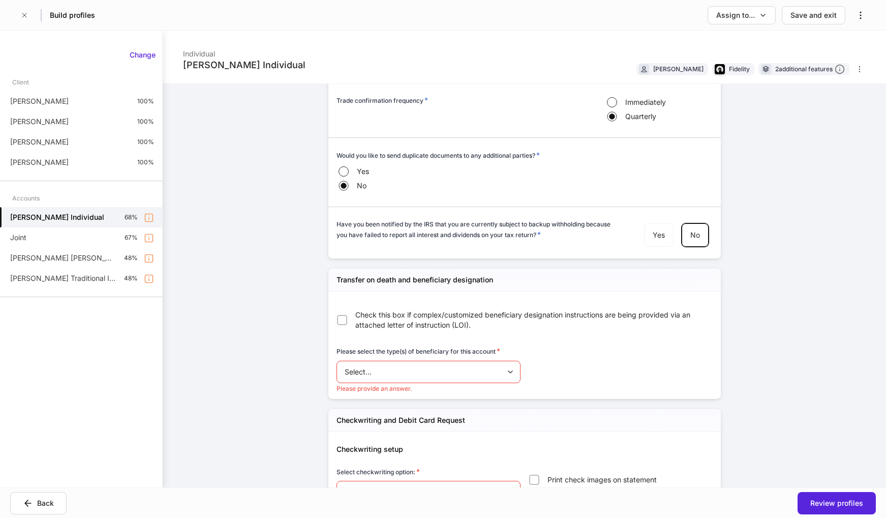
click at [498, 378] on body "Build profiles Assign to... Save and exit [PERSON_NAME] Individual Individual […" at bounding box center [443, 259] width 886 height 518
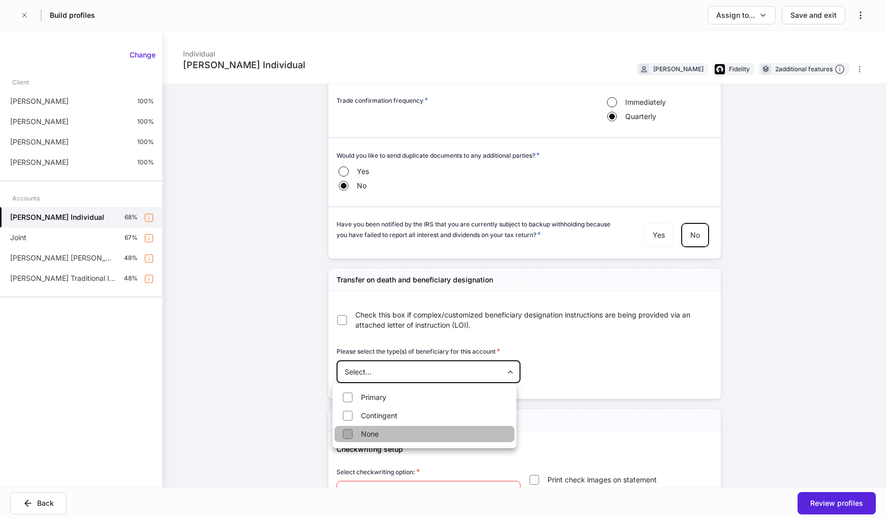
type input "****"
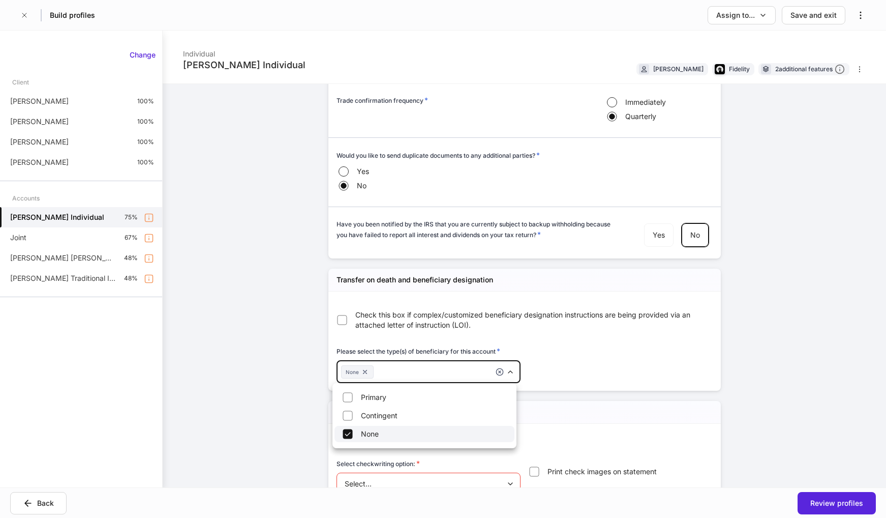
click at [630, 339] on div at bounding box center [443, 259] width 886 height 518
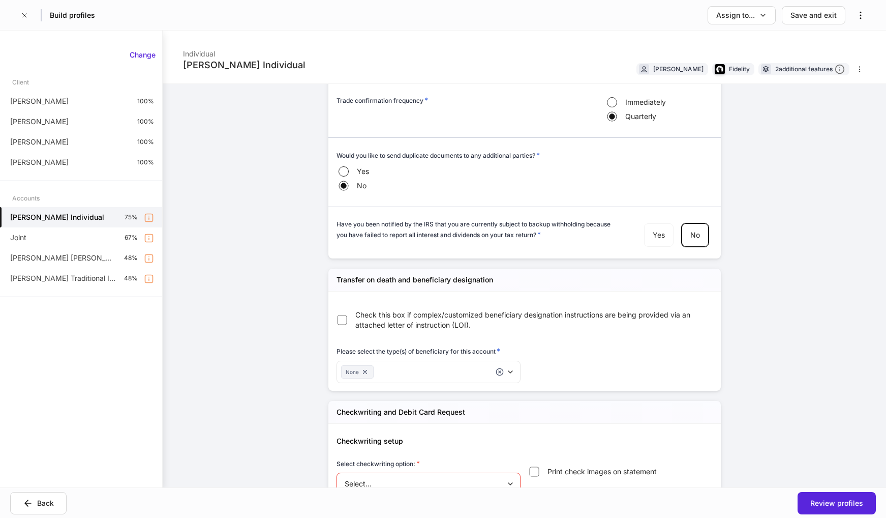
click at [750, 328] on div "[PERSON_NAME] Individual Individual [PERSON_NAME] Fidelity 2 additional feature…" at bounding box center [525, 259] width 724 height 457
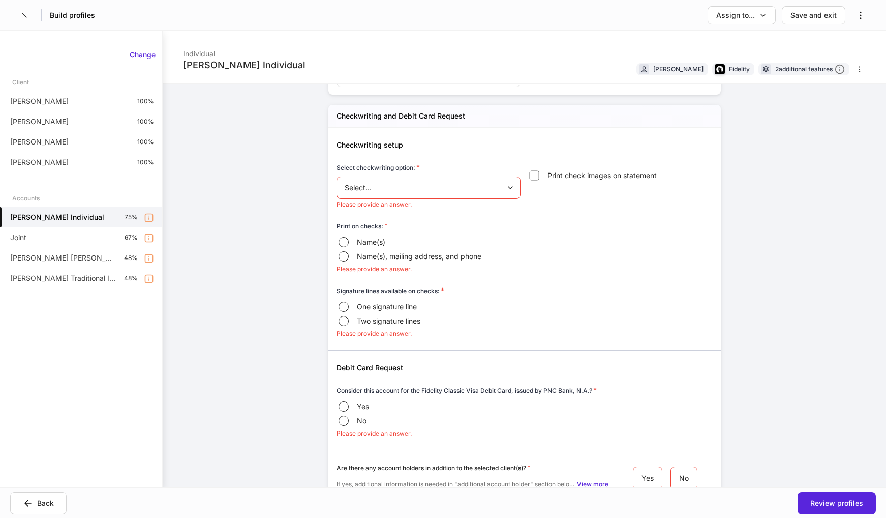
scroll to position [1369, 0]
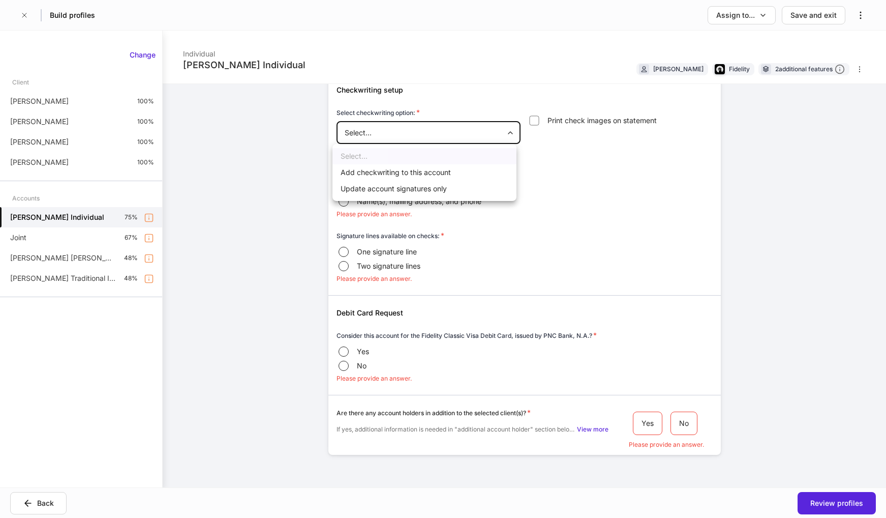
click at [451, 135] on body "Build profiles Assign to... Save and exit [PERSON_NAME] Individual Individual […" at bounding box center [443, 259] width 886 height 518
click at [419, 170] on li "Add checkwriting to this account" at bounding box center [425, 172] width 184 height 16
type input "***"
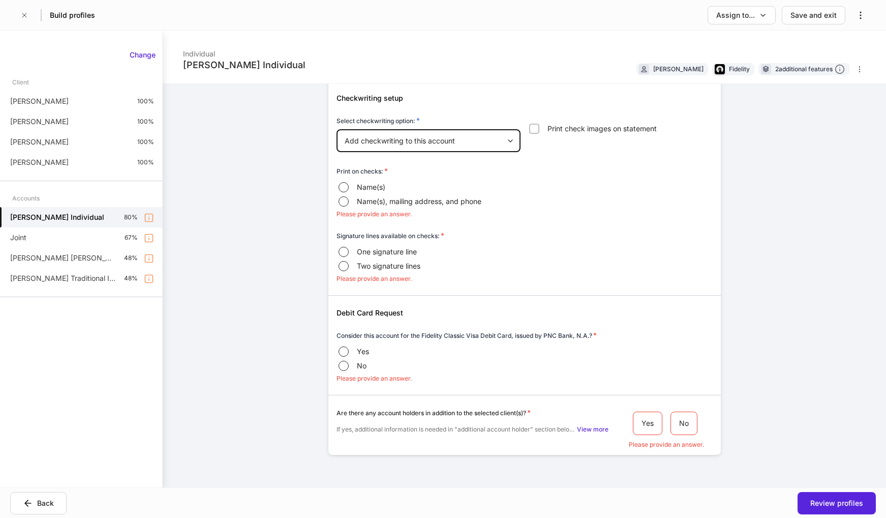
scroll to position [1361, 0]
click at [593, 169] on div "Print on checks: *" at bounding box center [525, 173] width 376 height 14
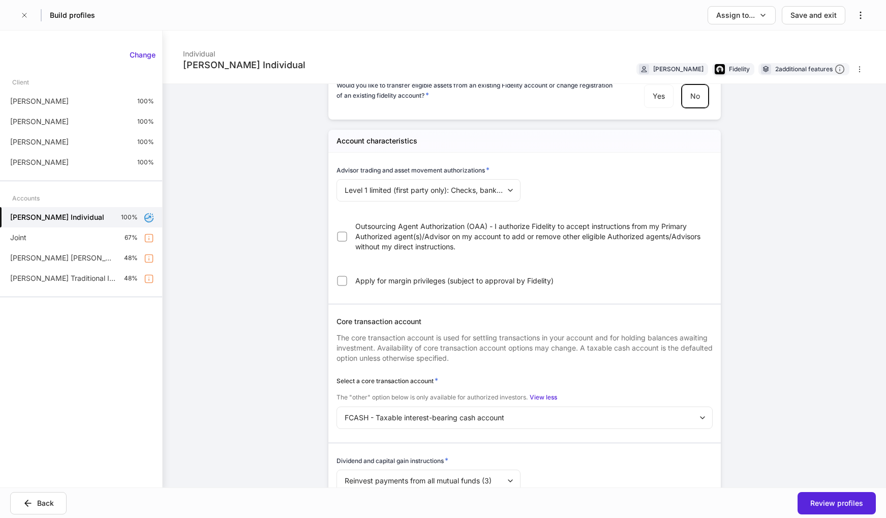
scroll to position [363, 0]
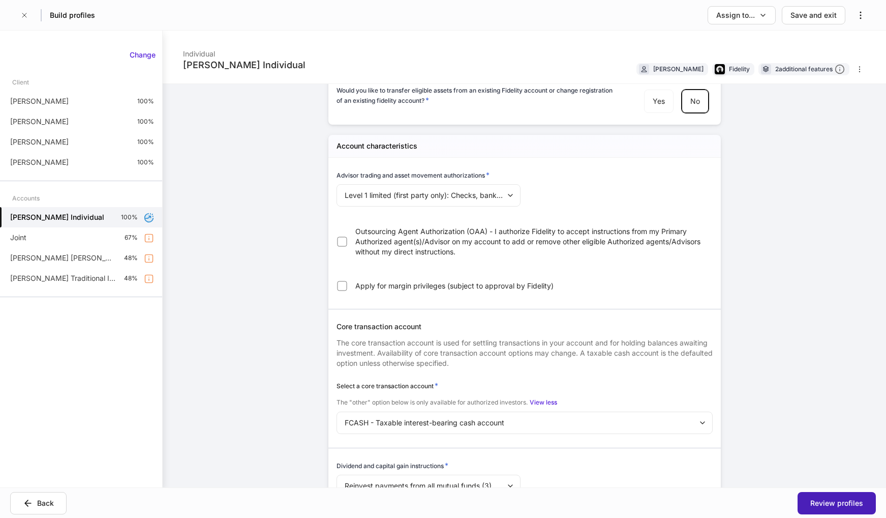
click at [826, 505] on div "Review profiles" at bounding box center [837, 503] width 53 height 10
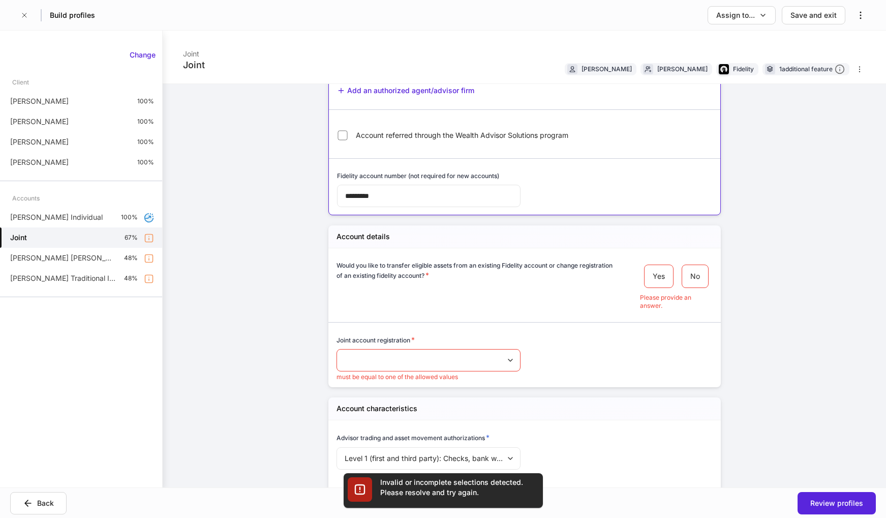
scroll to position [205, 0]
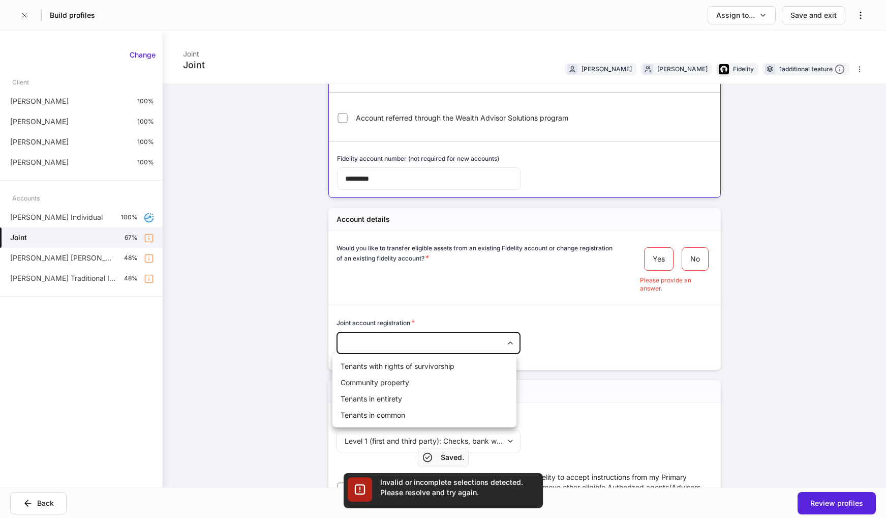
click at [482, 340] on body "Build profiles Assign to... Save and exit Joint Joint [PERSON_NAME] [PERSON_NAM…" at bounding box center [443, 259] width 886 height 518
click at [444, 368] on li "Tenants with rights of survivorship" at bounding box center [425, 366] width 184 height 16
type input "*****"
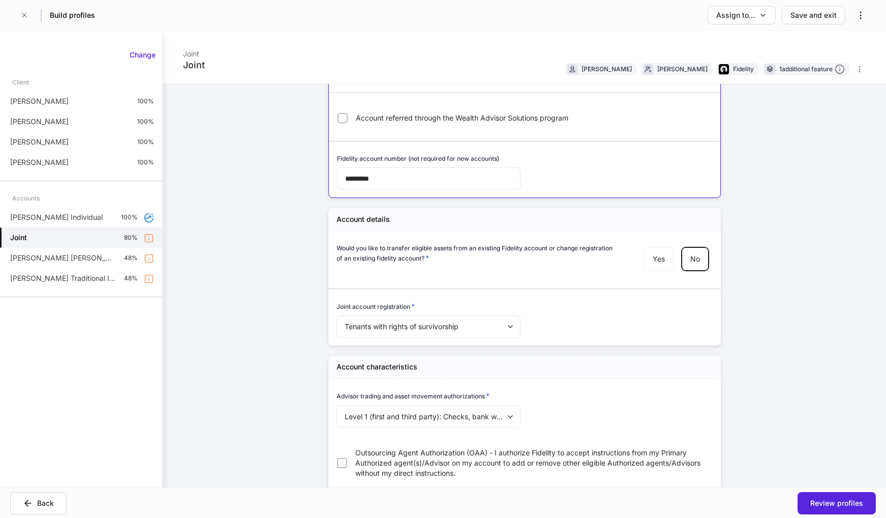
click at [763, 293] on div "**********" at bounding box center [525, 259] width 724 height 457
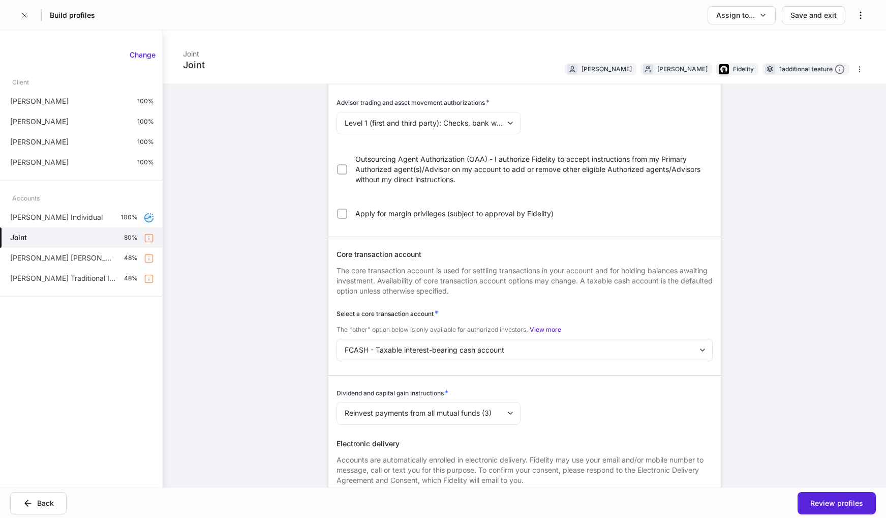
scroll to position [561, 0]
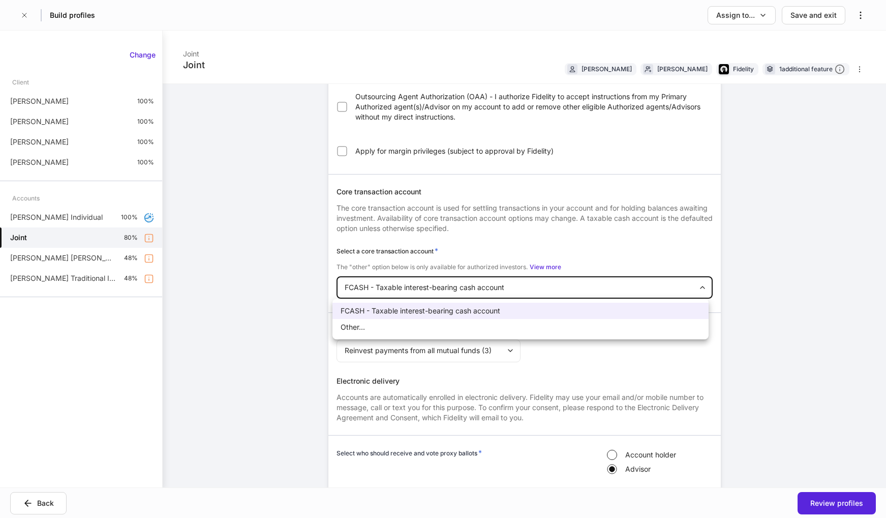
click at [641, 282] on body "Build profiles Assign to... Save and exit Joint Joint [PERSON_NAME] [PERSON_NAM…" at bounding box center [443, 259] width 886 height 518
click at [641, 282] on div at bounding box center [443, 259] width 886 height 518
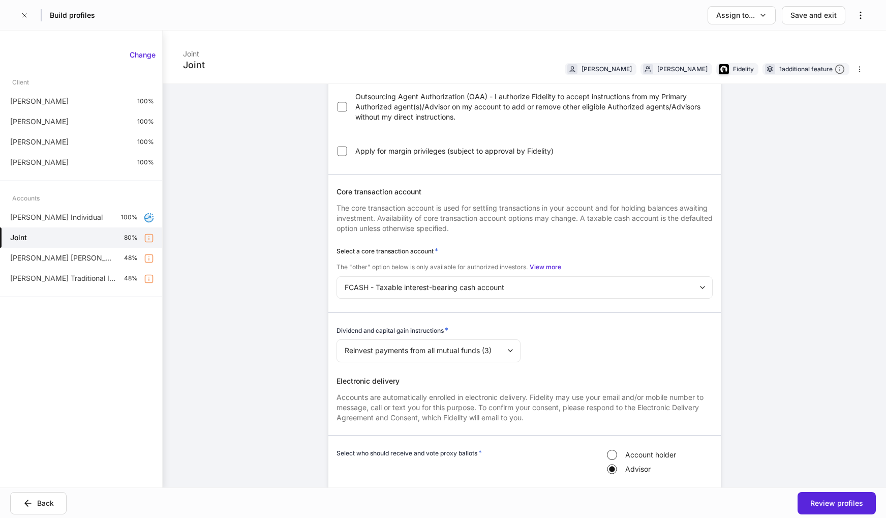
click at [734, 263] on div "Firm settings Internal use only Authorized agent/Advisor firm name * ******* ​ …" at bounding box center [525, 274] width 458 height 1503
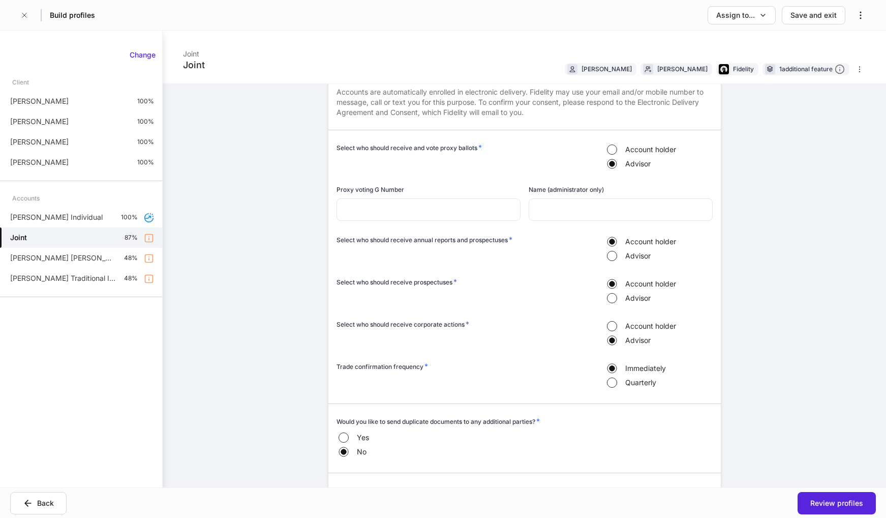
scroll to position [1019, 0]
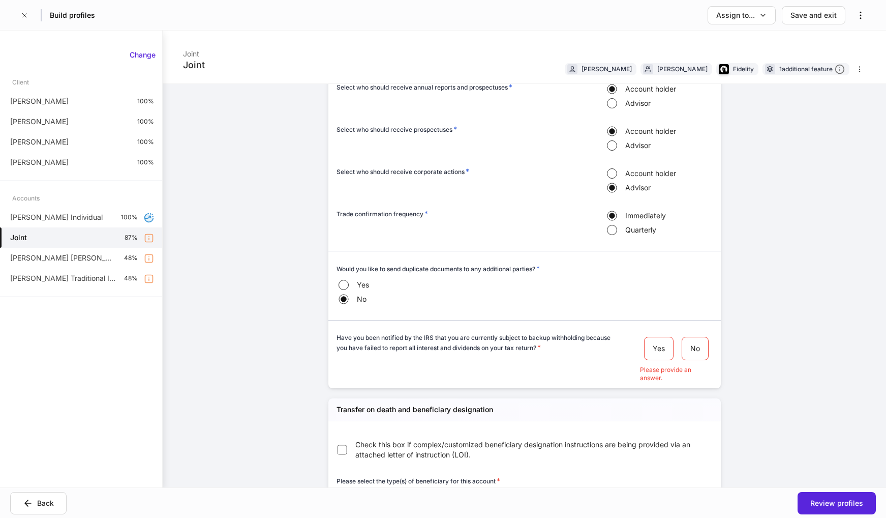
click at [760, 364] on div "**********" at bounding box center [525, 259] width 724 height 457
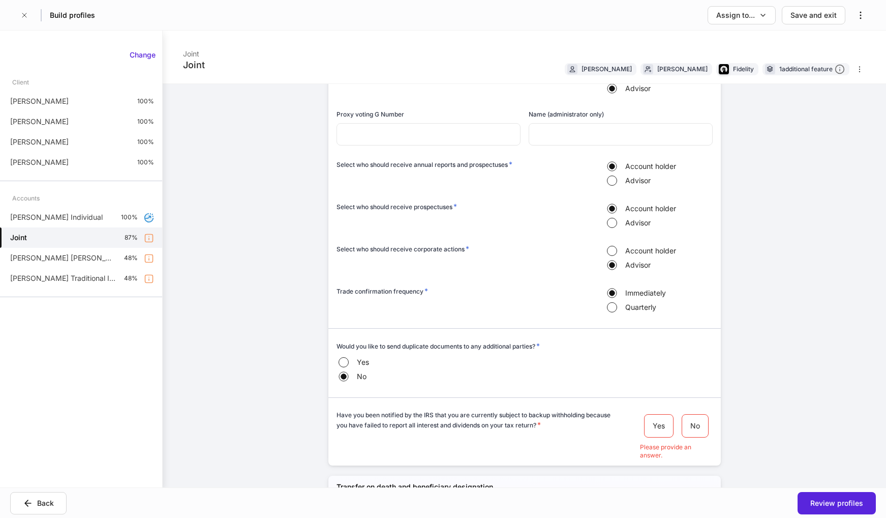
scroll to position [966, 0]
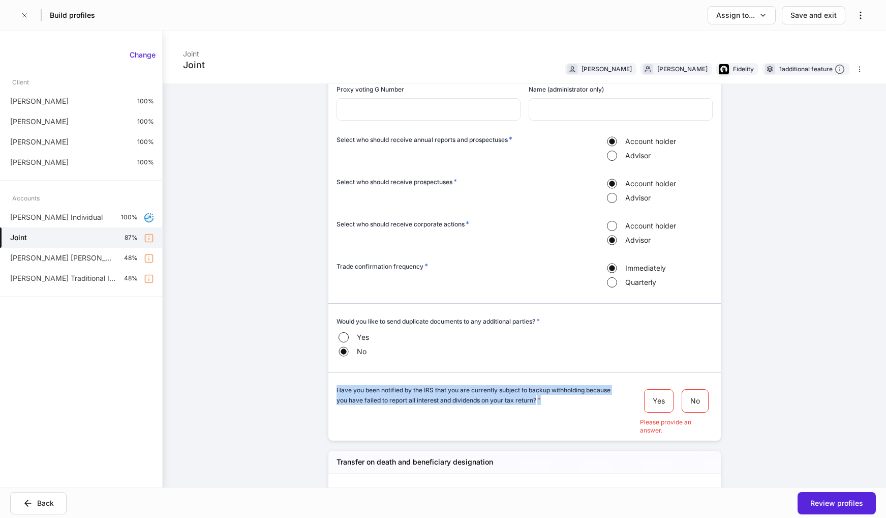
drag, startPoint x: 552, startPoint y: 400, endPoint x: 323, endPoint y: 383, distance: 230.0
copy h6 "Have you been notified by the IRS that you are currently subject to backup with…"
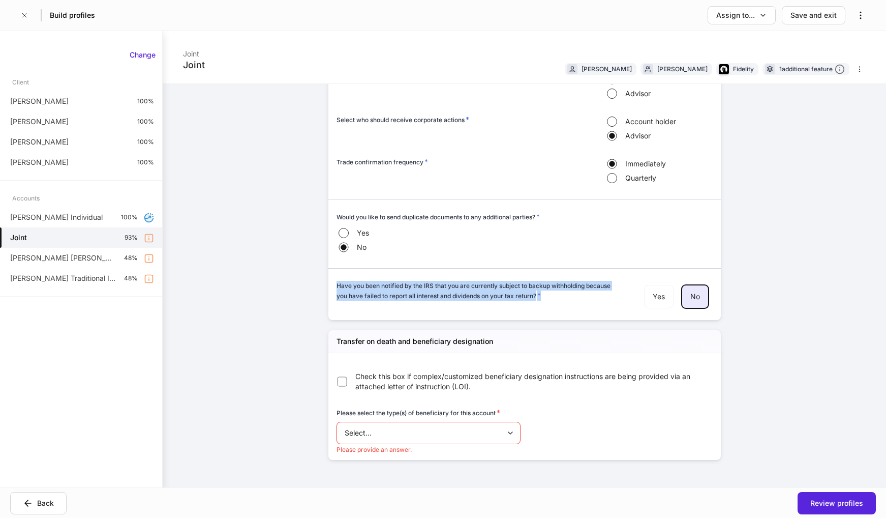
scroll to position [1075, 0]
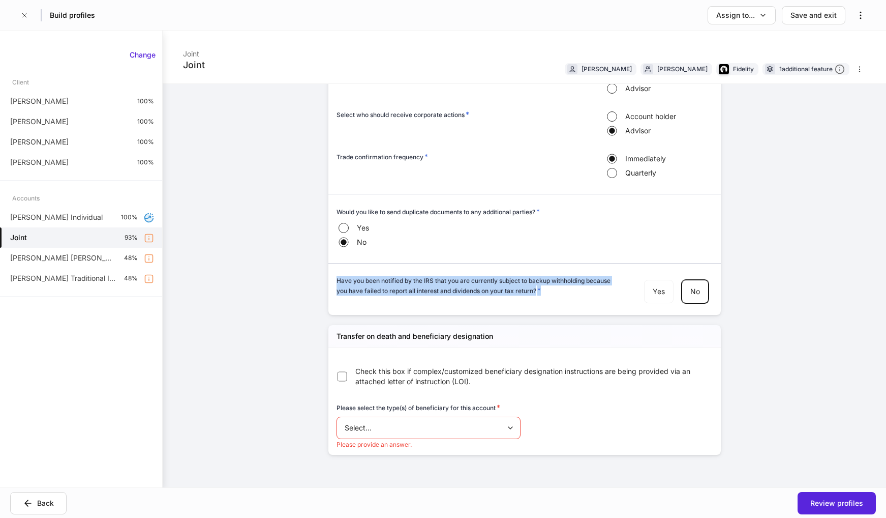
click at [406, 428] on body "Build profiles Assign to... Save and exit Joint Joint [PERSON_NAME] [PERSON_NAM…" at bounding box center [443, 259] width 886 height 518
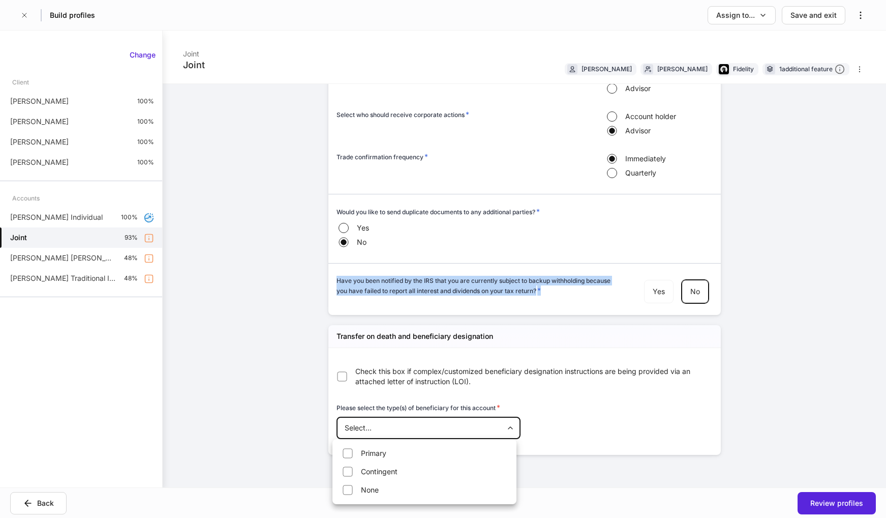
type input "****"
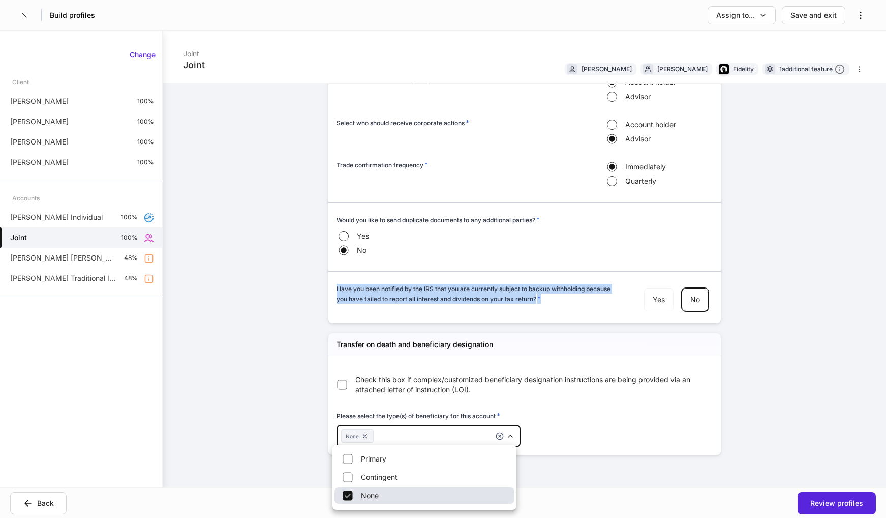
scroll to position [1067, 0]
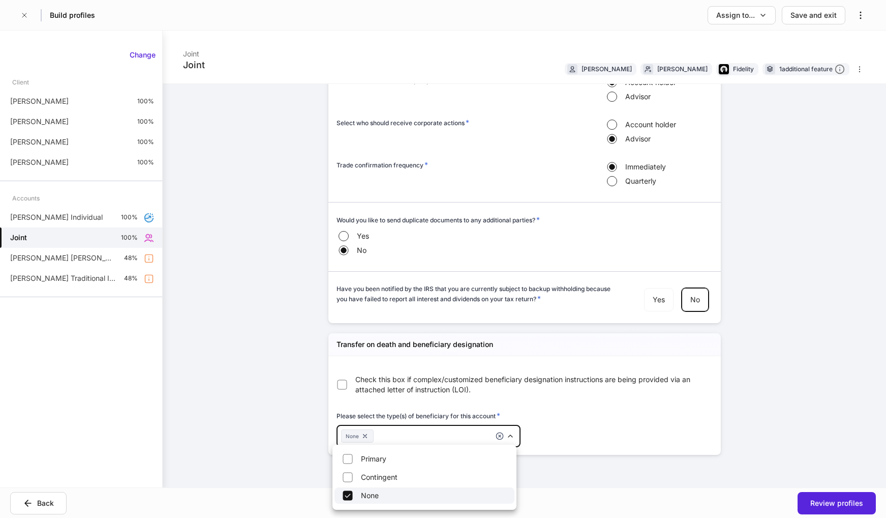
drag, startPoint x: 266, startPoint y: 355, endPoint x: 266, endPoint y: 337, distance: 18.8
click at [267, 350] on div at bounding box center [443, 259] width 886 height 518
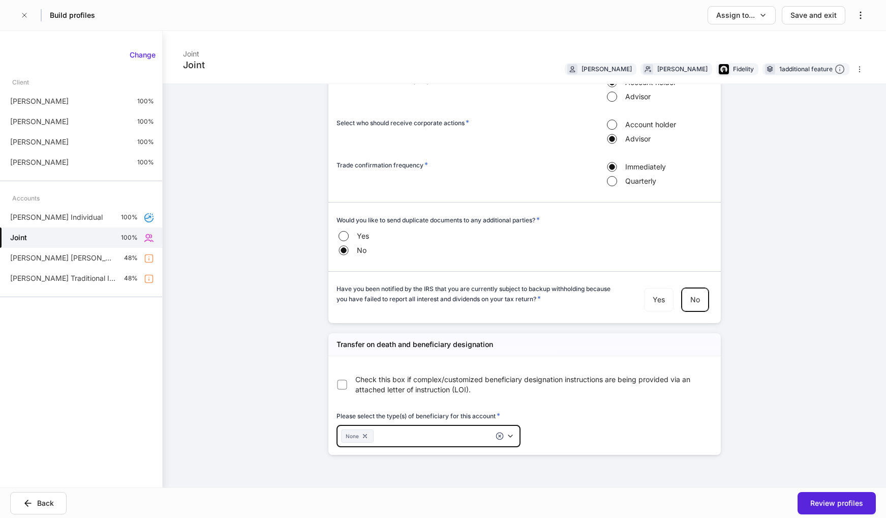
click at [782, 404] on div "**********" at bounding box center [525, 259] width 724 height 457
click at [832, 507] on div "Review profiles" at bounding box center [837, 503] width 53 height 10
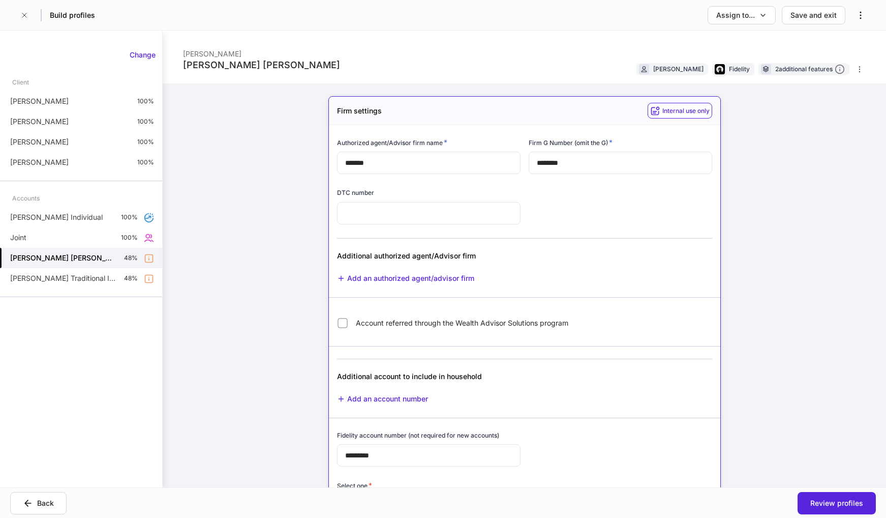
scroll to position [254, 0]
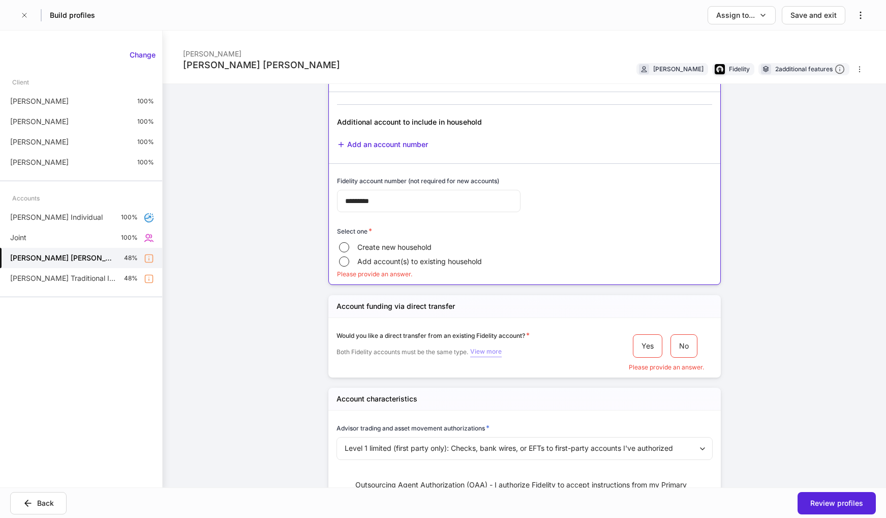
click at [482, 351] on div "View more" at bounding box center [486, 351] width 32 height 10
click at [482, 349] on div "View less" at bounding box center [483, 351] width 27 height 10
click at [541, 350] on p "Both Fidelity accounts must be the same type. View more" at bounding box center [473, 351] width 272 height 10
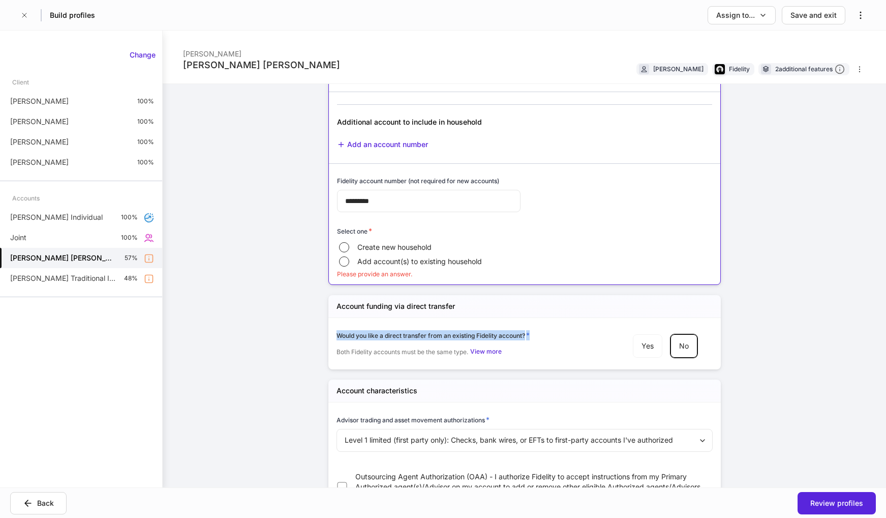
drag, startPoint x: 507, startPoint y: 335, endPoint x: 333, endPoint y: 332, distance: 173.9
click at [337, 332] on div "Would you like a direct transfer from an existing Fidelity account? *" at bounding box center [473, 335] width 272 height 10
copy div "Would you like a direct transfer from an existing Fidelity account? *"
drag, startPoint x: 835, startPoint y: 308, endPoint x: 830, endPoint y: 305, distance: 5.8
click at [834, 306] on div "**********" at bounding box center [525, 259] width 724 height 457
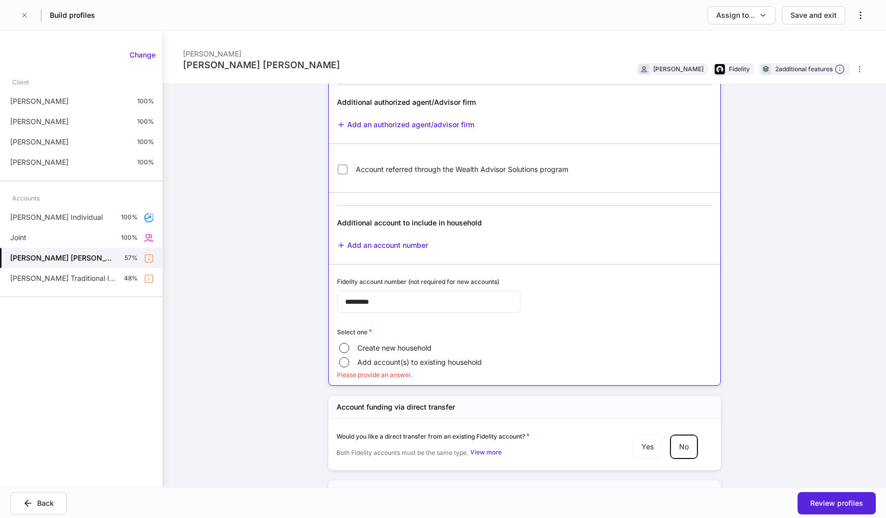
scroll to position [153, 0]
click at [797, 68] on div "2 additional features" at bounding box center [810, 69] width 70 height 11
click at [762, 300] on div "**********" at bounding box center [525, 259] width 724 height 457
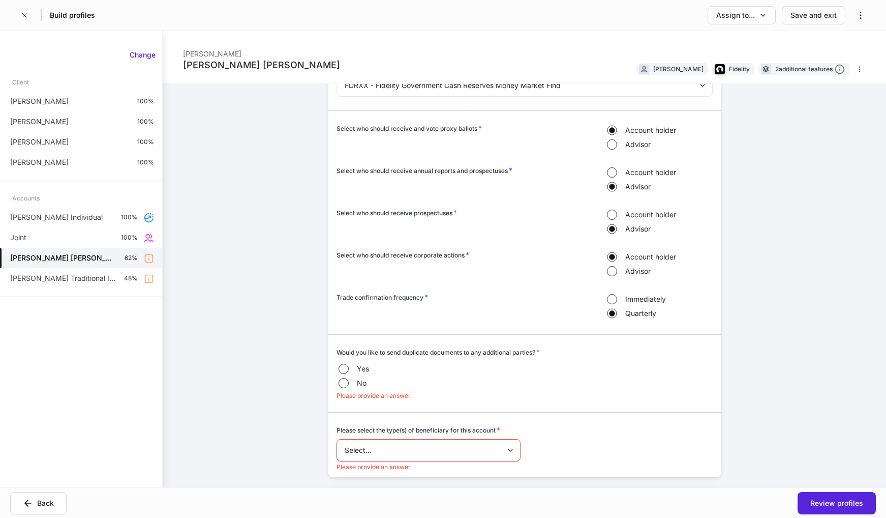
scroll to position [1068, 0]
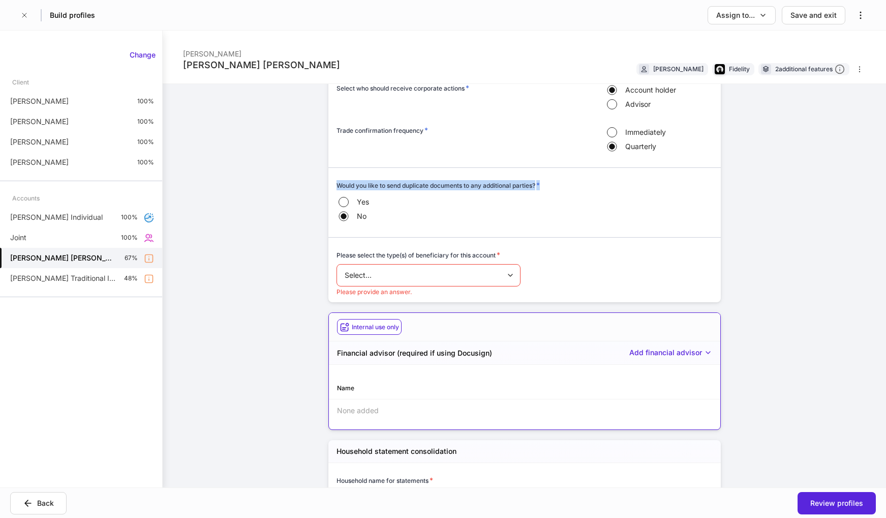
drag, startPoint x: 517, startPoint y: 188, endPoint x: 318, endPoint y: 187, distance: 198.8
click at [318, 187] on div "**********" at bounding box center [525, 16] width 458 height 2000
copy h6 "Would you like to send duplicate documents to any additional parties? *"
click at [470, 279] on body "Build profiles Assign to... Save and exit [PERSON_NAME] [PERSON_NAME] [PERSON_N…" at bounding box center [443, 259] width 886 height 518
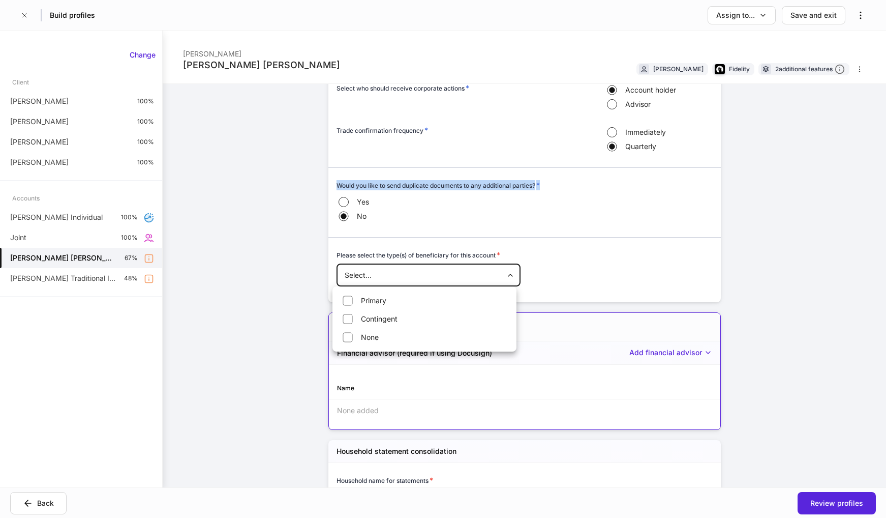
type input "****"
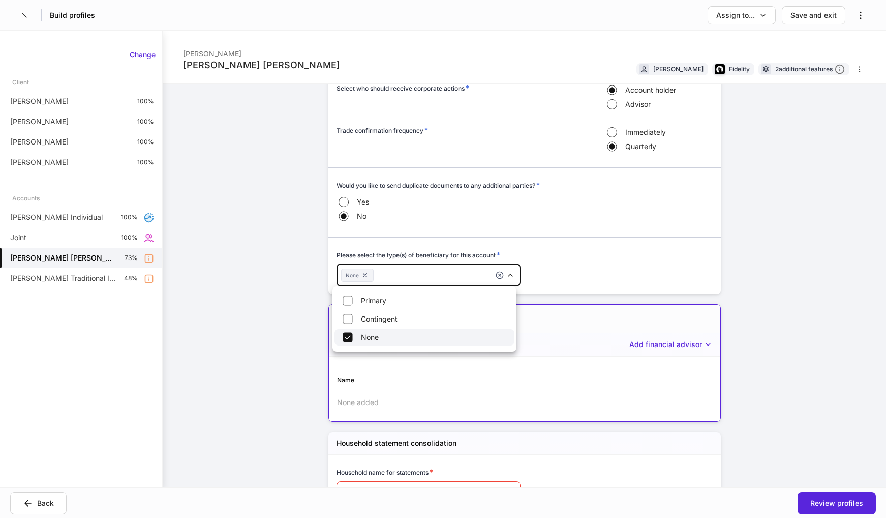
click at [766, 272] on div at bounding box center [443, 259] width 886 height 518
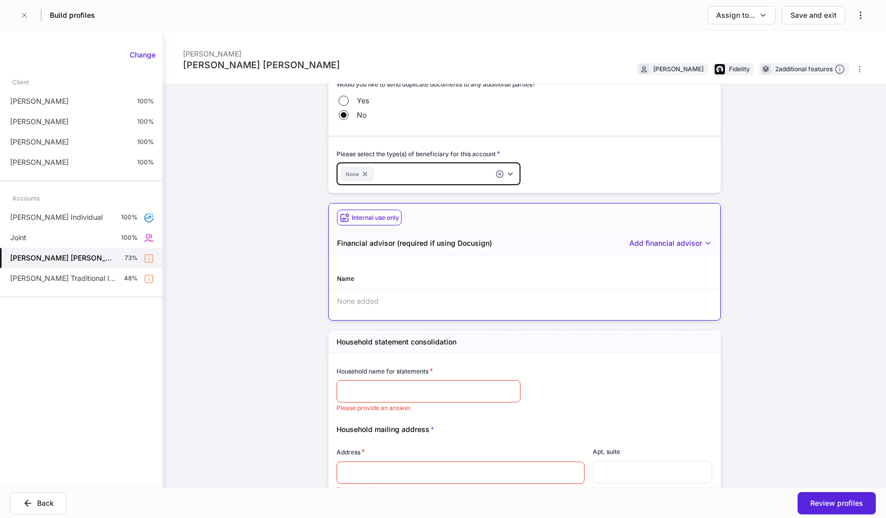
scroll to position [1170, 0]
click at [684, 244] on div "Add financial advisor" at bounding box center [671, 242] width 83 height 11
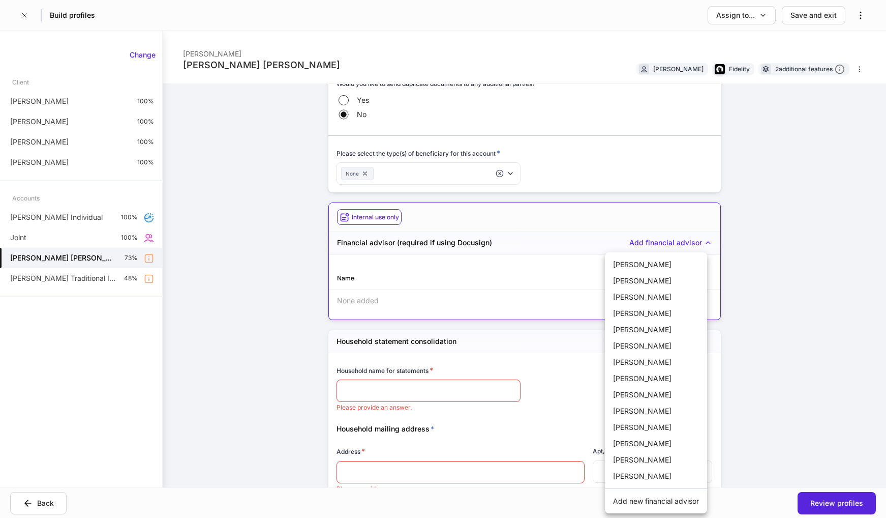
click at [778, 223] on div at bounding box center [443, 259] width 886 height 518
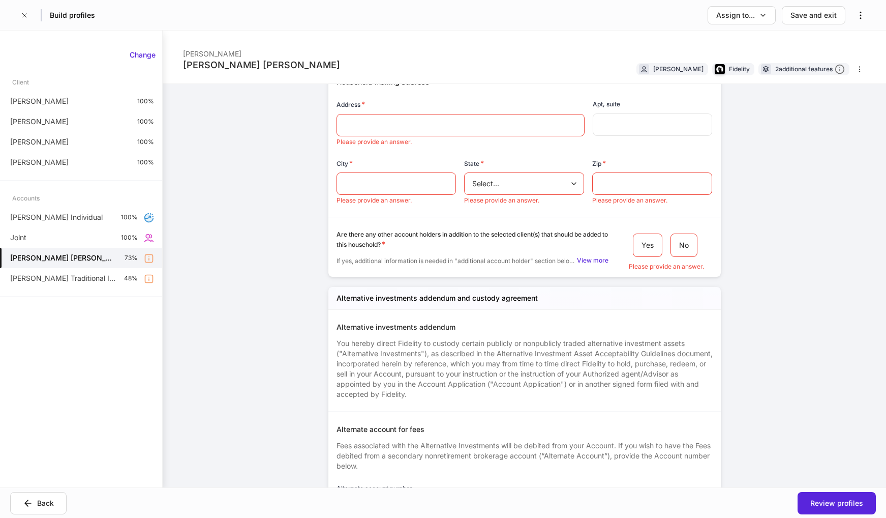
scroll to position [1385, 0]
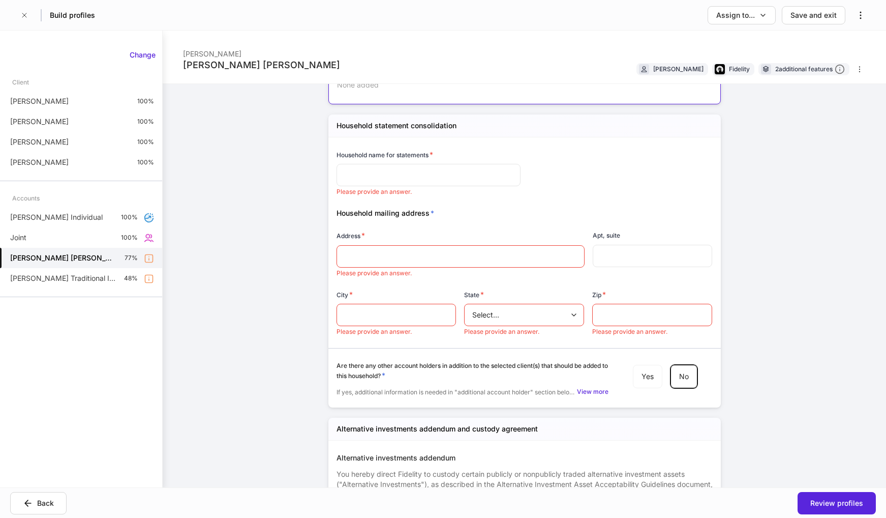
click at [387, 177] on input "text" at bounding box center [429, 175] width 184 height 22
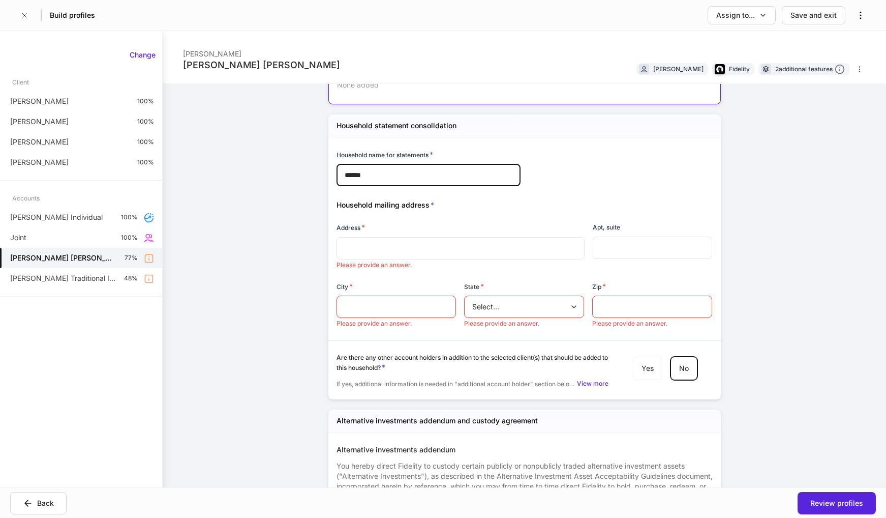
type input "******"
click at [403, 252] on input "text" at bounding box center [461, 248] width 232 height 10
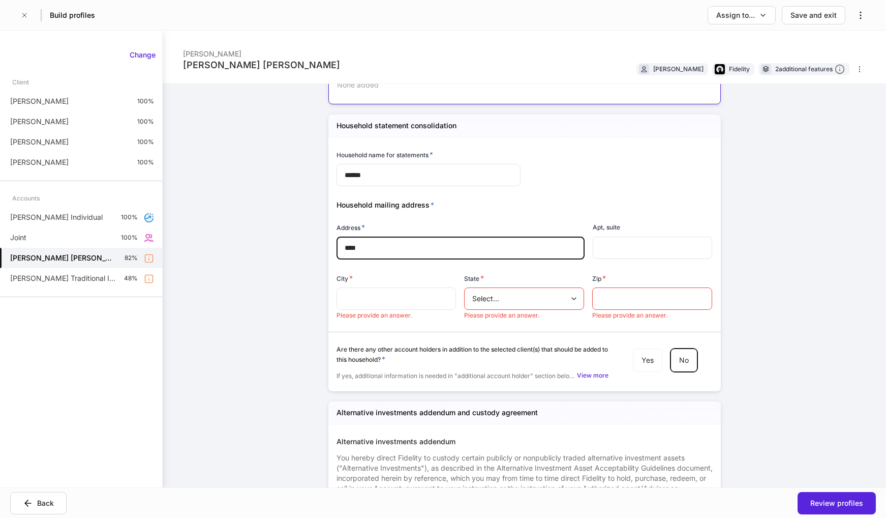
type input "****"
click at [371, 301] on input "text" at bounding box center [397, 298] width 120 height 22
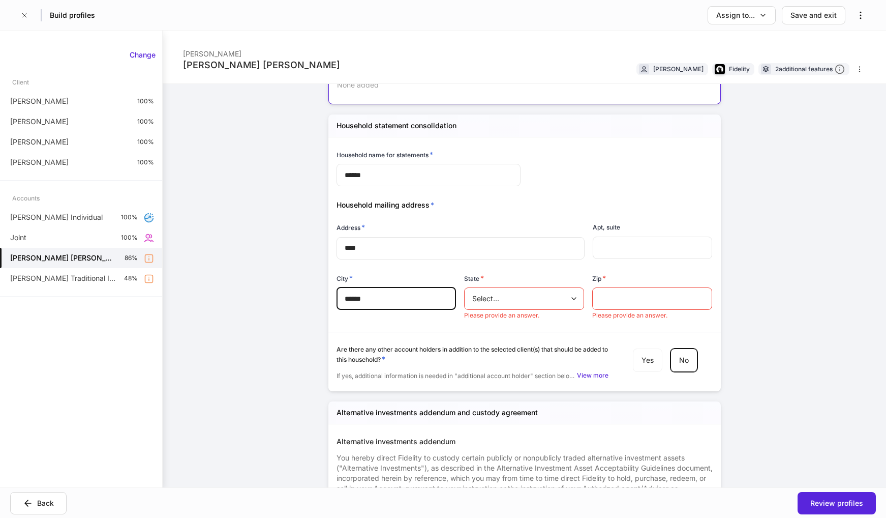
type input "******"
click at [502, 302] on body "Build profiles Assign to... Save and exit [PERSON_NAME] [PERSON_NAME] [PERSON_N…" at bounding box center [443, 259] width 886 height 518
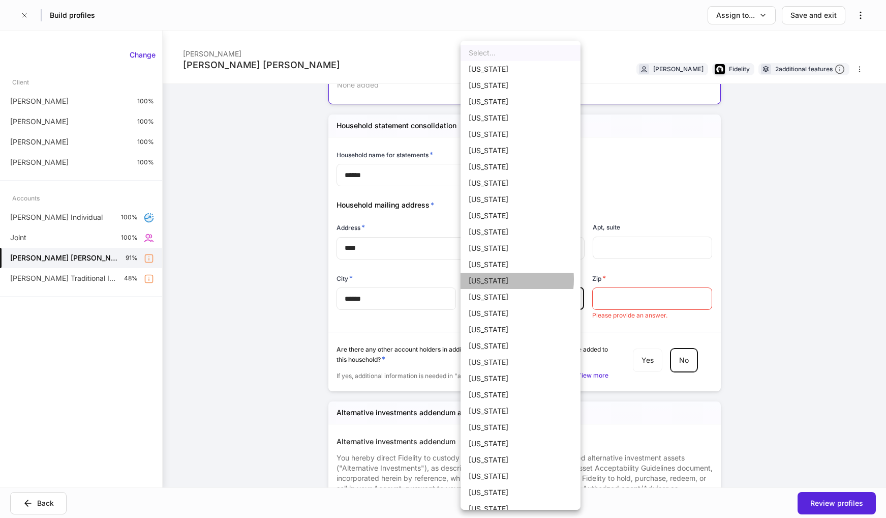
click at [487, 279] on li "[US_STATE]" at bounding box center [521, 281] width 120 height 16
type input "**"
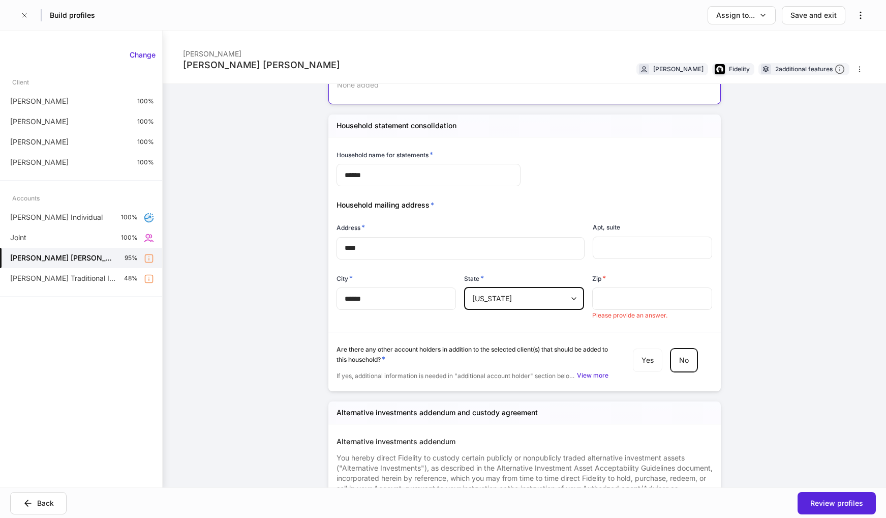
click at [611, 297] on input "text" at bounding box center [652, 298] width 120 height 22
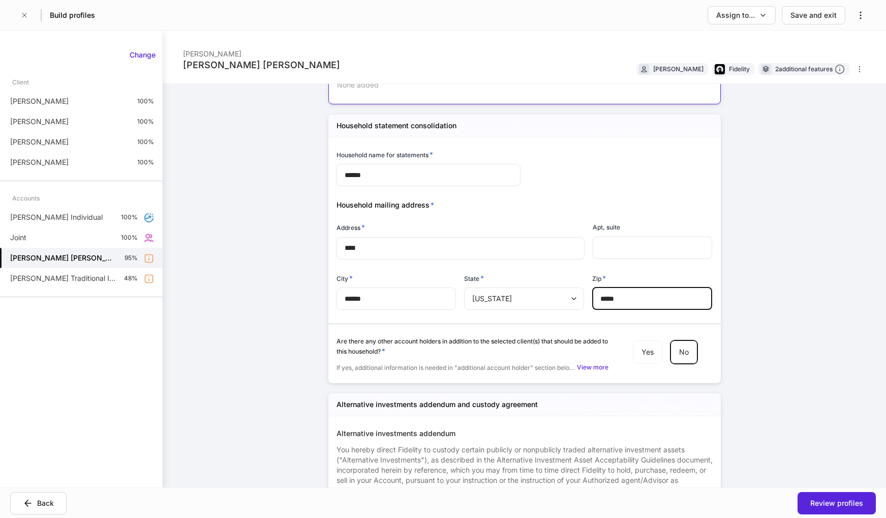
type input "*****"
click at [769, 353] on div "[PERSON_NAME] [PERSON_NAME] [PERSON_NAME] [PERSON_NAME] Fidelity 2 additional f…" at bounding box center [525, 259] width 724 height 457
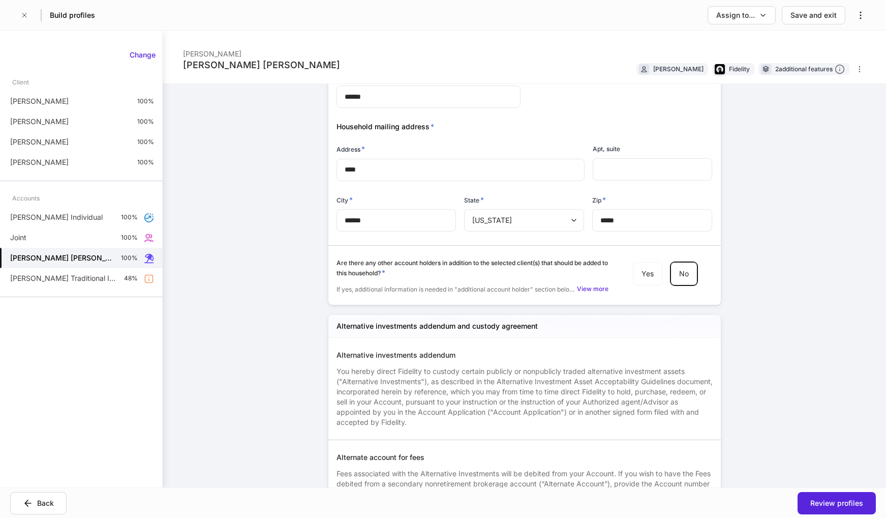
scroll to position [1564, 0]
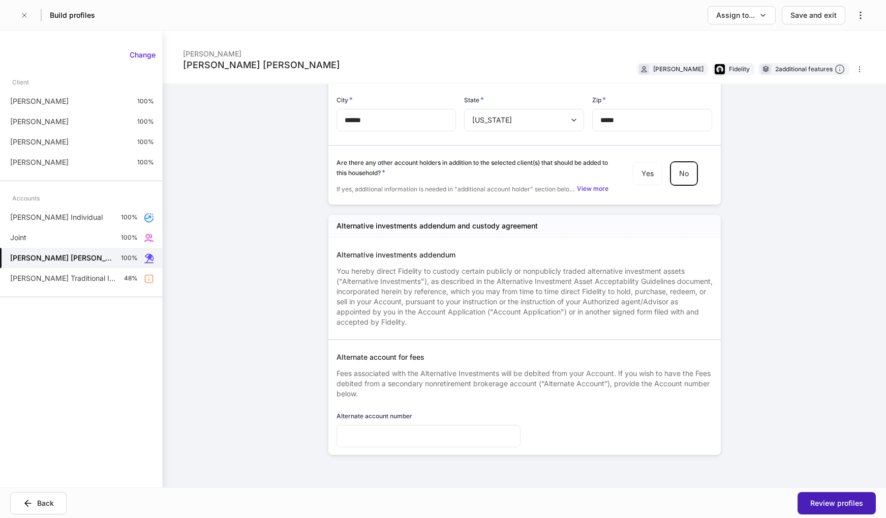
click at [820, 501] on div "Review profiles" at bounding box center [837, 503] width 53 height 10
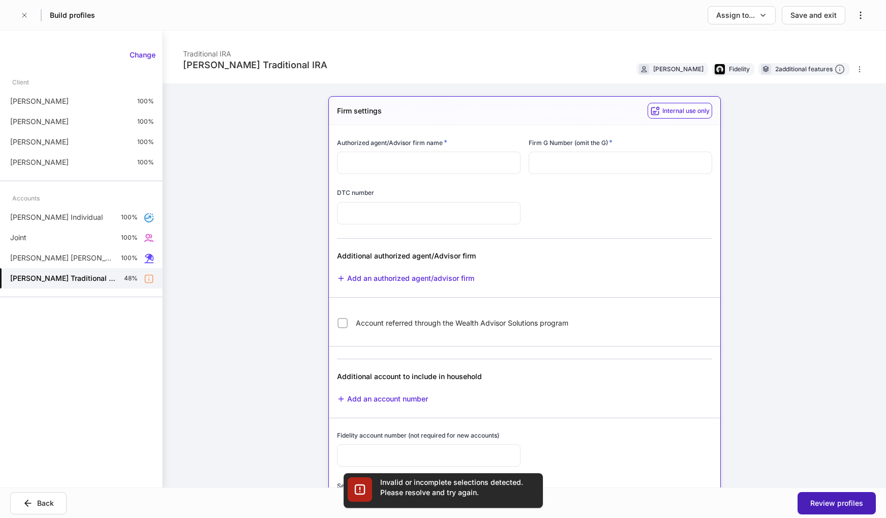
type input "*******"
type input "********"
type input "*********"
type input "*"
type input "**********"
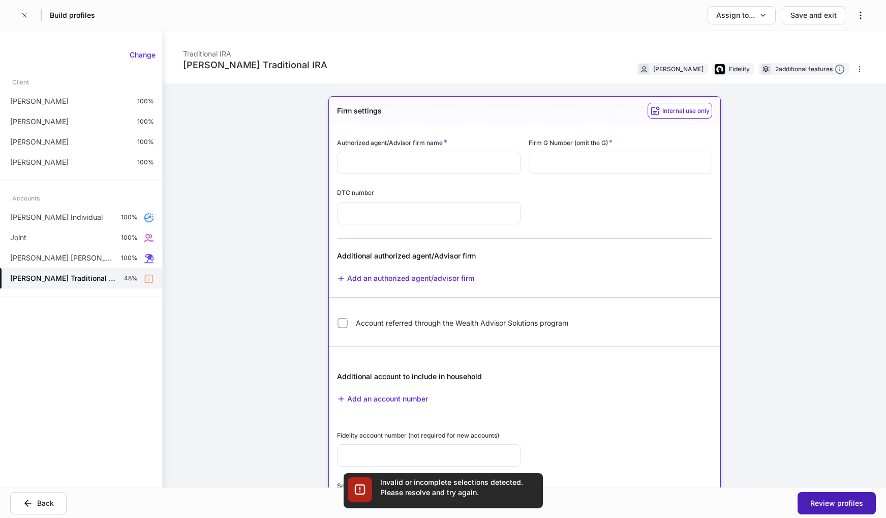
type input "*****"
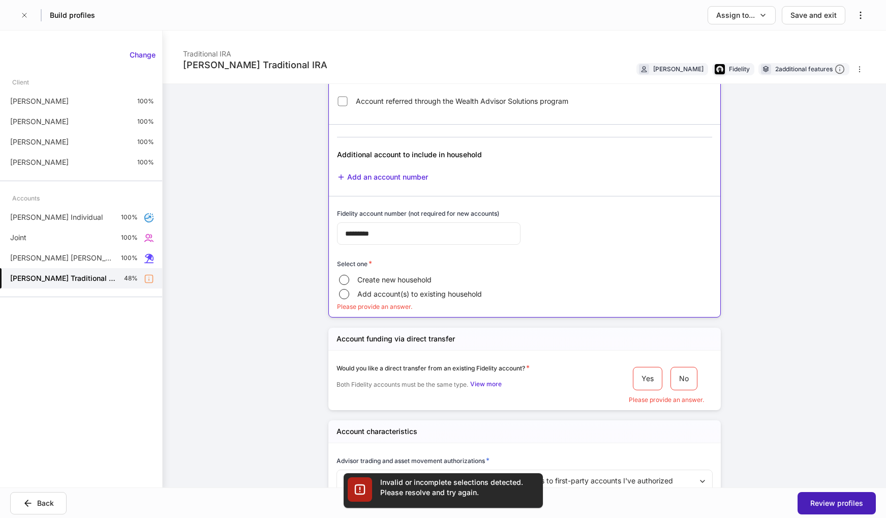
scroll to position [250, 0]
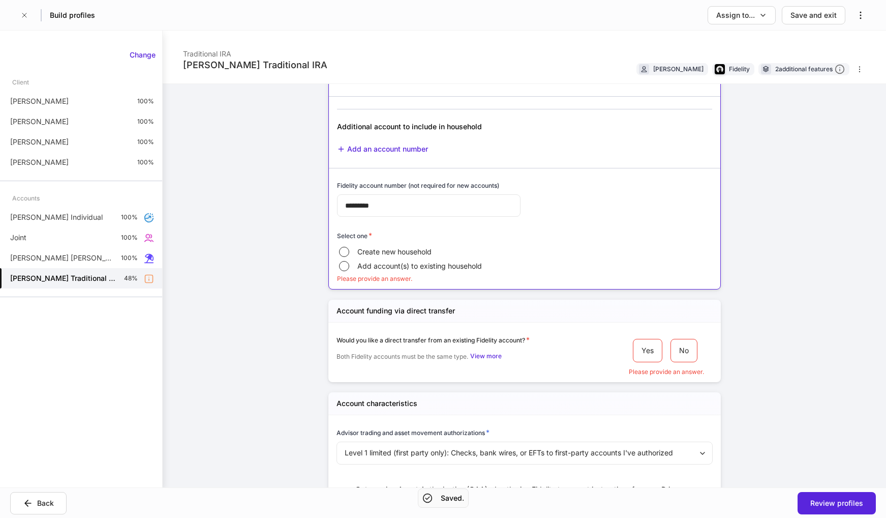
click at [410, 251] on span "Create new household" at bounding box center [394, 252] width 74 height 10
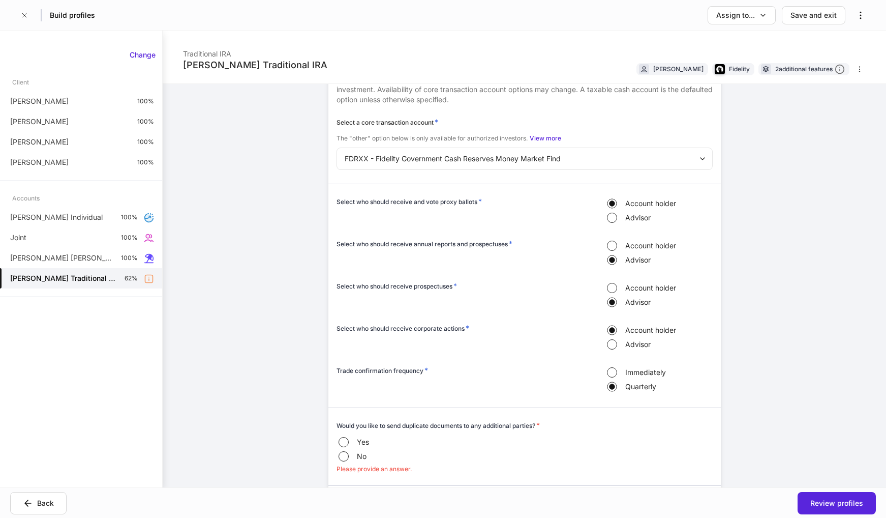
scroll to position [962, 0]
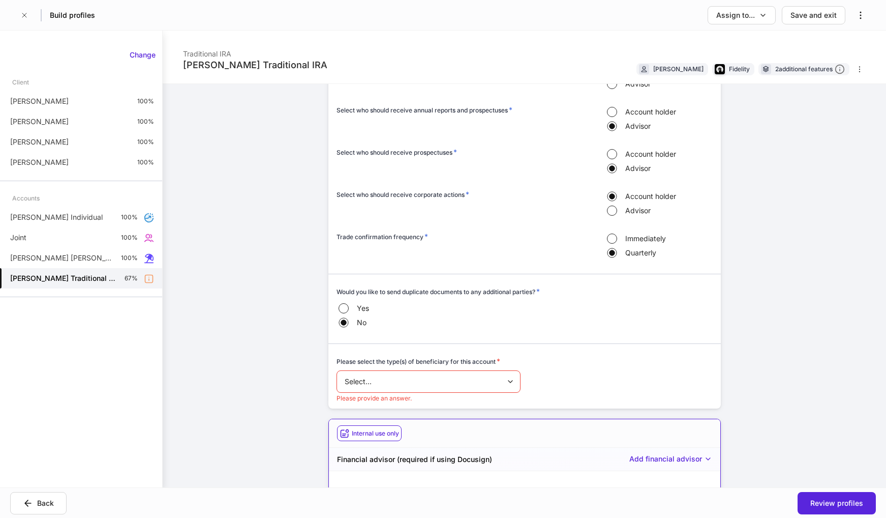
click at [475, 387] on body "**********" at bounding box center [443, 259] width 886 height 518
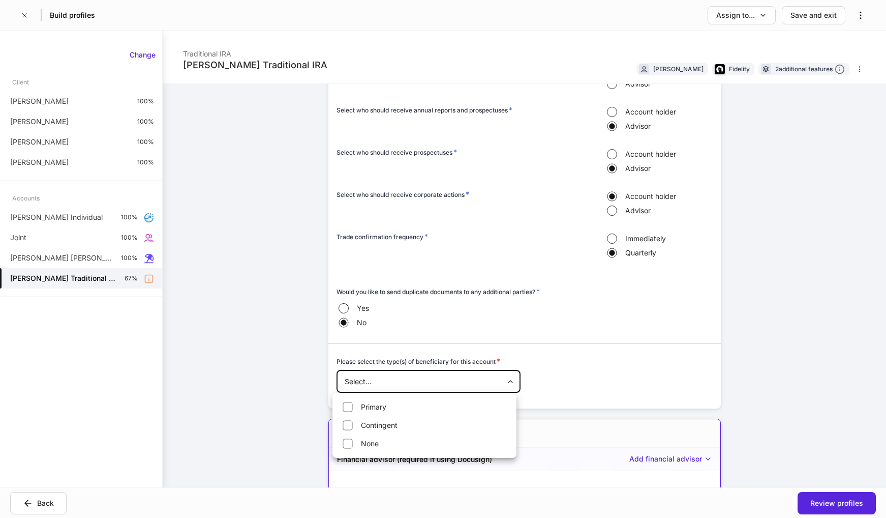
click at [372, 445] on li "None" at bounding box center [425, 443] width 180 height 16
type input "****"
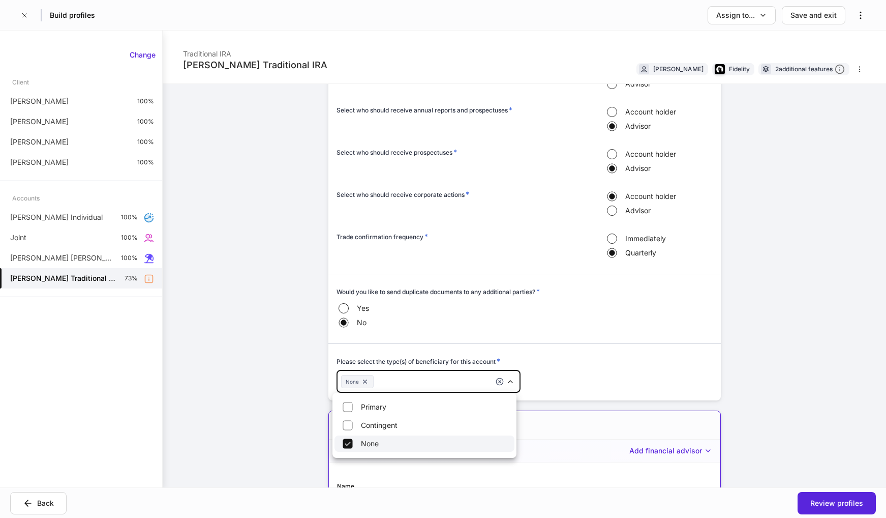
click at [725, 370] on div at bounding box center [443, 259] width 886 height 518
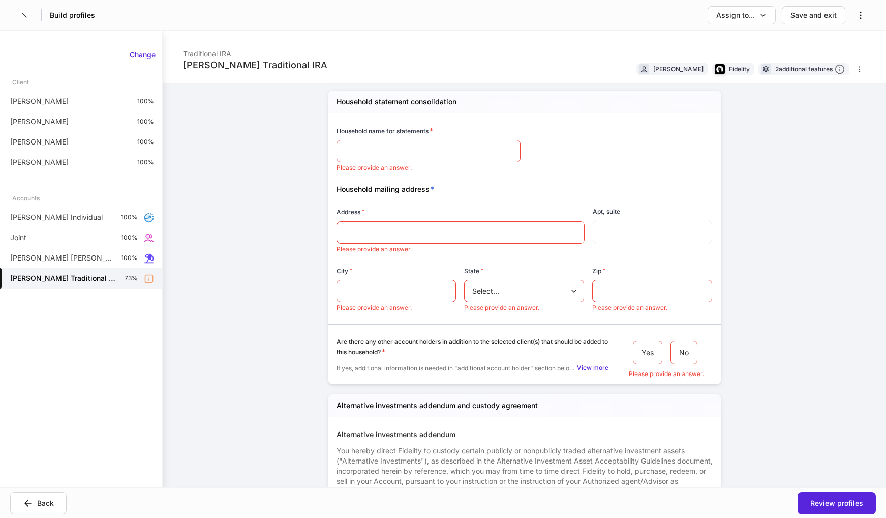
scroll to position [1419, 0]
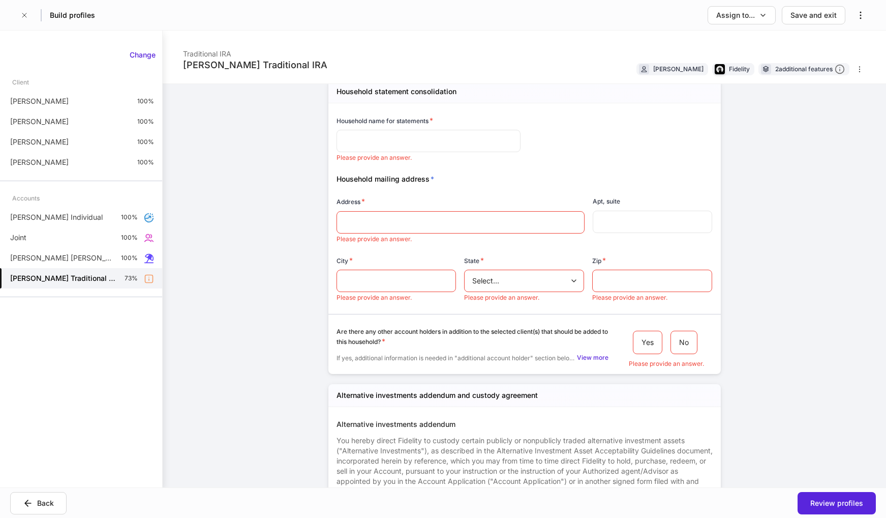
click at [388, 140] on input "text" at bounding box center [429, 141] width 184 height 22
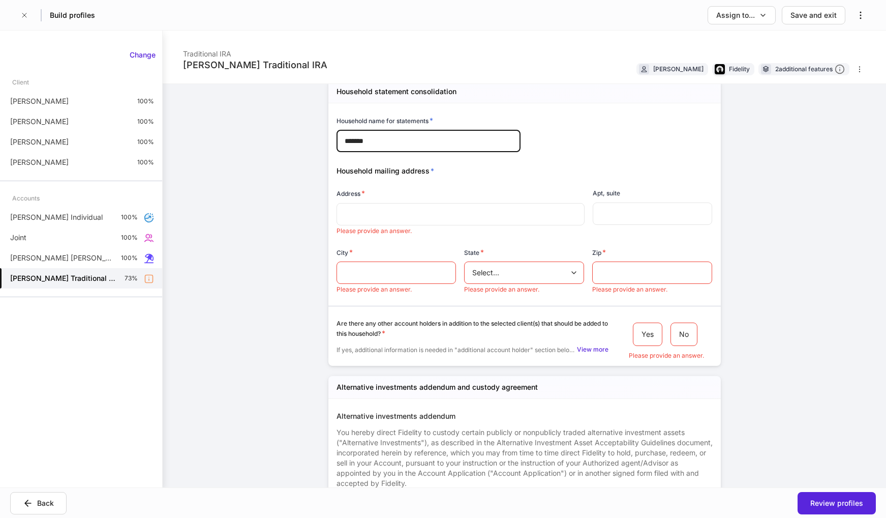
click at [454, 224] on div "​" at bounding box center [461, 214] width 248 height 22
type input "*******"
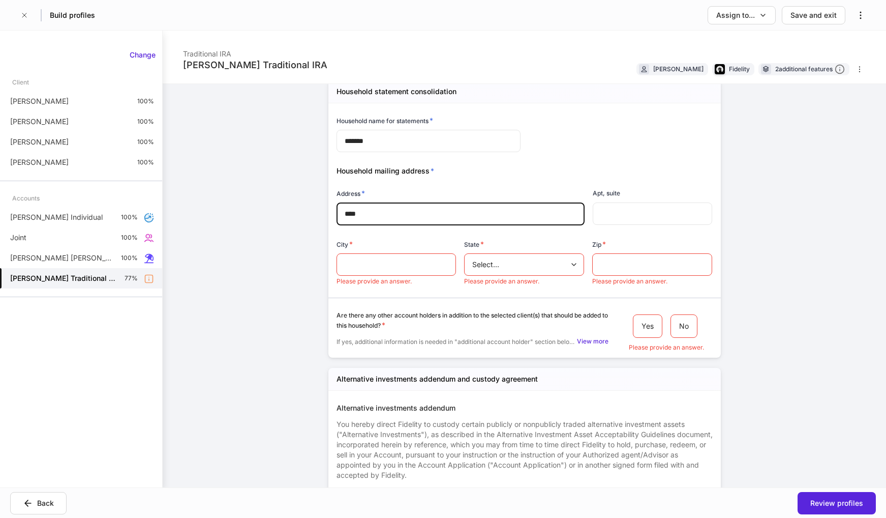
type input "****"
click at [398, 279] on p "Please provide an answer." at bounding box center [397, 281] width 120 height 8
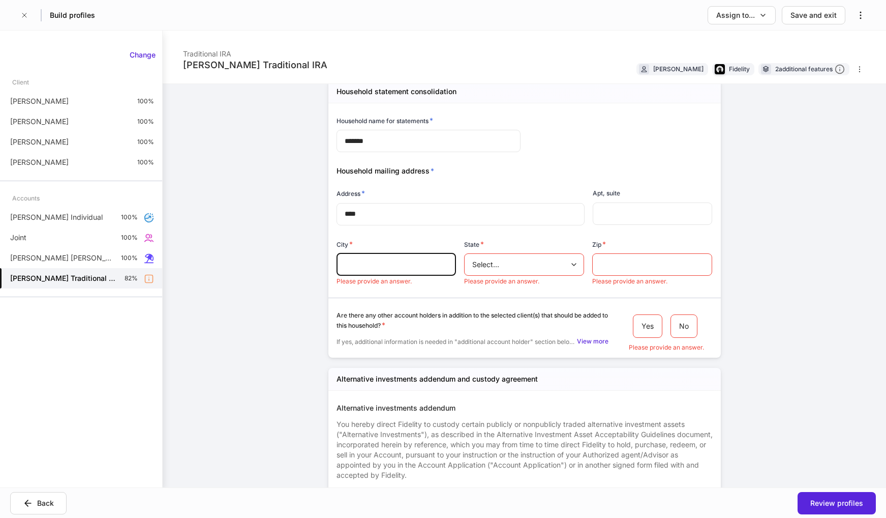
click at [398, 268] on input "text" at bounding box center [397, 264] width 120 height 22
type input "*****"
click at [518, 265] on body "**********" at bounding box center [443, 259] width 886 height 518
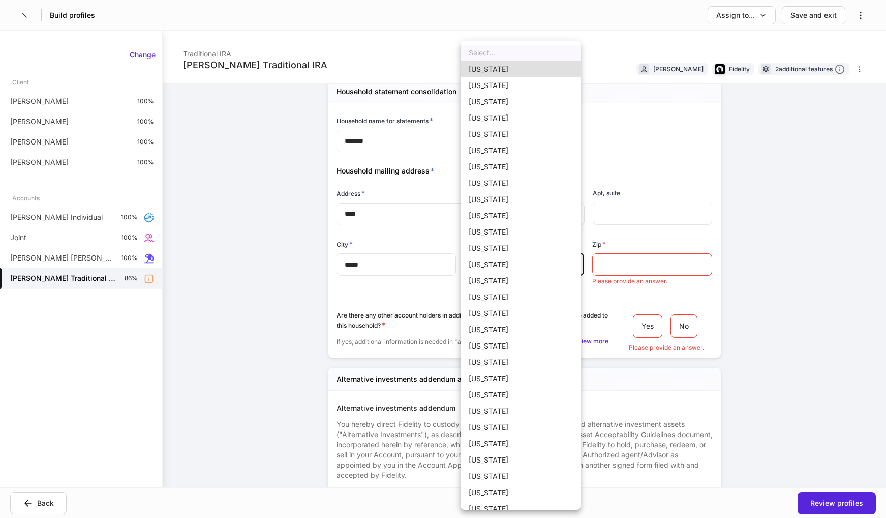
click at [490, 283] on li "[US_STATE]" at bounding box center [521, 281] width 120 height 16
type input "**"
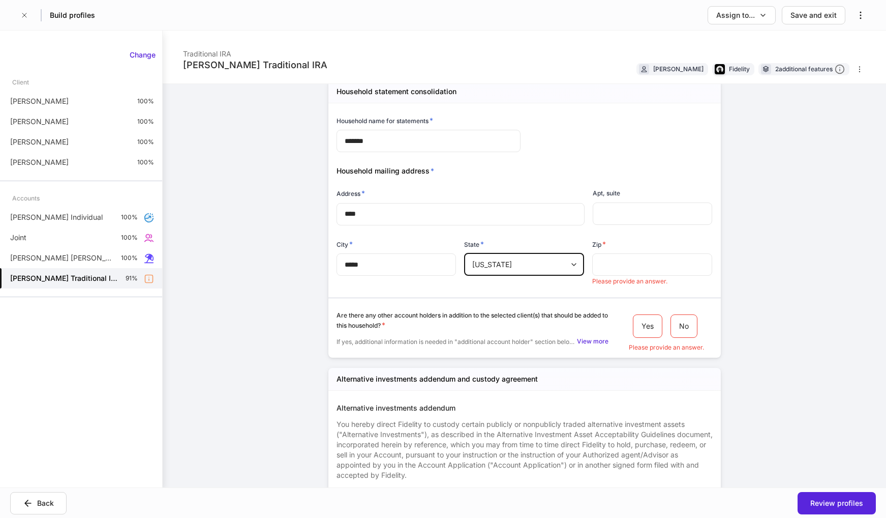
click at [618, 264] on input "text" at bounding box center [652, 264] width 120 height 22
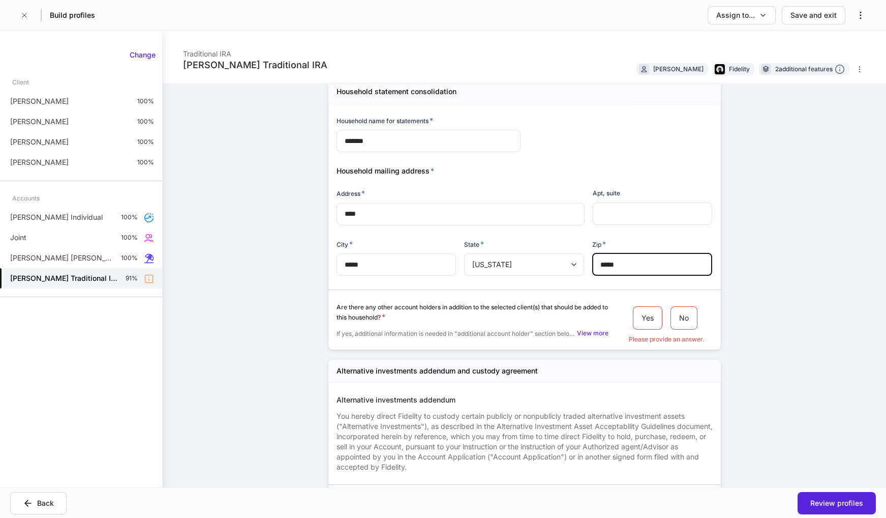
type input "*****"
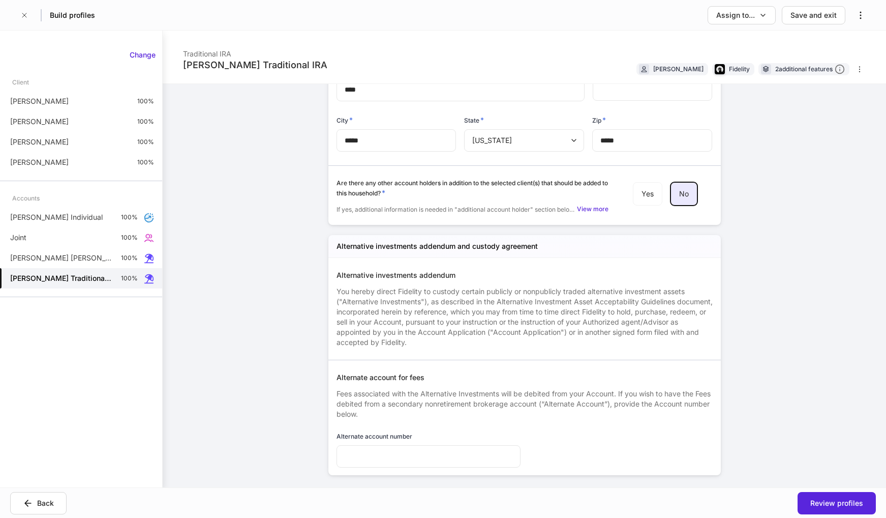
scroll to position [1564, 0]
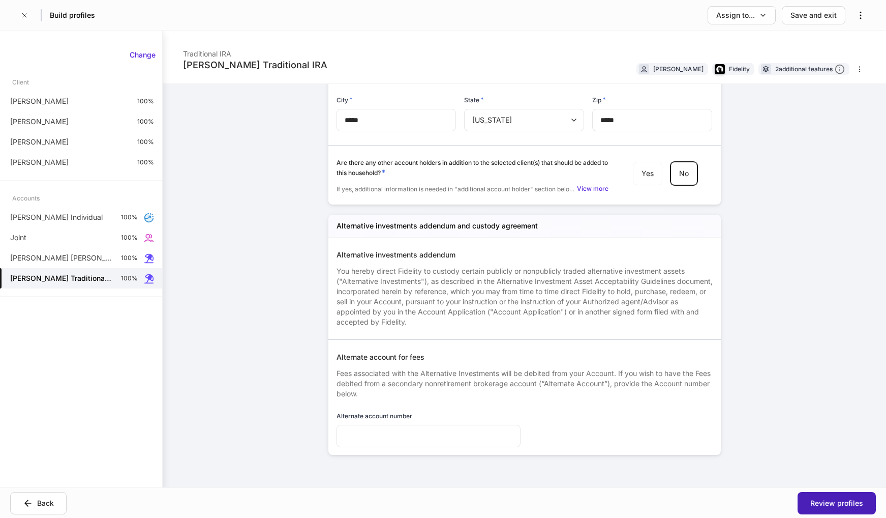
click at [826, 504] on div "Review profiles" at bounding box center [837, 503] width 53 height 10
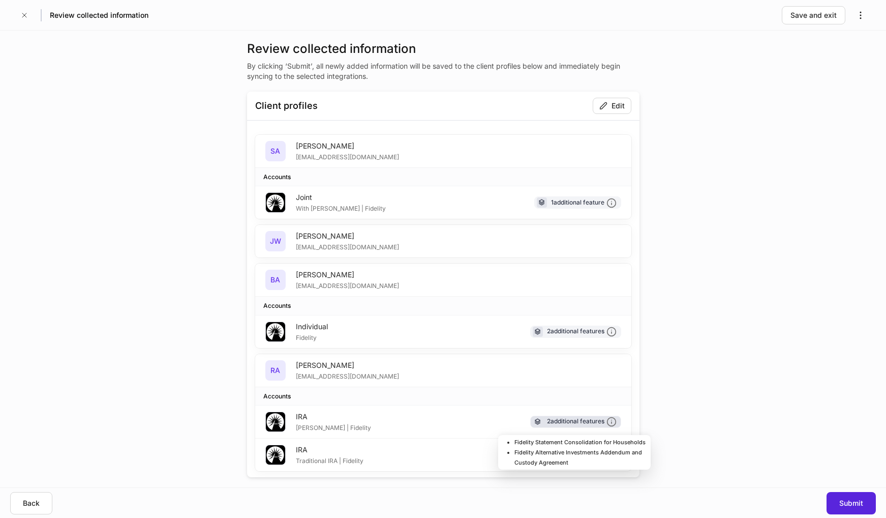
click at [608, 422] on icon at bounding box center [611, 421] width 9 height 9
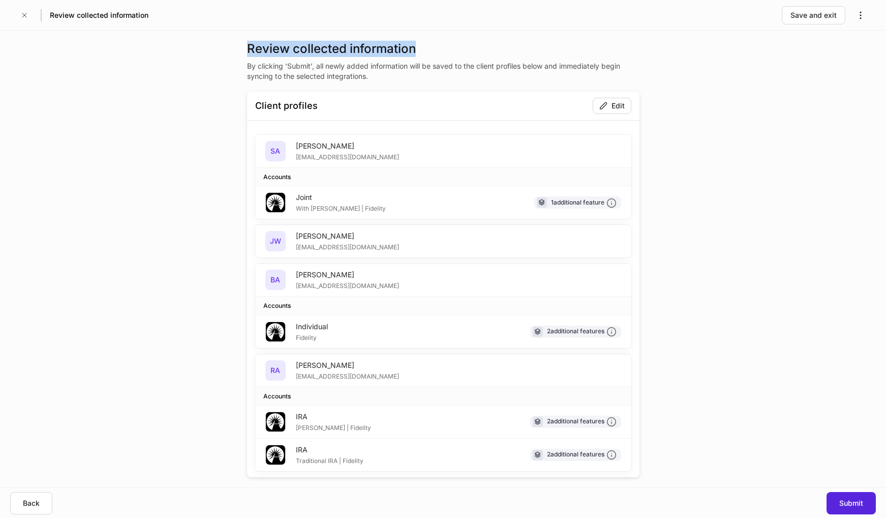
drag, startPoint x: 422, startPoint y: 50, endPoint x: 245, endPoint y: 54, distance: 177.0
click at [245, 54] on div "Review collected information By clicking ‘Submit’, all newly added information …" at bounding box center [444, 259] width 458 height 457
copy h3 "Review collected information"
click at [864, 15] on icon "button" at bounding box center [861, 15] width 10 height 10
drag, startPoint x: 764, startPoint y: 240, endPoint x: 803, endPoint y: 371, distance: 136.8
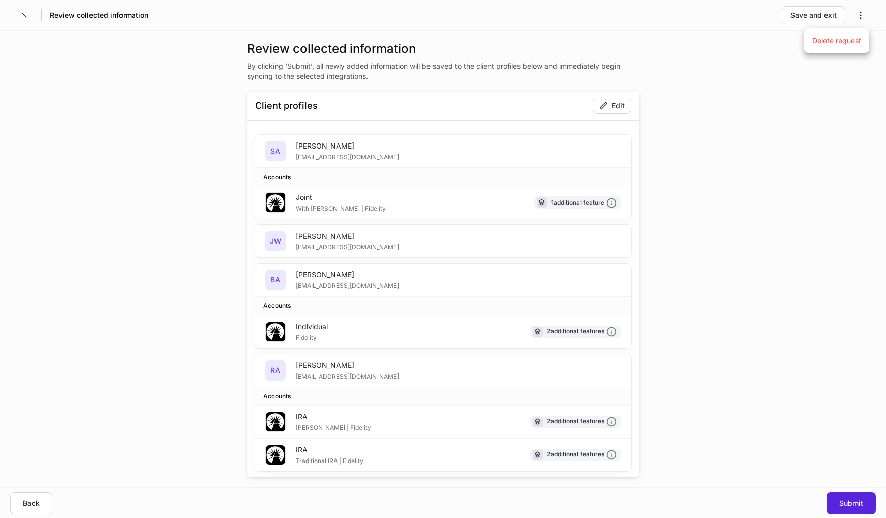
click at [765, 238] on div at bounding box center [443, 259] width 886 height 518
click at [847, 503] on div "Submit" at bounding box center [852, 503] width 24 height 10
click at [841, 498] on div "Submit" at bounding box center [852, 503] width 24 height 10
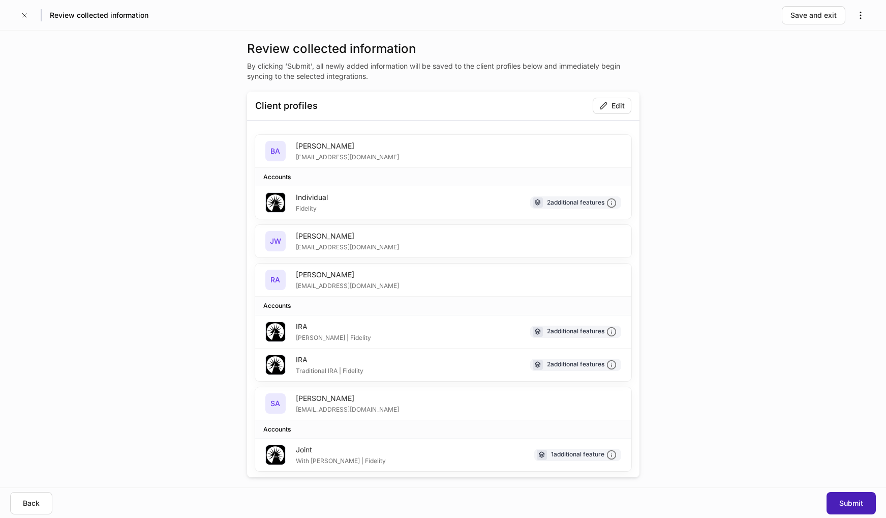
click at [841, 498] on div "Submit" at bounding box center [852, 503] width 24 height 10
click at [848, 503] on div "Submit" at bounding box center [852, 503] width 24 height 10
click at [853, 505] on div "Submit" at bounding box center [852, 503] width 24 height 10
drag, startPoint x: 644, startPoint y: 376, endPoint x: 694, endPoint y: 380, distance: 50.5
click at [643, 375] on div "Review collected information By clicking ‘Submit’, all newly added information …" at bounding box center [444, 259] width 458 height 457
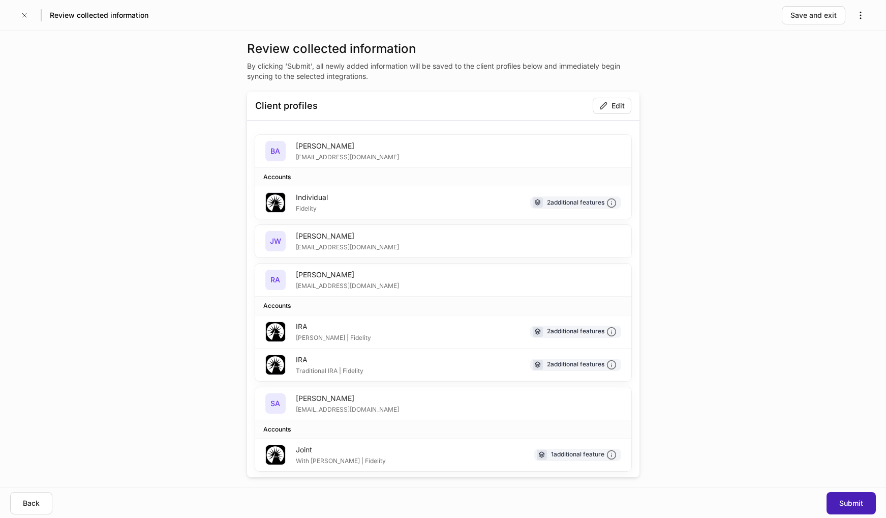
click at [853, 502] on div "Submit" at bounding box center [852, 503] width 24 height 10
click at [853, 506] on div "Submit" at bounding box center [852, 503] width 24 height 10
click at [714, 366] on div "Review collected information By clicking ‘Submit’, all newly added information …" at bounding box center [443, 259] width 886 height 457
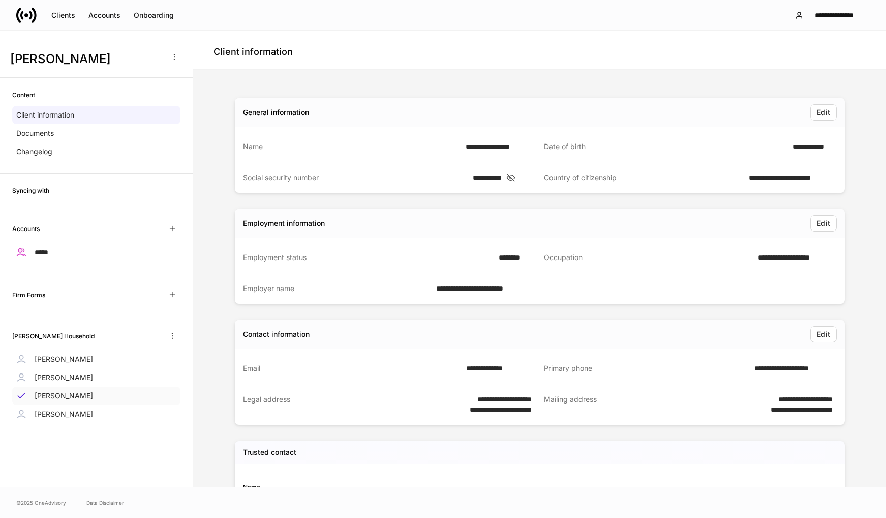
click at [63, 395] on p "[PERSON_NAME]" at bounding box center [64, 396] width 58 height 10
click at [67, 137] on div "Documents" at bounding box center [96, 133] width 168 height 18
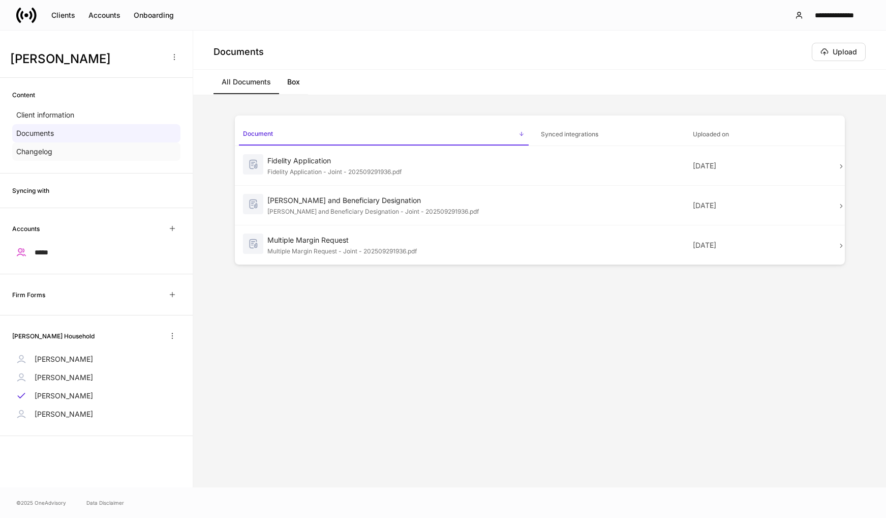
click at [53, 153] on div "Changelog" at bounding box center [96, 151] width 168 height 18
click at [848, 54] on div "Upload" at bounding box center [845, 52] width 24 height 10
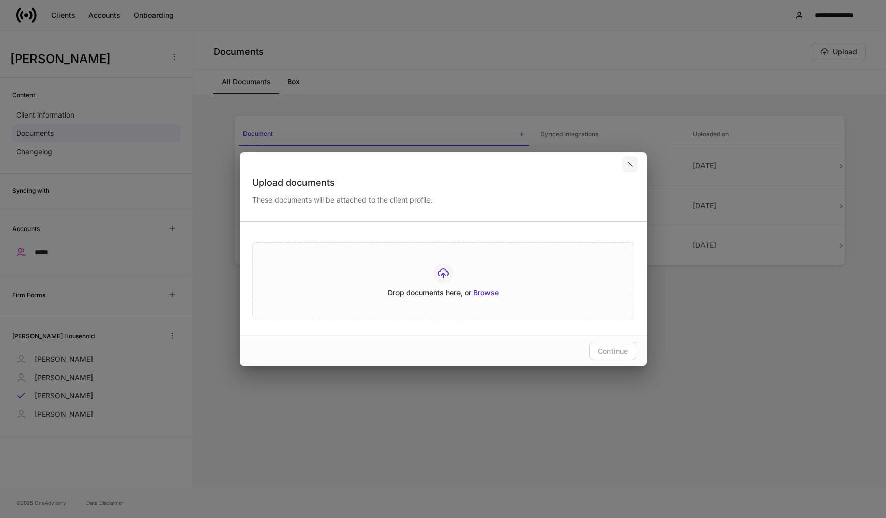
click at [631, 166] on icon "button" at bounding box center [630, 164] width 8 height 8
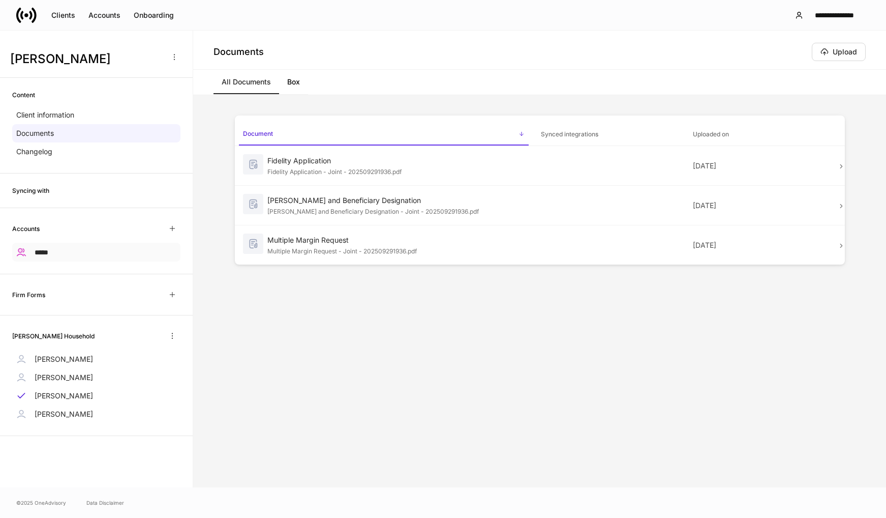
click at [48, 252] on span "*****" at bounding box center [42, 252] width 14 height 7
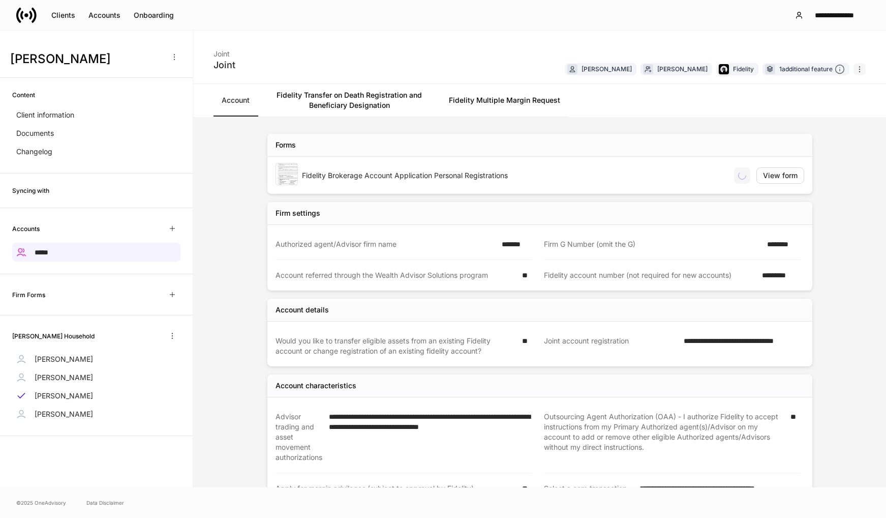
click at [856, 70] on icon "button" at bounding box center [860, 69] width 8 height 8
click at [693, 96] on div at bounding box center [443, 259] width 886 height 518
click at [150, 14] on div "Onboarding" at bounding box center [154, 15] width 40 height 10
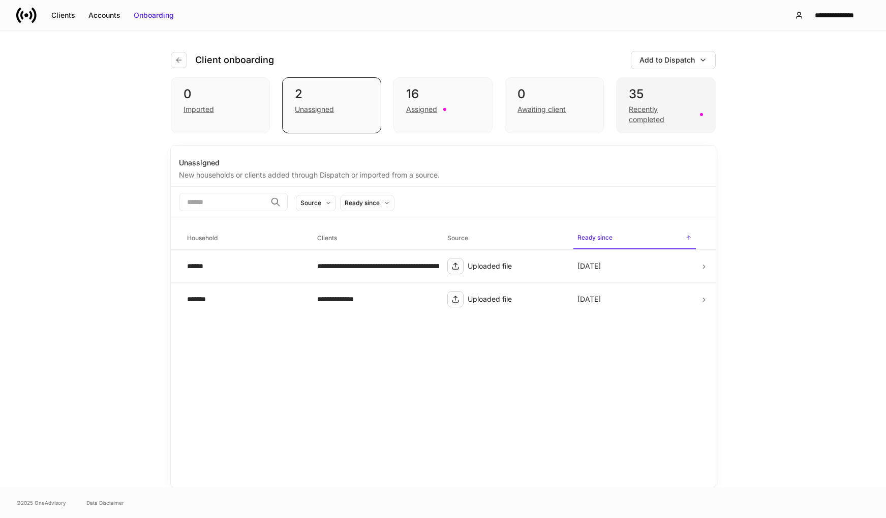
click at [642, 116] on div "Recently completed" at bounding box center [661, 114] width 65 height 20
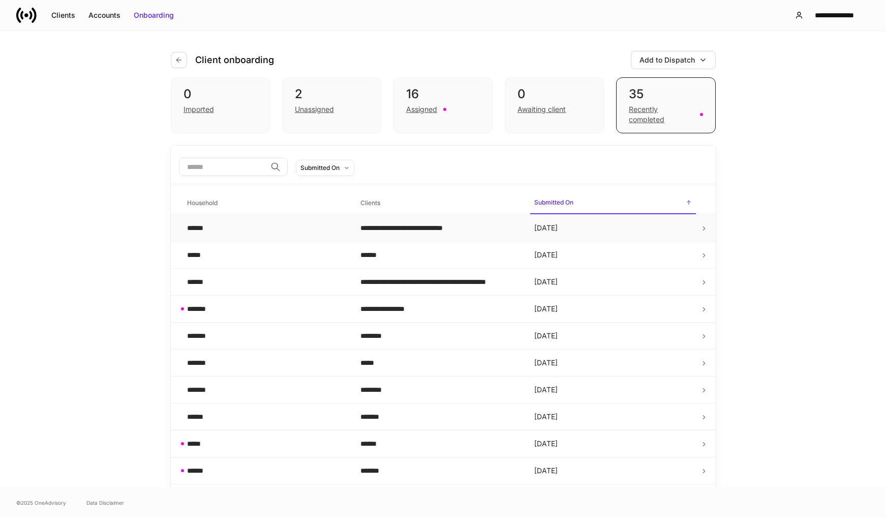
click at [246, 228] on div "******" at bounding box center [266, 228] width 158 height 10
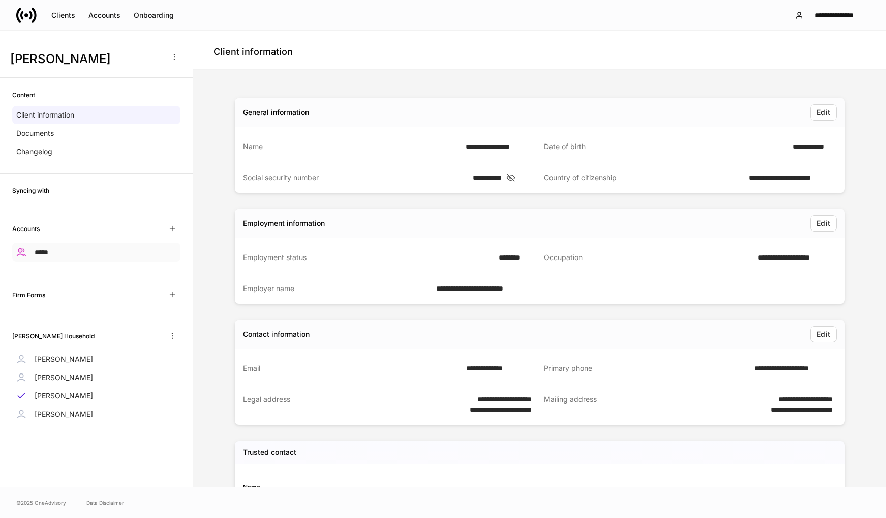
click at [39, 245] on div "*****" at bounding box center [96, 252] width 168 height 19
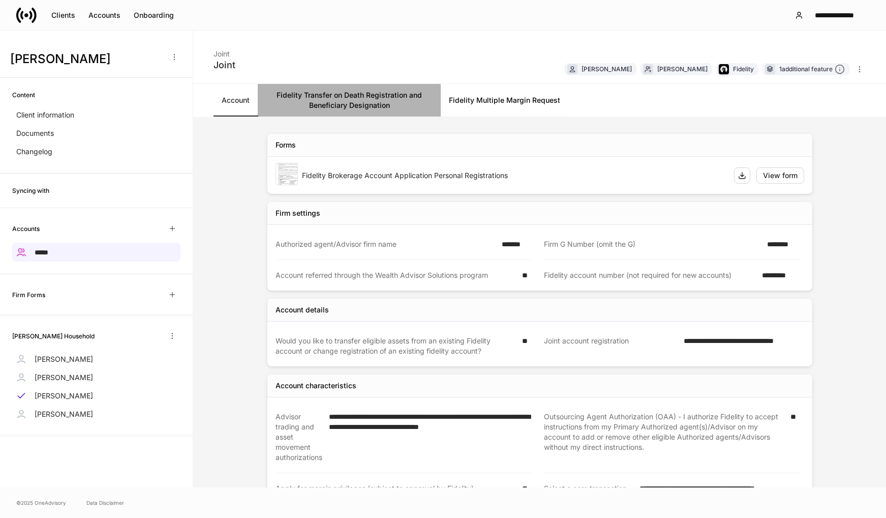
click at [342, 99] on link "Fidelity Transfer on Death Registration and Beneficiary Designation" at bounding box center [349, 100] width 183 height 33
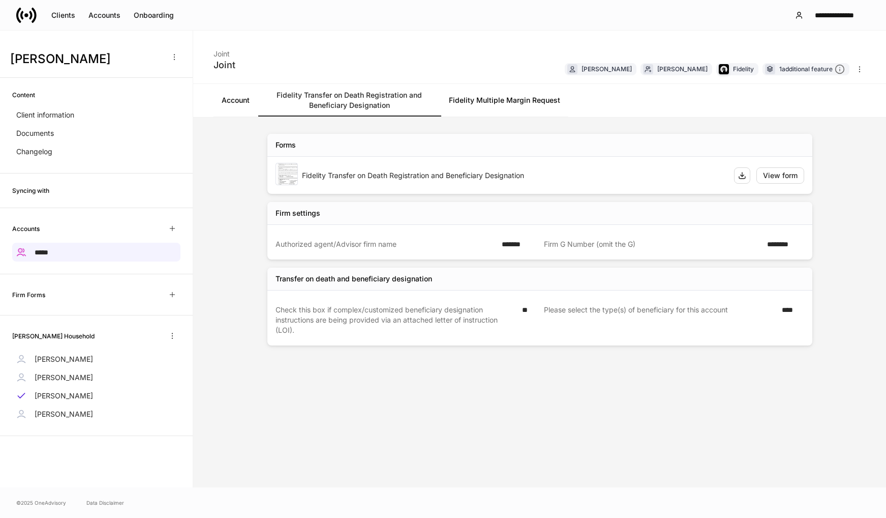
click at [237, 94] on link "Account" at bounding box center [236, 100] width 44 height 33
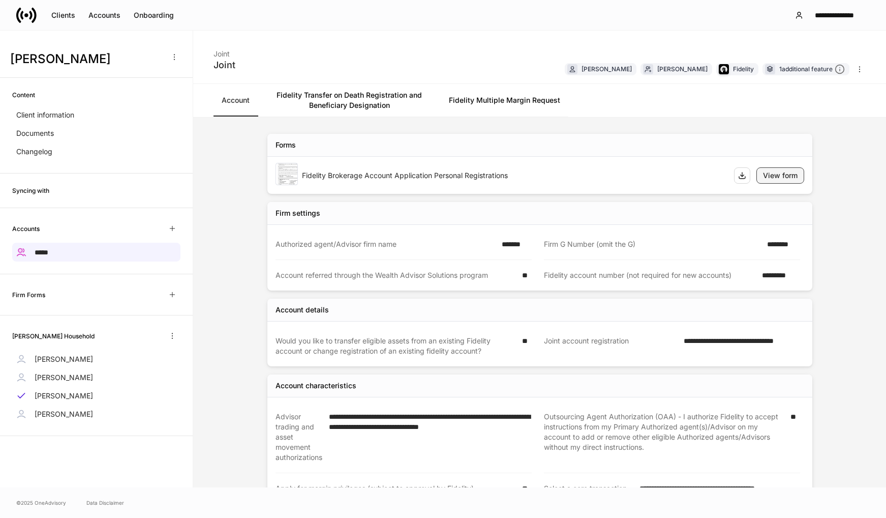
click at [768, 172] on div "View form" at bounding box center [780, 175] width 35 height 10
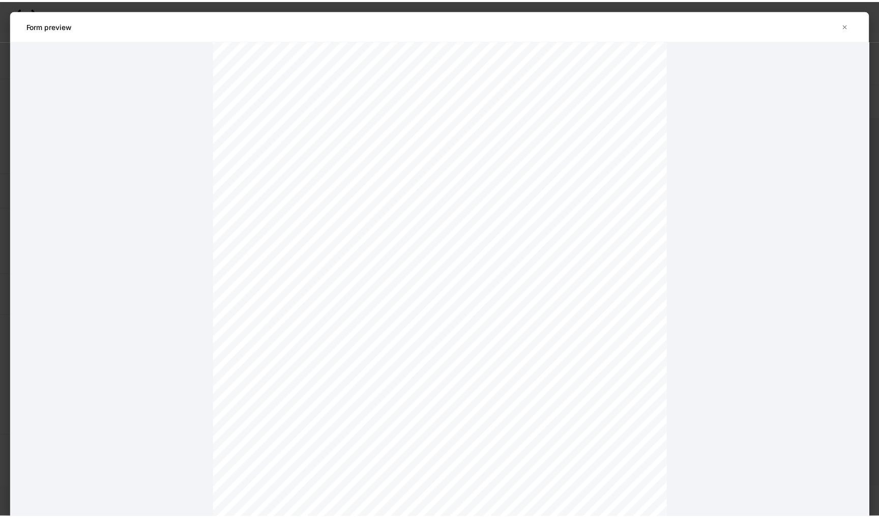
scroll to position [7279, 0]
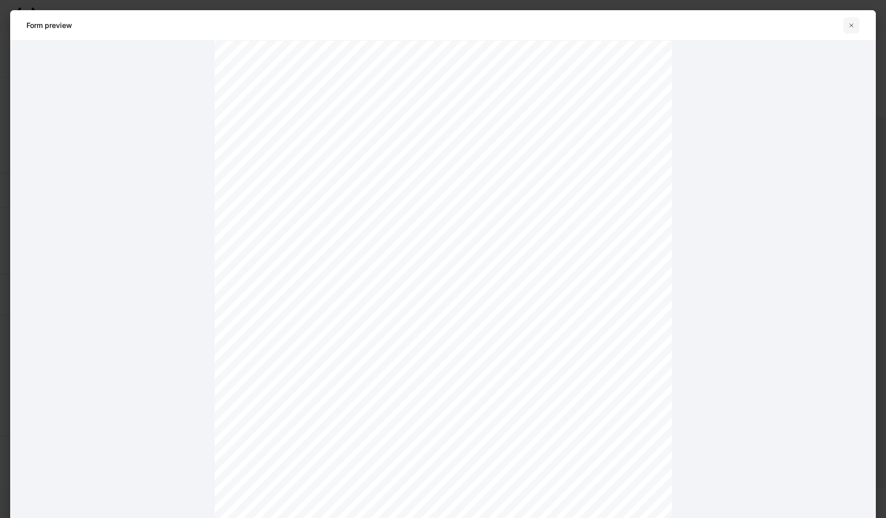
click at [852, 31] on button "button" at bounding box center [852, 25] width 16 height 16
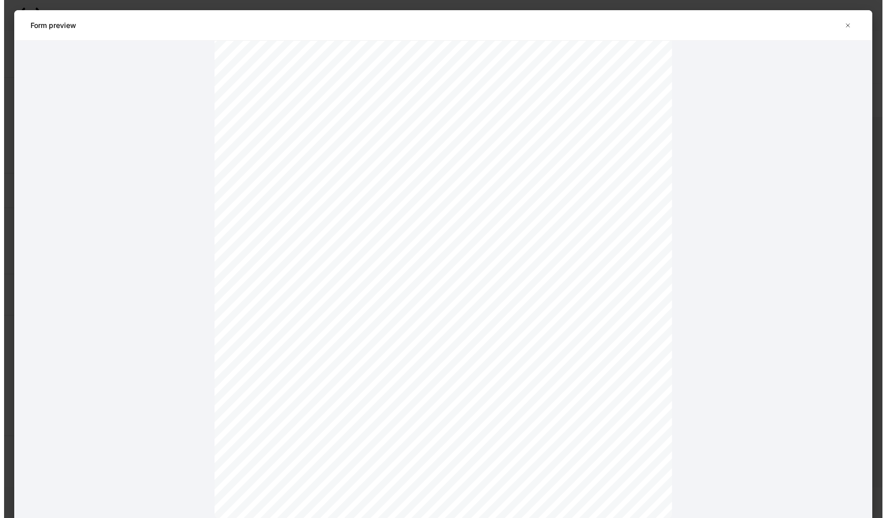
scroll to position [7269, 0]
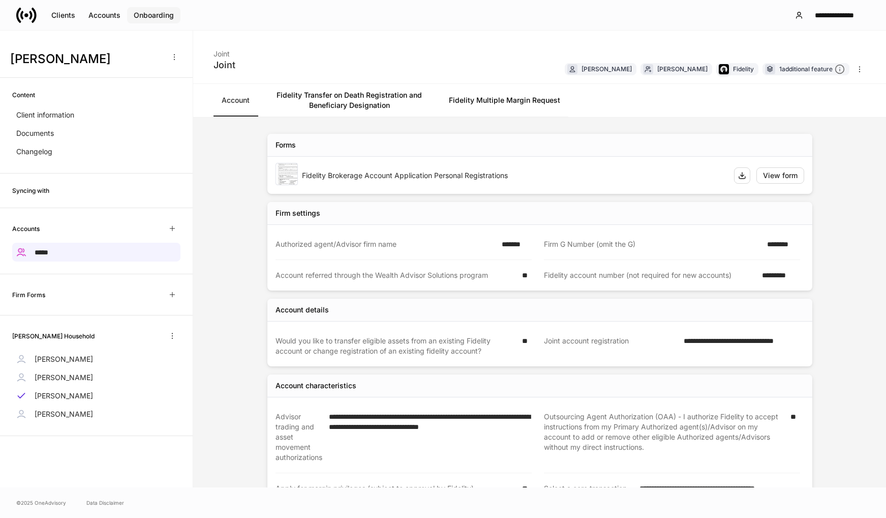
click at [168, 14] on div "Onboarding" at bounding box center [154, 15] width 40 height 10
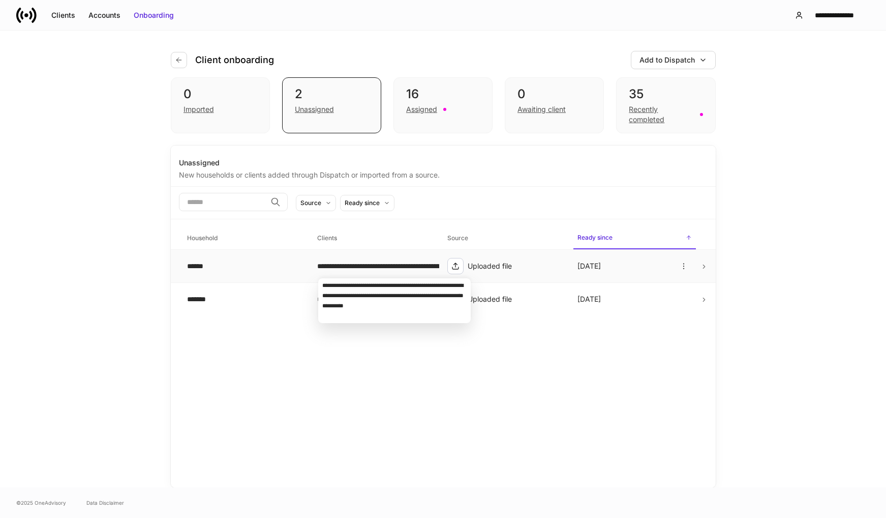
click at [401, 264] on div "**********" at bounding box center [374, 266] width 114 height 10
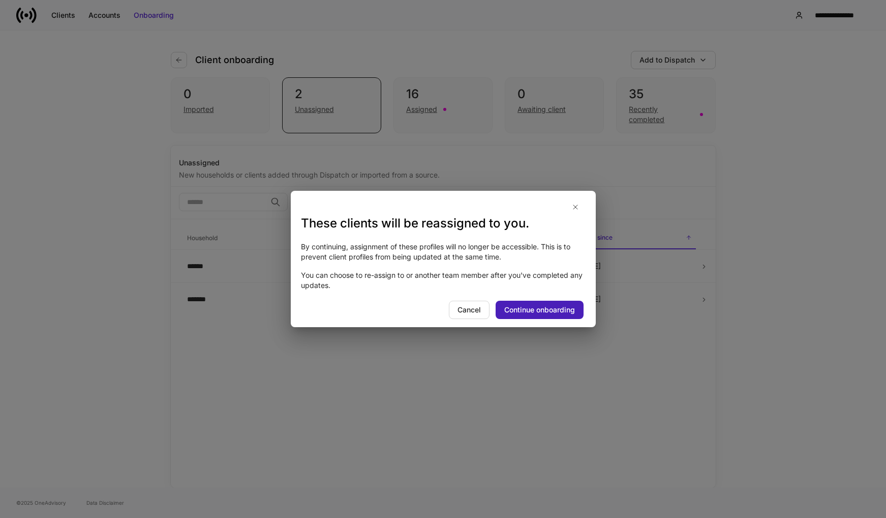
click at [565, 309] on div "Continue onboarding" at bounding box center [539, 310] width 71 height 10
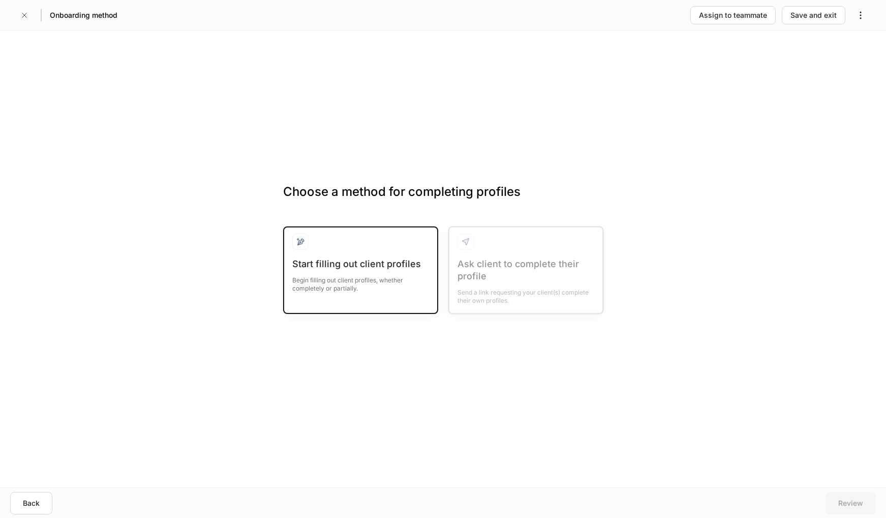
click at [345, 284] on div "Begin filling out client profiles, whether completely or partially." at bounding box center [360, 281] width 137 height 22
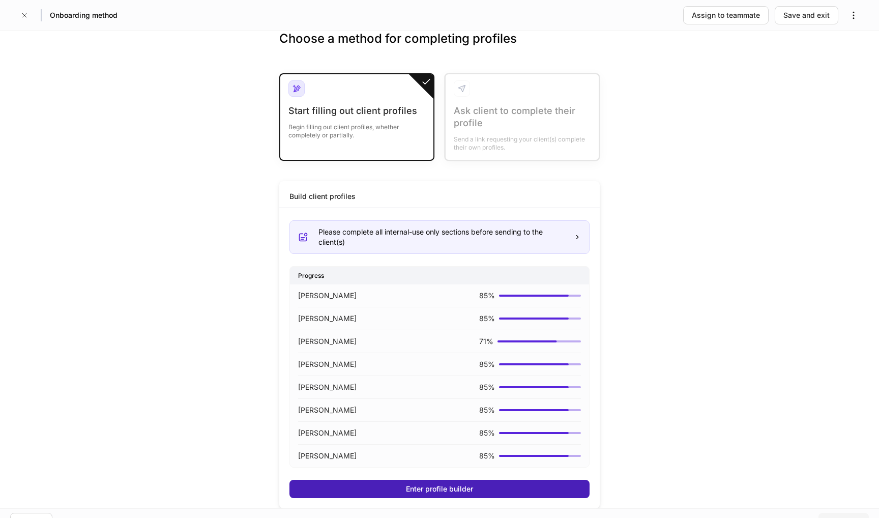
click at [471, 481] on button "Enter profile builder" at bounding box center [439, 489] width 300 height 18
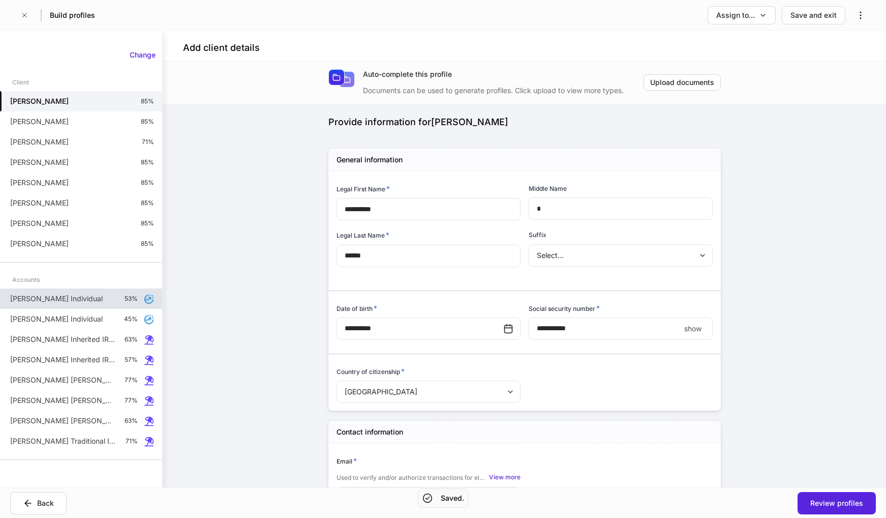
click at [77, 303] on p "[PERSON_NAME] Individual" at bounding box center [56, 298] width 93 height 10
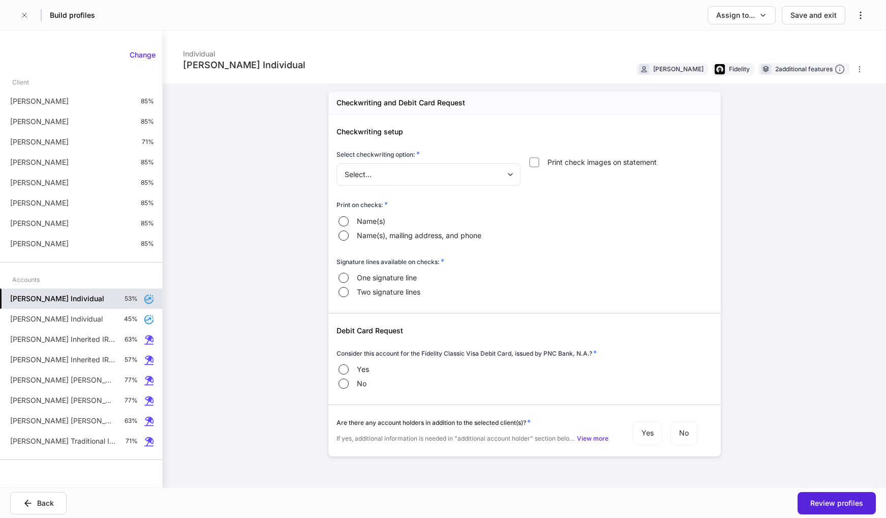
scroll to position [1379, 0]
click at [77, 340] on p "[PERSON_NAME] Inherited IRA for Individuals" at bounding box center [63, 339] width 106 height 10
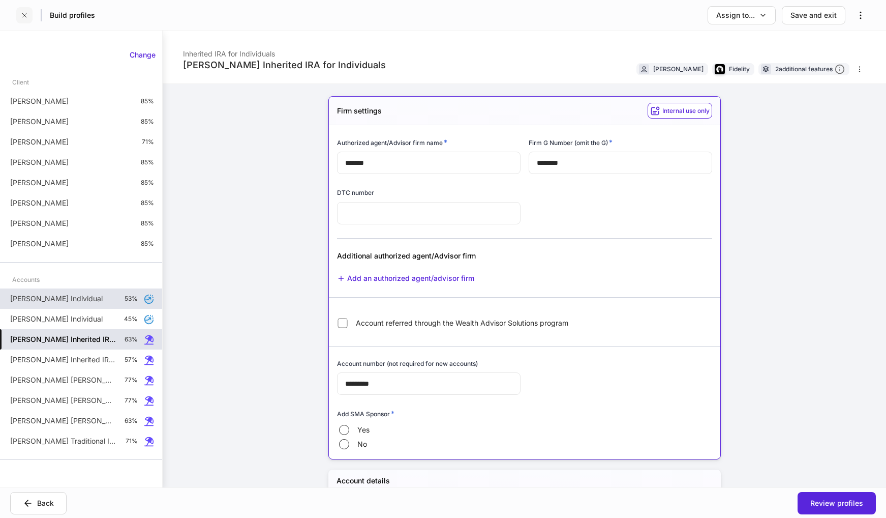
click at [23, 13] on icon "button" at bounding box center [24, 15] width 8 height 8
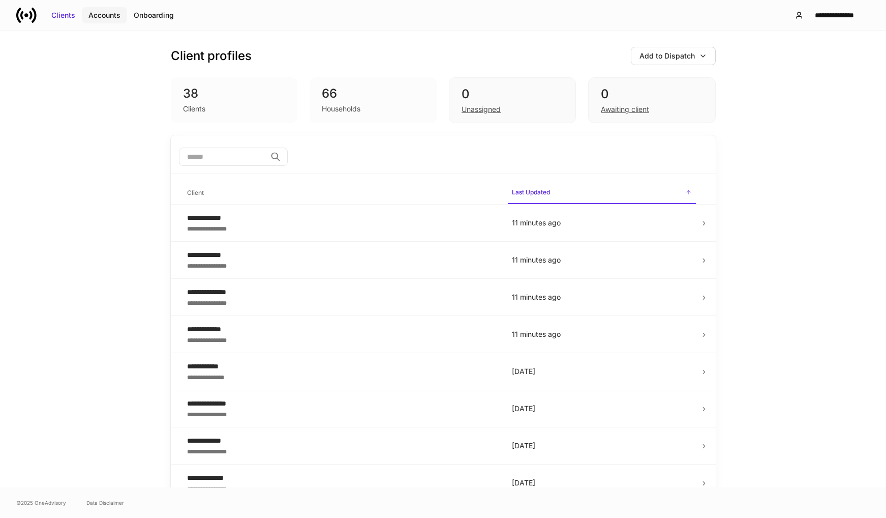
click at [97, 16] on div "Accounts" at bounding box center [104, 15] width 32 height 10
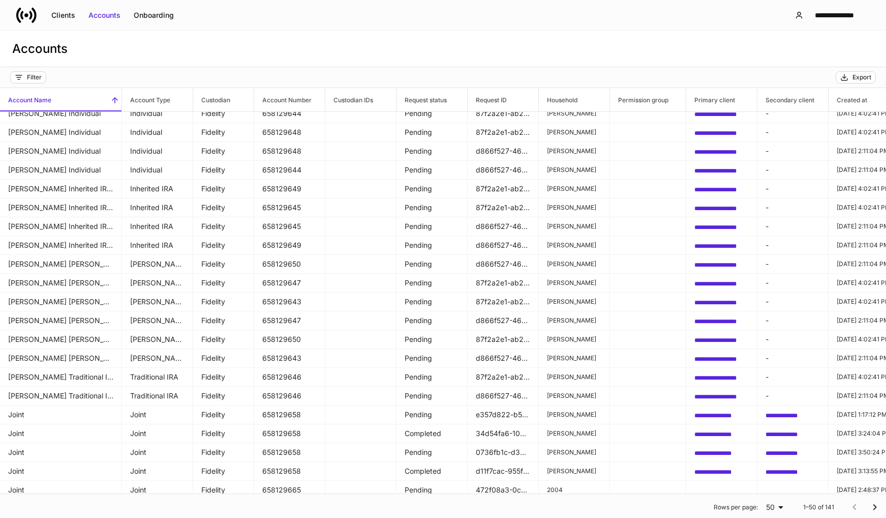
scroll to position [407, 0]
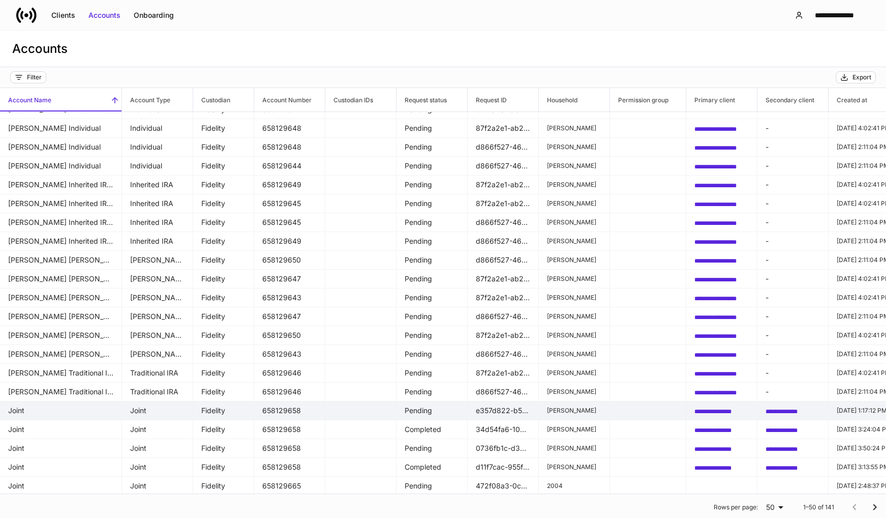
click at [175, 415] on td "Joint" at bounding box center [157, 410] width 71 height 19
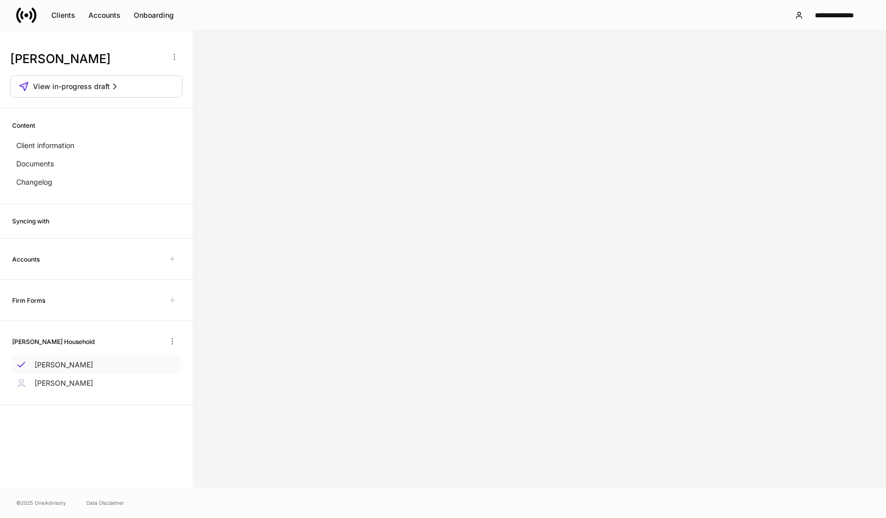
click at [71, 366] on p "[PERSON_NAME]" at bounding box center [64, 365] width 58 height 10
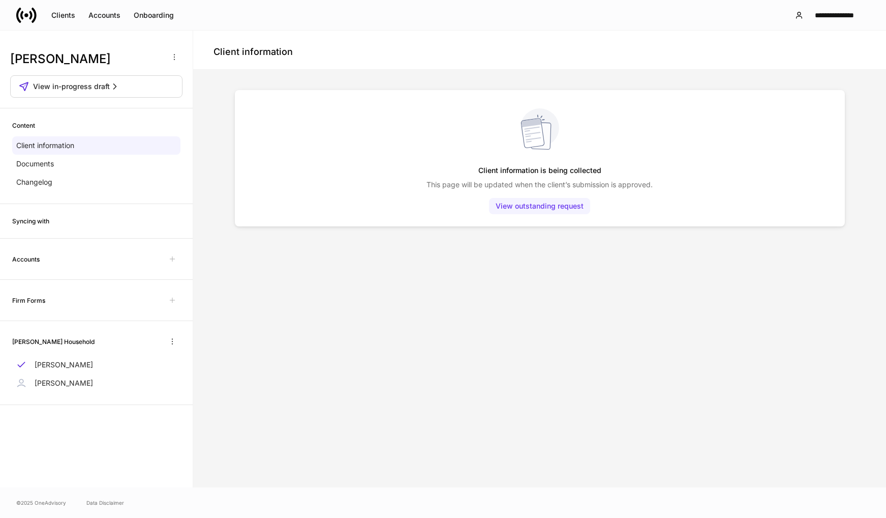
click at [515, 206] on div "View outstanding request" at bounding box center [540, 206] width 88 height 10
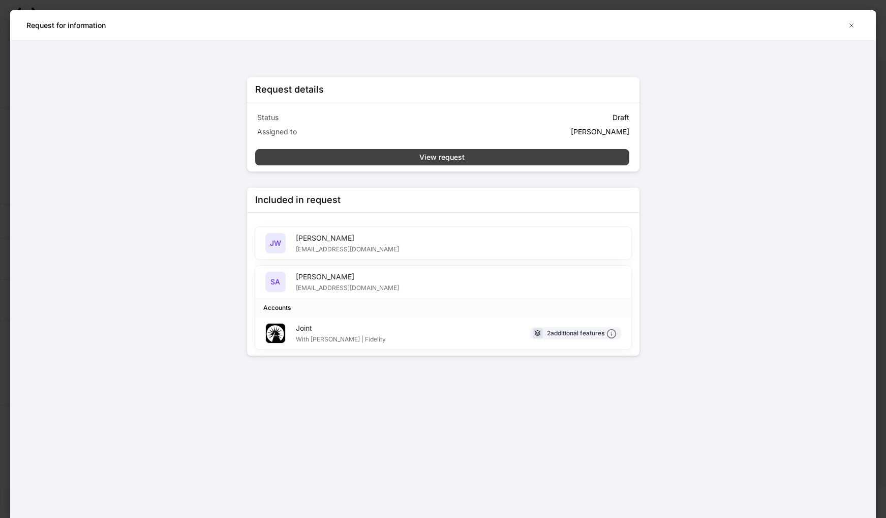
click at [501, 157] on button "View request" at bounding box center [442, 157] width 374 height 16
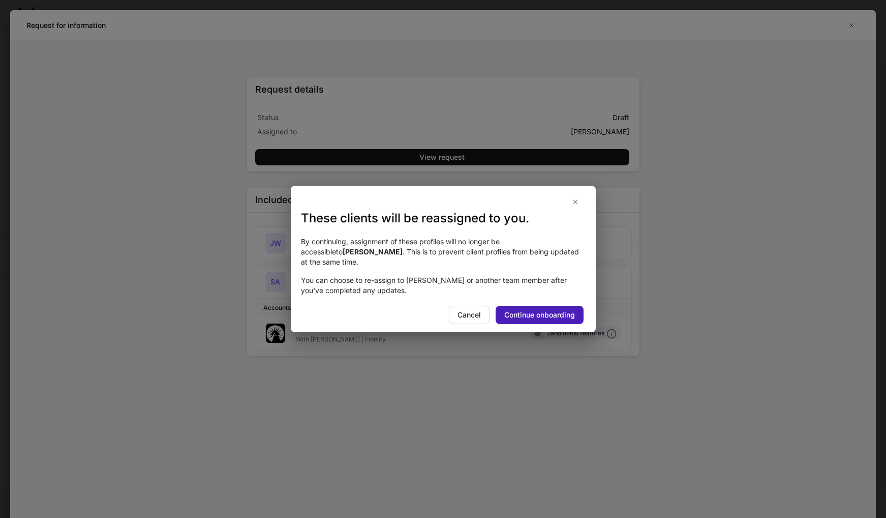
click at [520, 310] on div "Continue onboarding" at bounding box center [539, 315] width 71 height 10
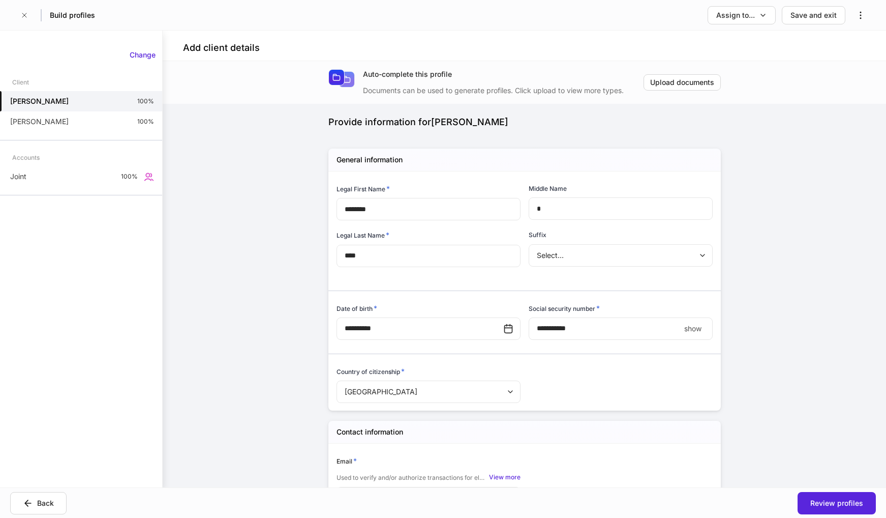
type input "**********"
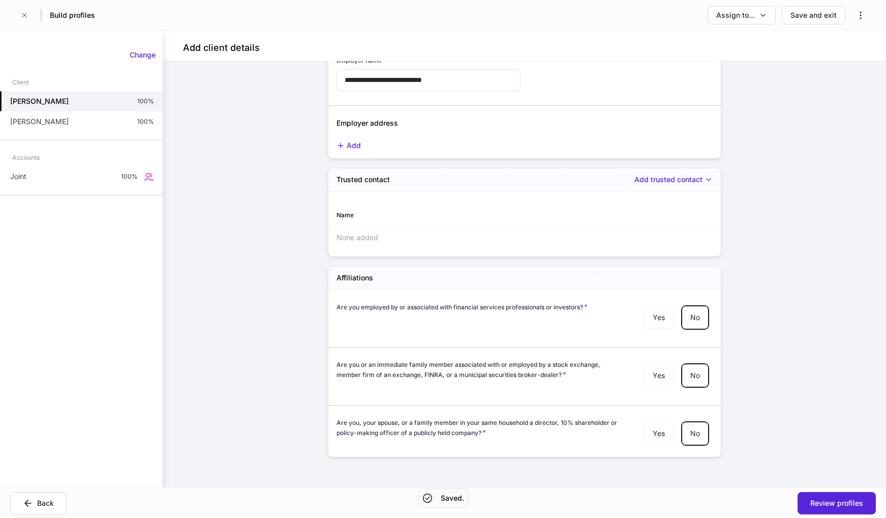
scroll to position [978, 0]
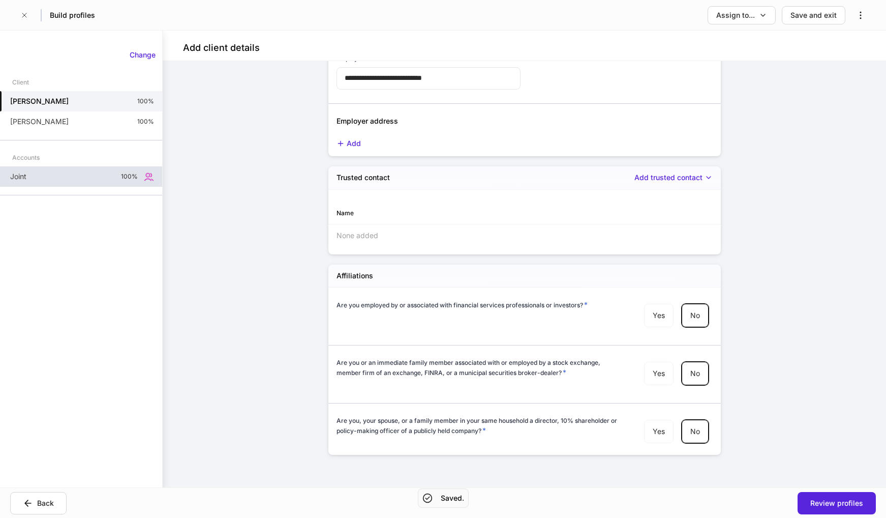
click at [85, 184] on div "Joint 100%" at bounding box center [81, 176] width 162 height 20
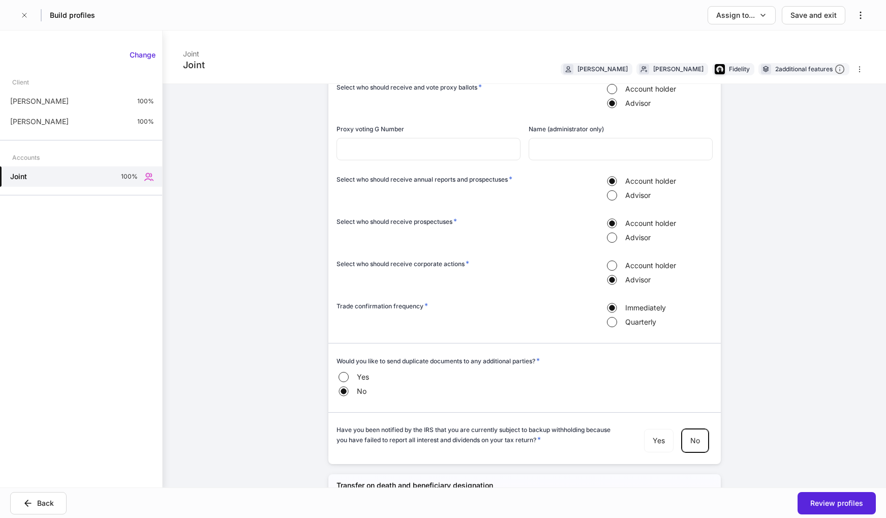
scroll to position [1033, 0]
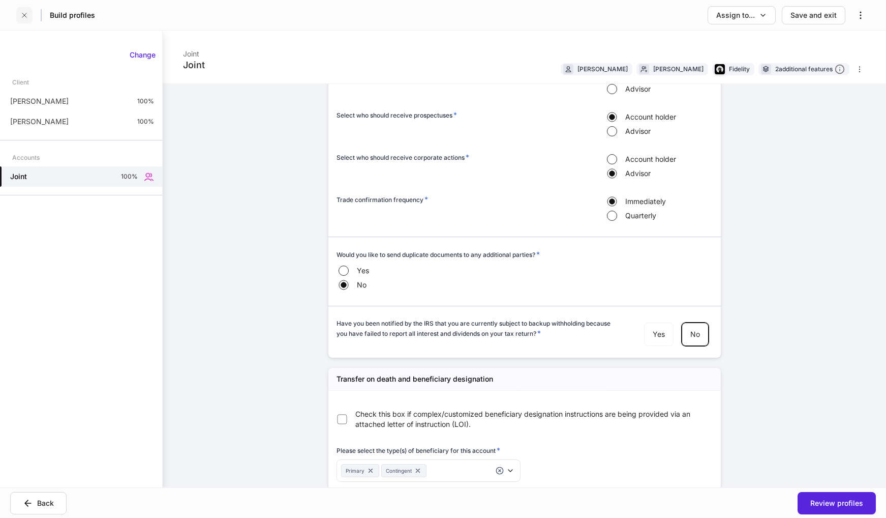
click at [22, 12] on icon "button" at bounding box center [24, 15] width 8 height 8
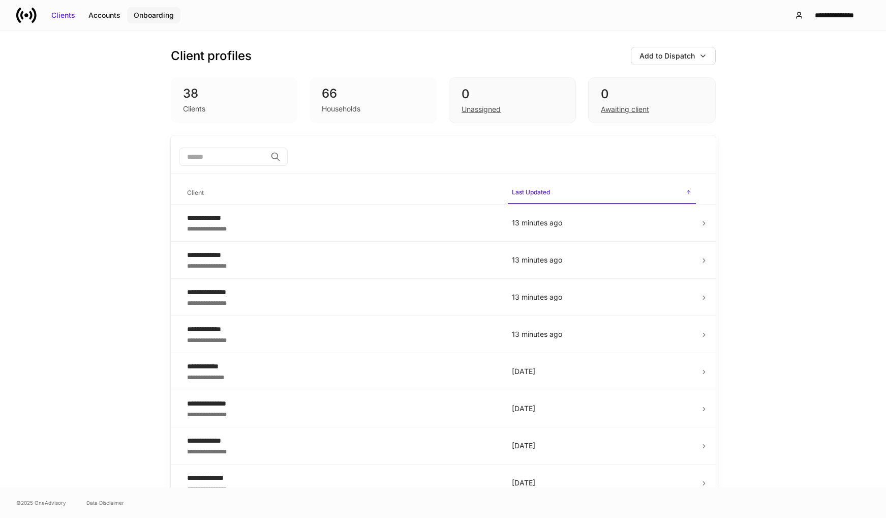
click at [167, 15] on div "Onboarding" at bounding box center [154, 15] width 40 height 10
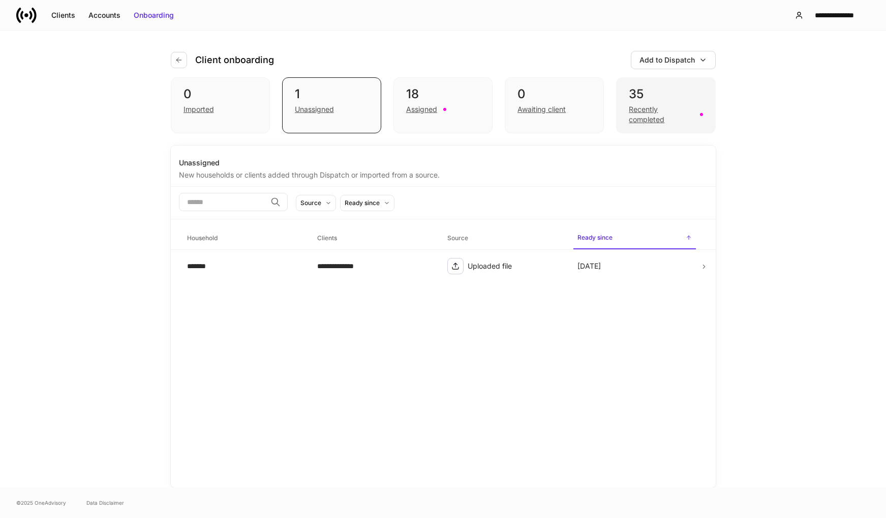
click at [652, 113] on div "Recently completed" at bounding box center [661, 114] width 65 height 20
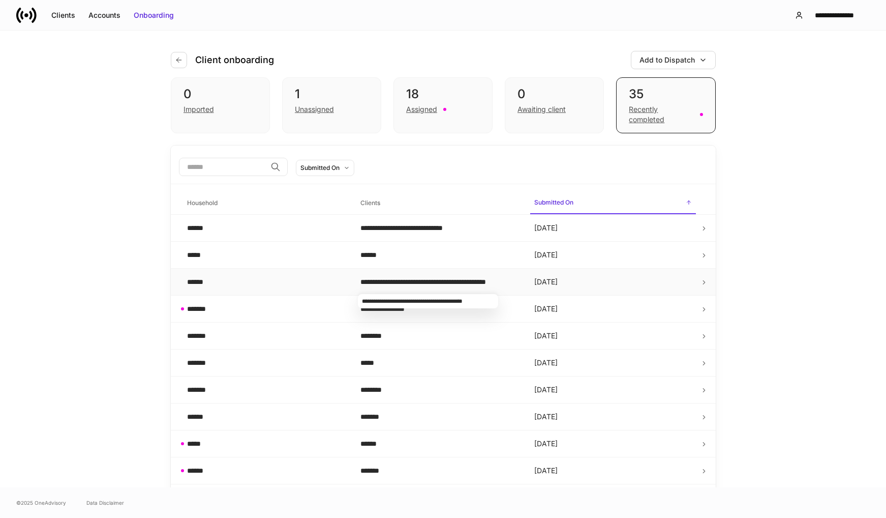
click at [389, 282] on div "**********" at bounding box center [440, 282] width 158 height 10
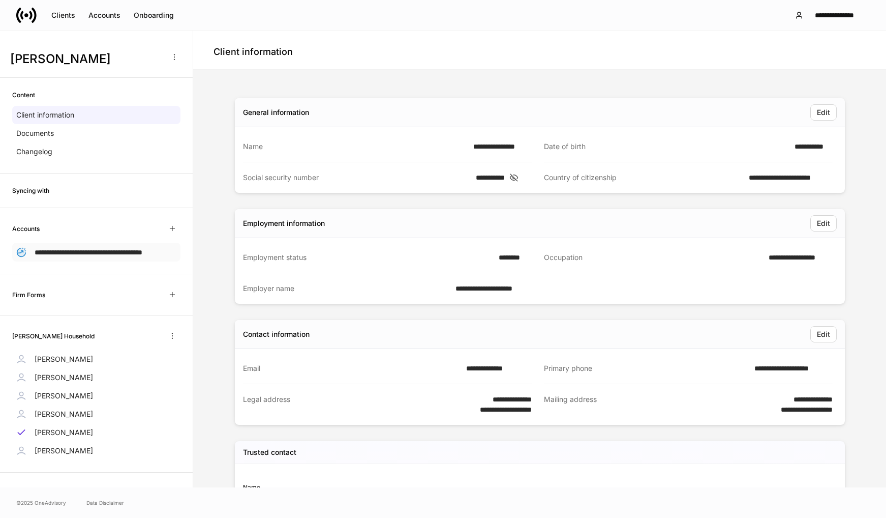
click at [63, 256] on span "**********" at bounding box center [89, 252] width 108 height 7
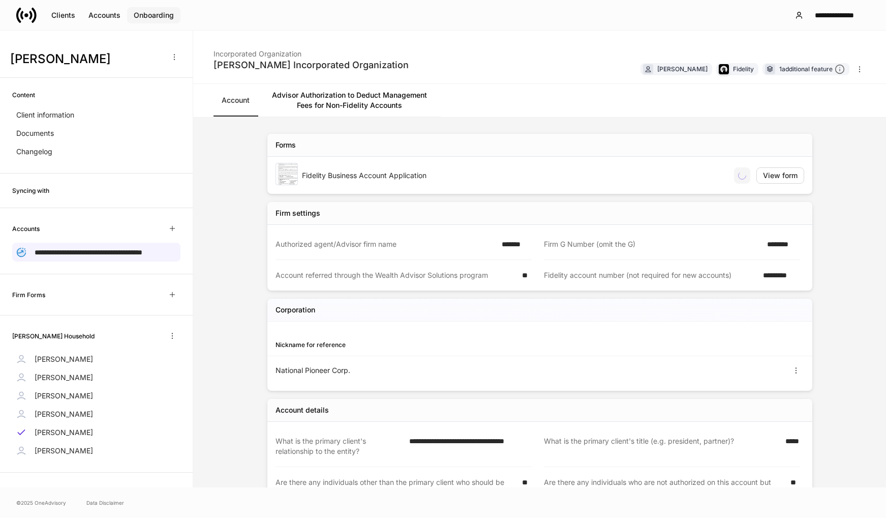
click at [154, 13] on div "Onboarding" at bounding box center [154, 15] width 40 height 10
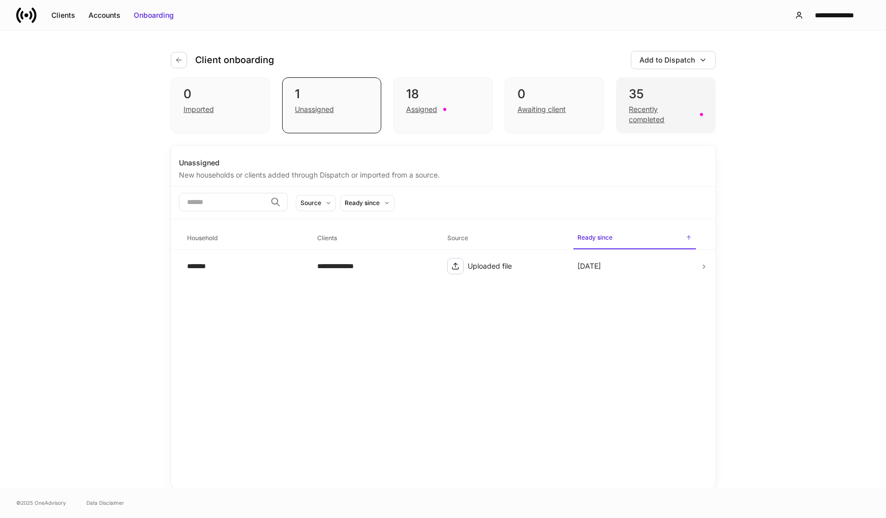
click at [628, 120] on div "35 Recently completed" at bounding box center [665, 105] width 99 height 56
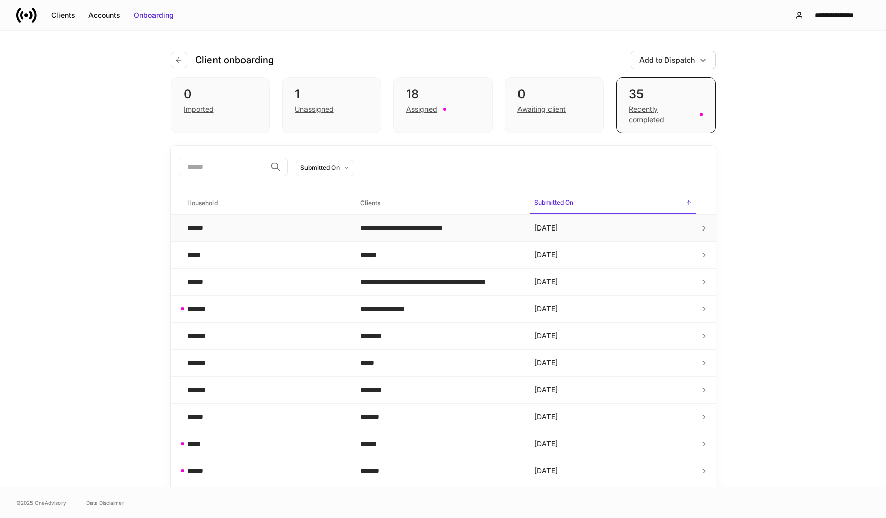
click at [395, 226] on div "**********" at bounding box center [440, 228] width 158 height 10
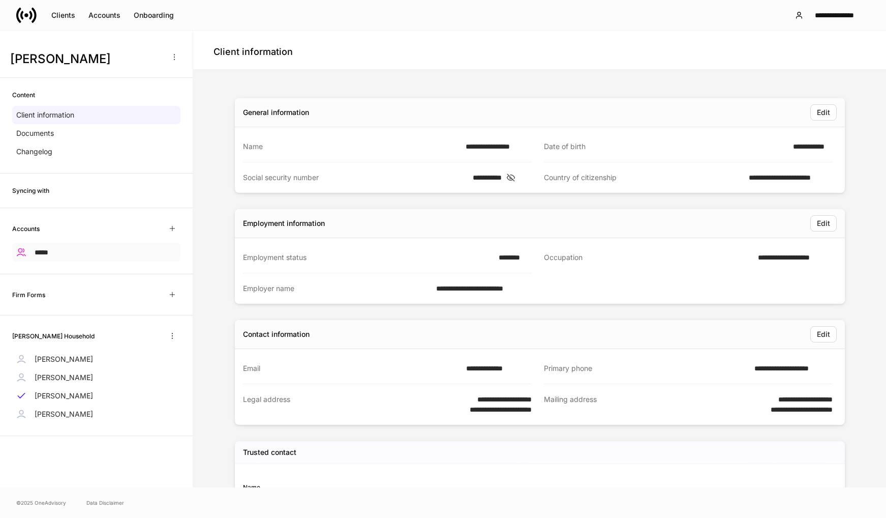
click at [51, 250] on div "*****" at bounding box center [96, 252] width 168 height 19
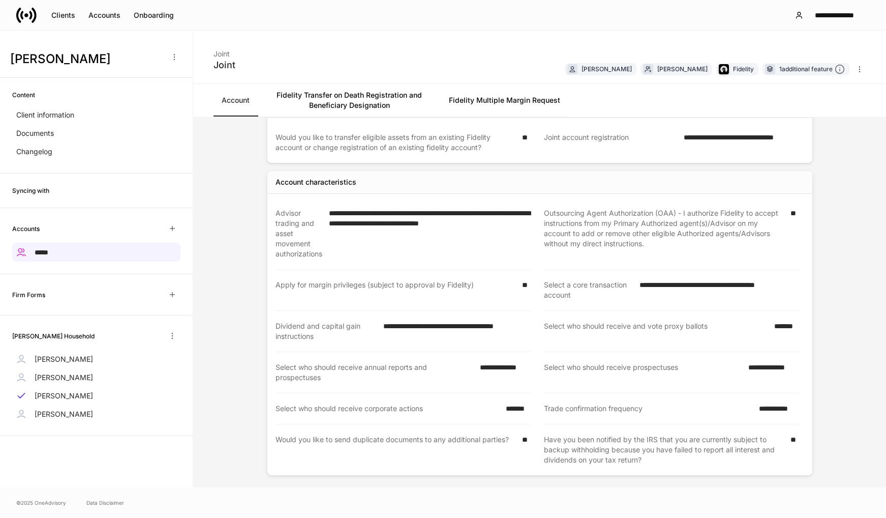
scroll to position [207, 0]
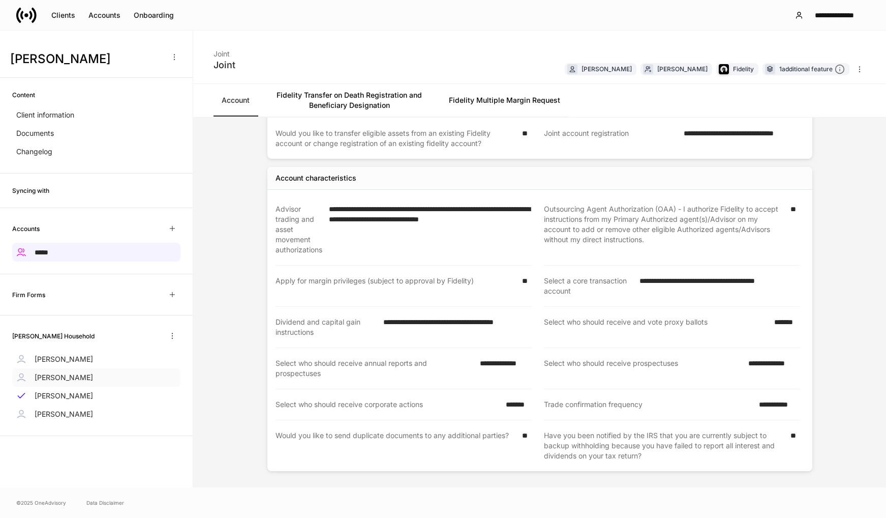
click at [54, 376] on p "[PERSON_NAME]" at bounding box center [64, 377] width 58 height 10
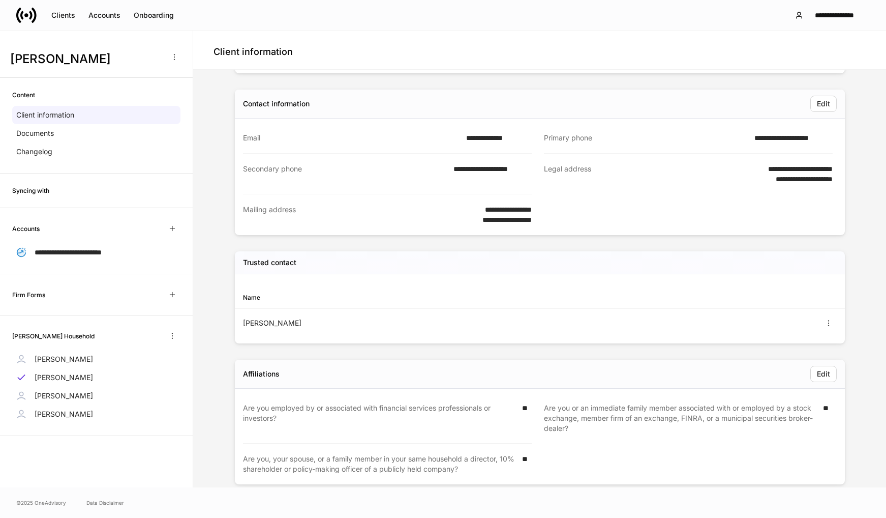
scroll to position [248, 0]
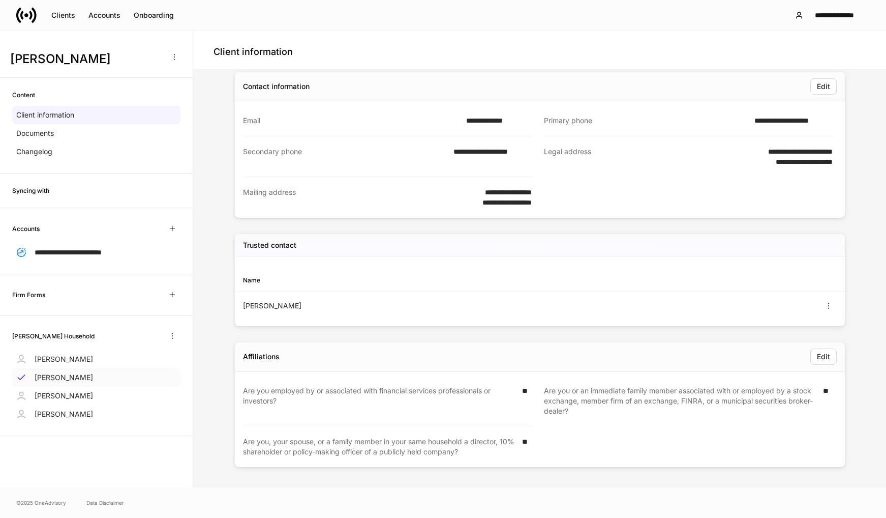
click at [48, 377] on p "[PERSON_NAME]" at bounding box center [64, 377] width 58 height 10
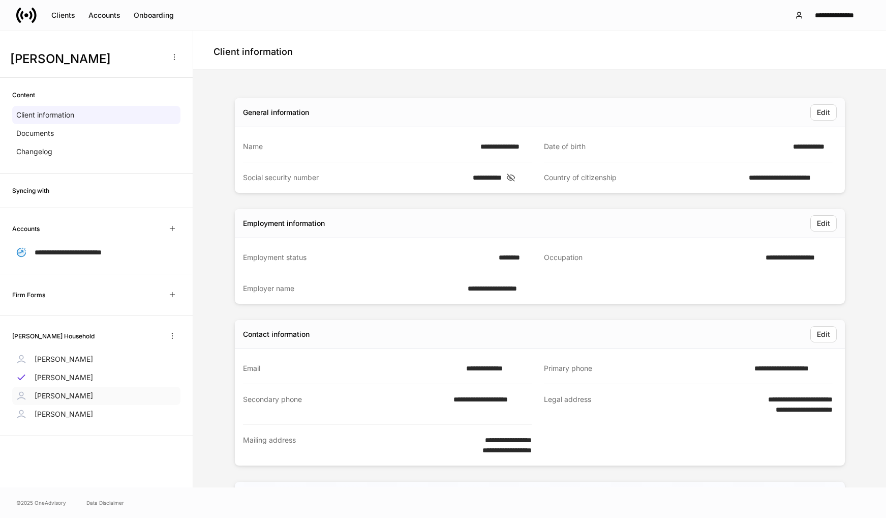
click at [45, 394] on p "[PERSON_NAME]" at bounding box center [64, 396] width 58 height 10
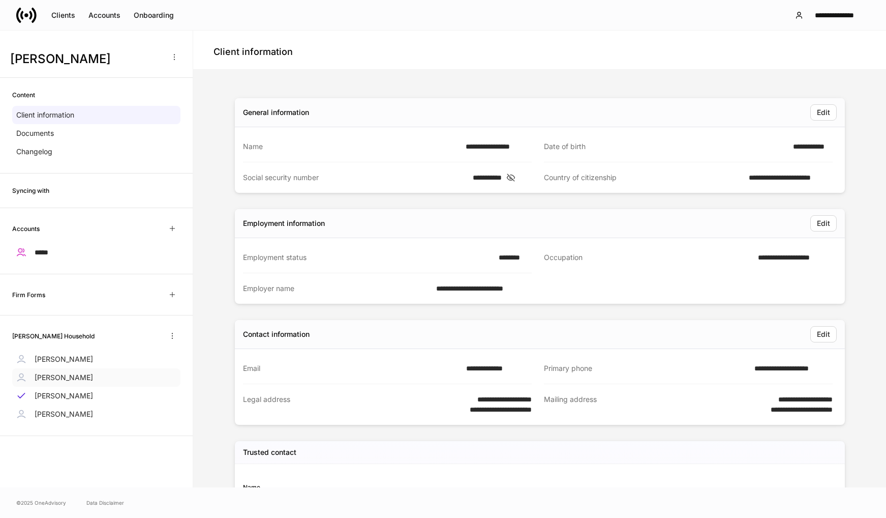
click at [46, 374] on p "[PERSON_NAME]" at bounding box center [64, 377] width 58 height 10
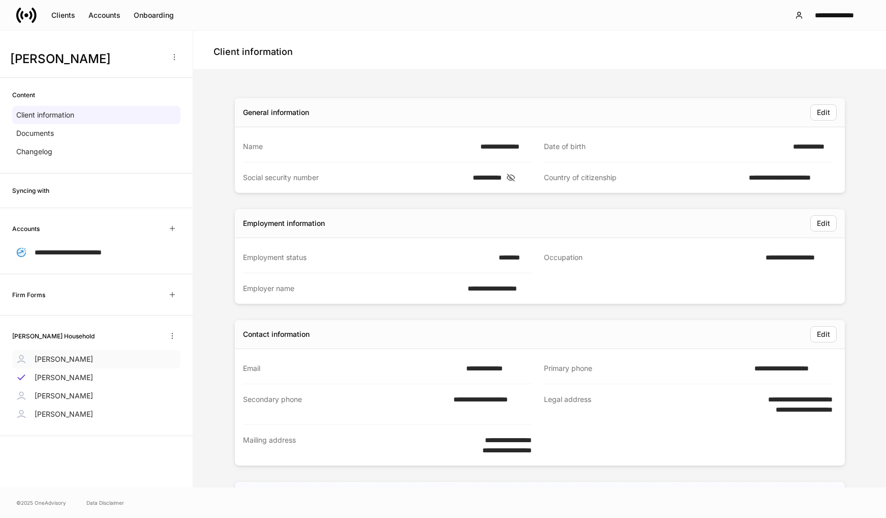
click at [51, 361] on p "[PERSON_NAME]" at bounding box center [64, 359] width 58 height 10
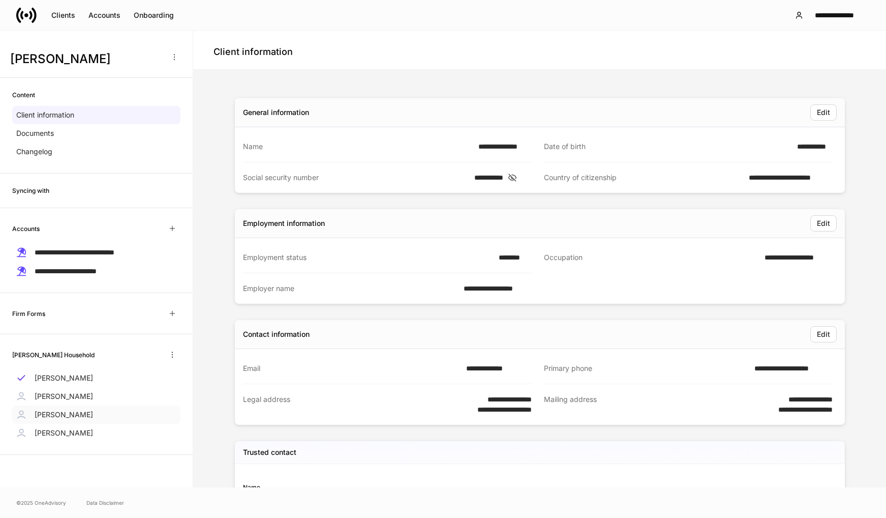
click at [63, 415] on p "[PERSON_NAME]" at bounding box center [64, 414] width 58 height 10
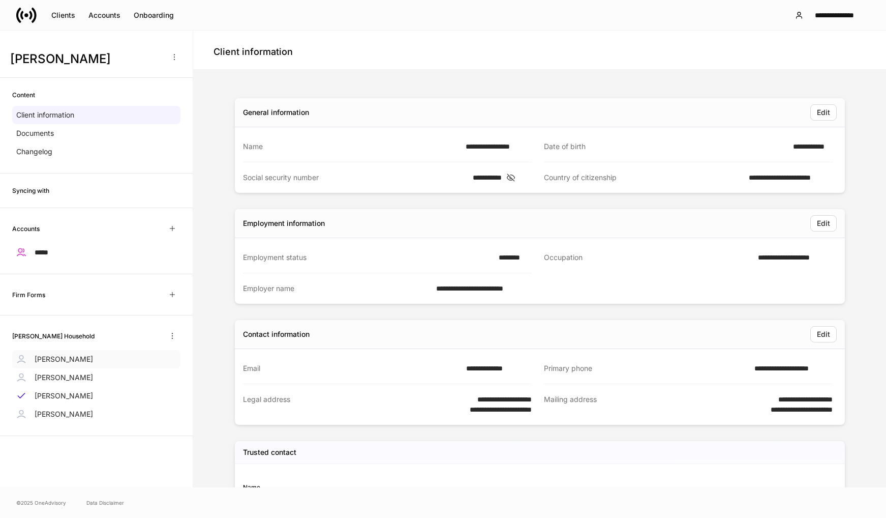
click at [48, 355] on p "[PERSON_NAME]" at bounding box center [64, 359] width 58 height 10
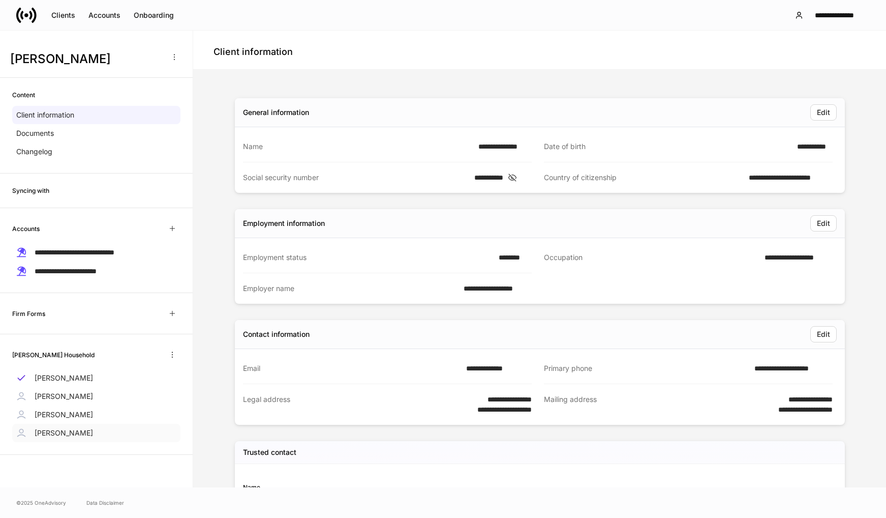
click at [62, 429] on p "[PERSON_NAME]" at bounding box center [64, 433] width 58 height 10
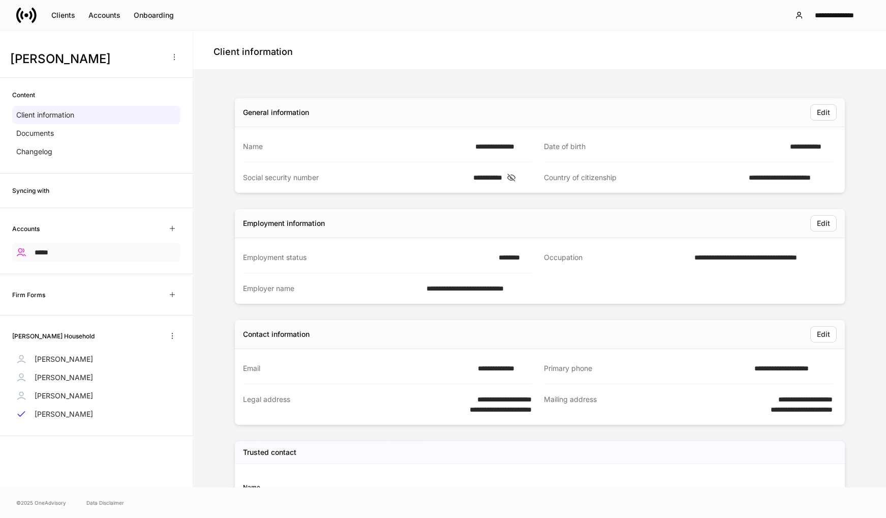
click at [42, 252] on span "*****" at bounding box center [42, 252] width 14 height 7
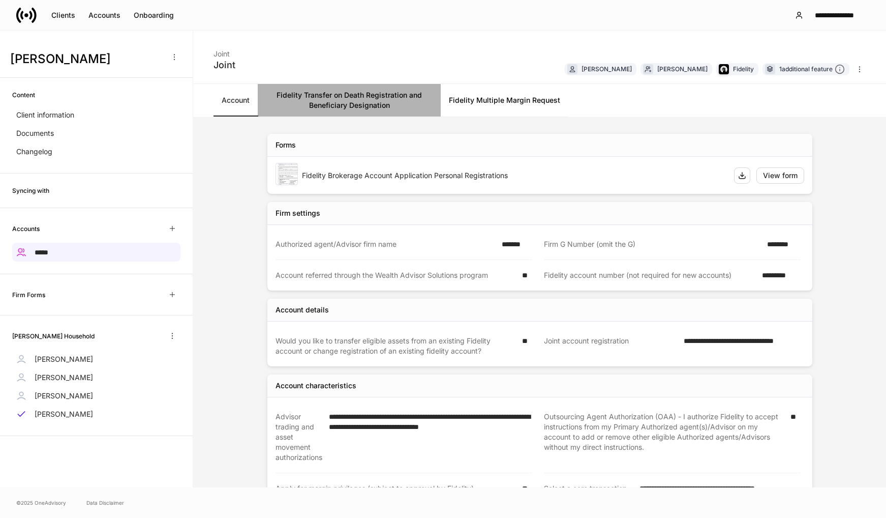
click at [334, 101] on link "Fidelity Transfer on Death Registration and Beneficiary Designation" at bounding box center [349, 100] width 183 height 33
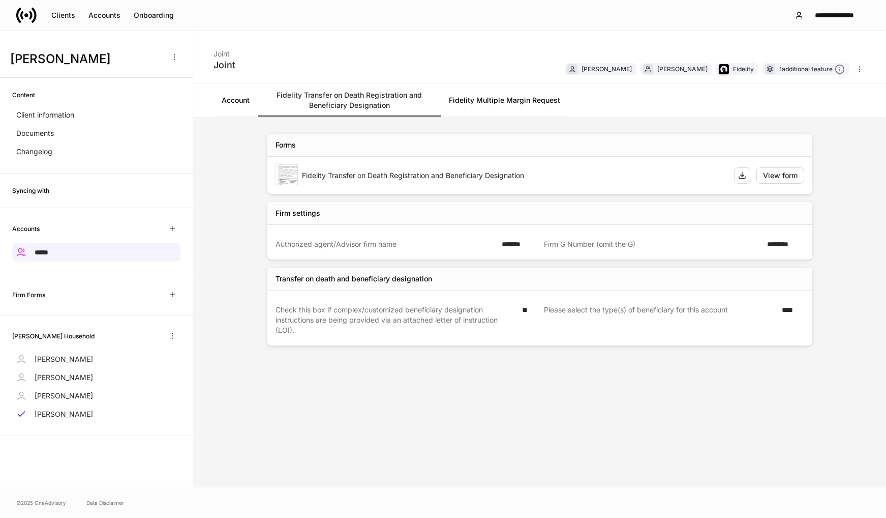
click at [243, 101] on link "Account" at bounding box center [236, 100] width 44 height 33
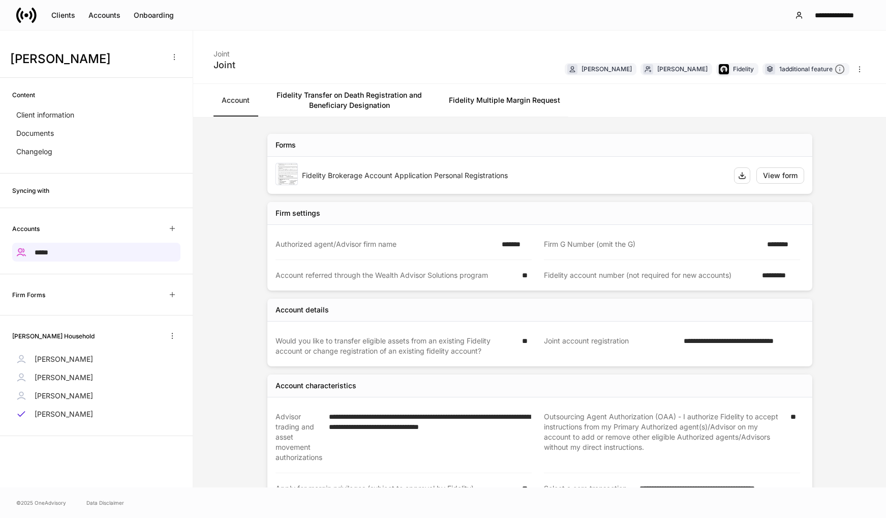
click at [373, 174] on div "Fidelity Brokerage Account Application Personal Registrations" at bounding box center [514, 175] width 424 height 10
click at [766, 178] on div "View form" at bounding box center [780, 175] width 35 height 10
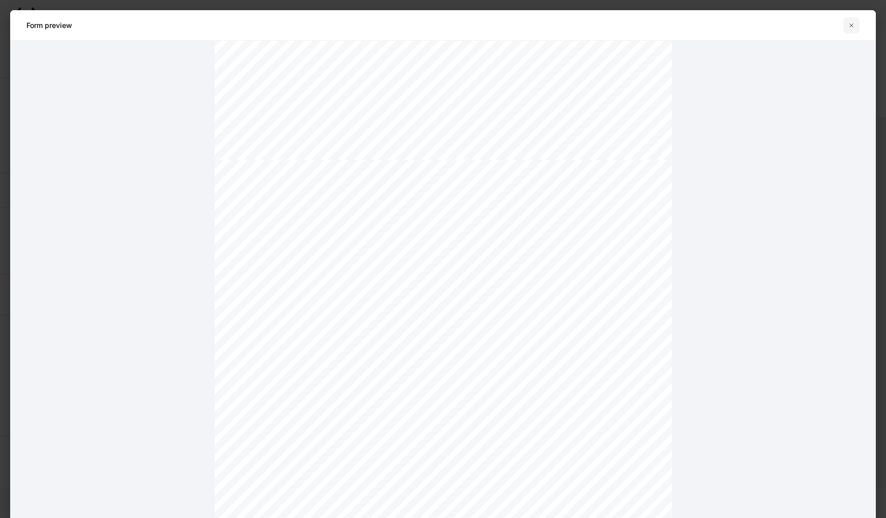
click at [853, 24] on icon "button" at bounding box center [852, 25] width 8 height 8
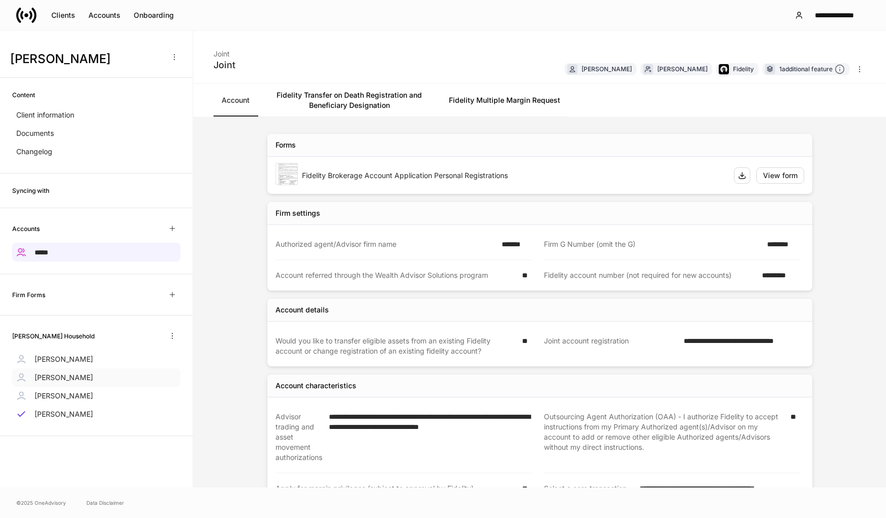
click at [60, 375] on p "[PERSON_NAME]" at bounding box center [64, 377] width 58 height 10
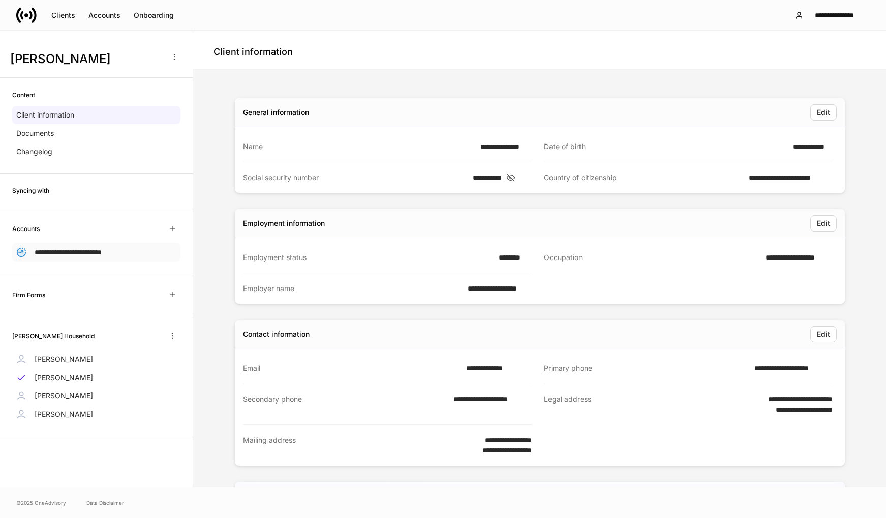
click at [80, 251] on span "**********" at bounding box center [68, 252] width 67 height 7
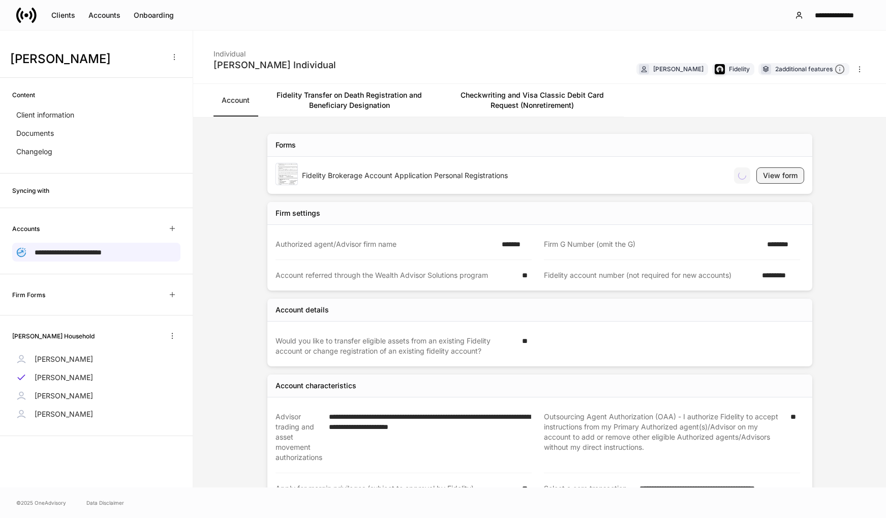
click at [772, 176] on div "View form" at bounding box center [780, 175] width 35 height 10
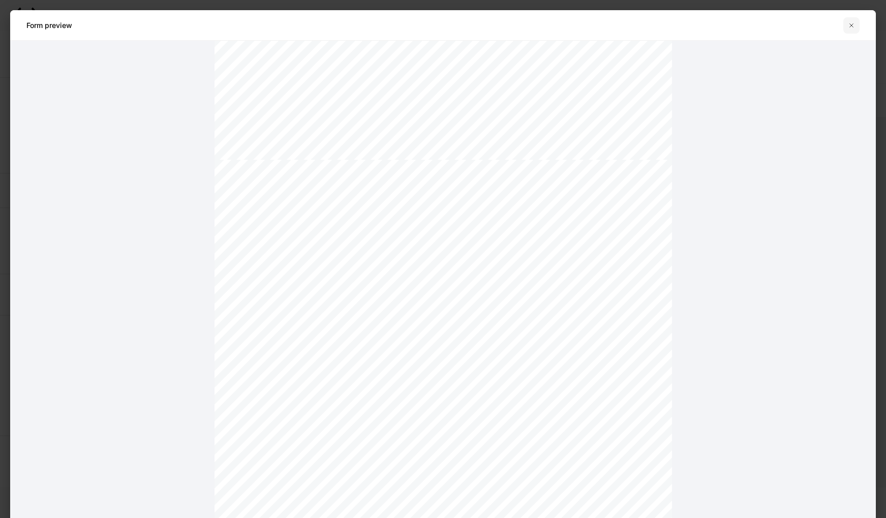
click at [855, 24] on icon "button" at bounding box center [852, 25] width 8 height 8
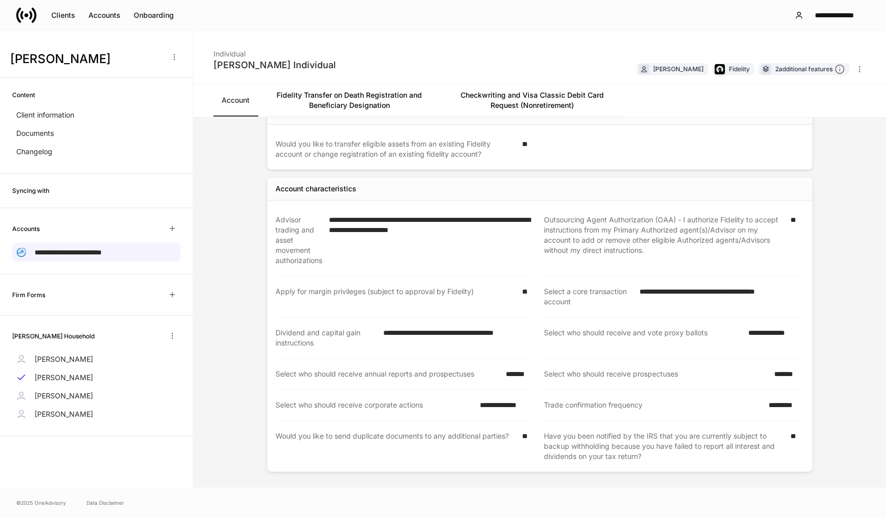
scroll to position [197, 0]
click at [167, 19] on div "Onboarding" at bounding box center [154, 15] width 40 height 10
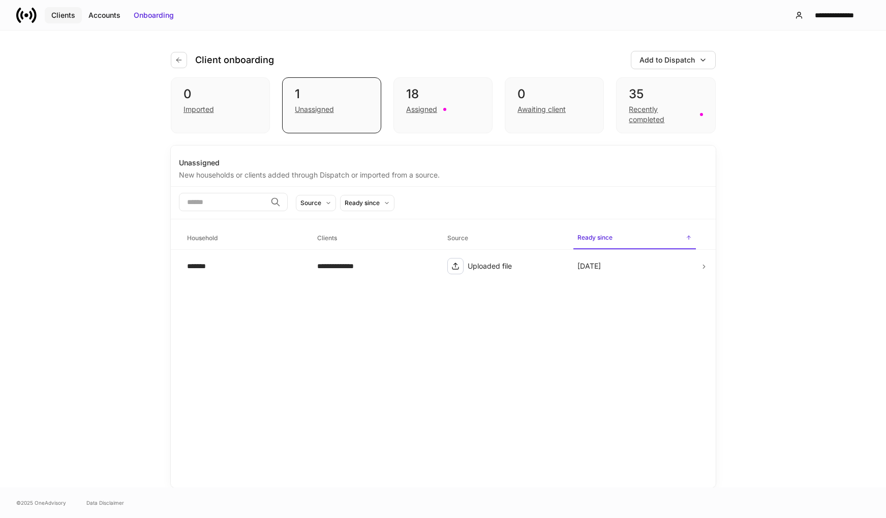
click at [62, 21] on button "Clients" at bounding box center [63, 15] width 37 height 16
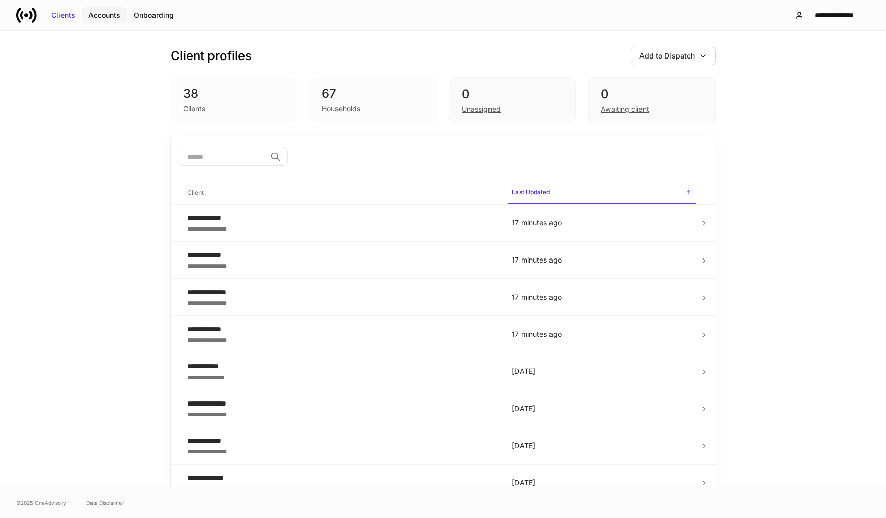
click at [113, 15] on div "Accounts" at bounding box center [104, 15] width 32 height 10
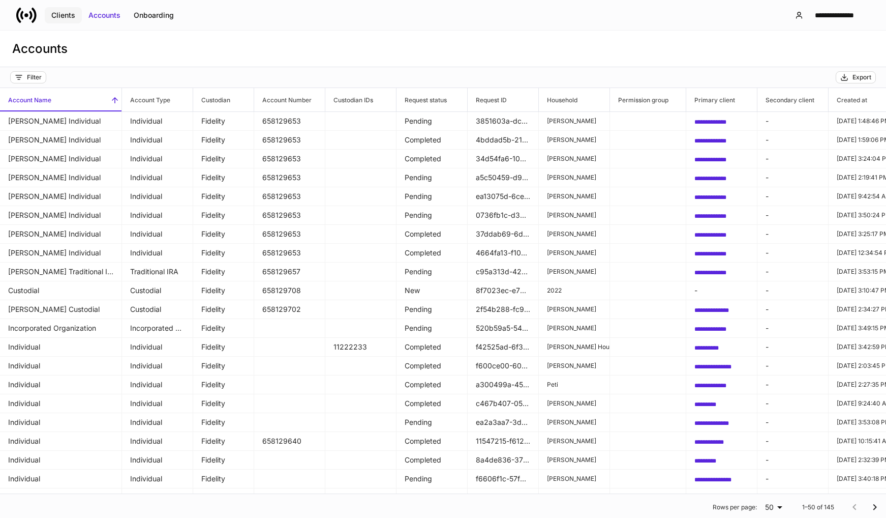
click at [64, 13] on div "Clients" at bounding box center [63, 15] width 24 height 10
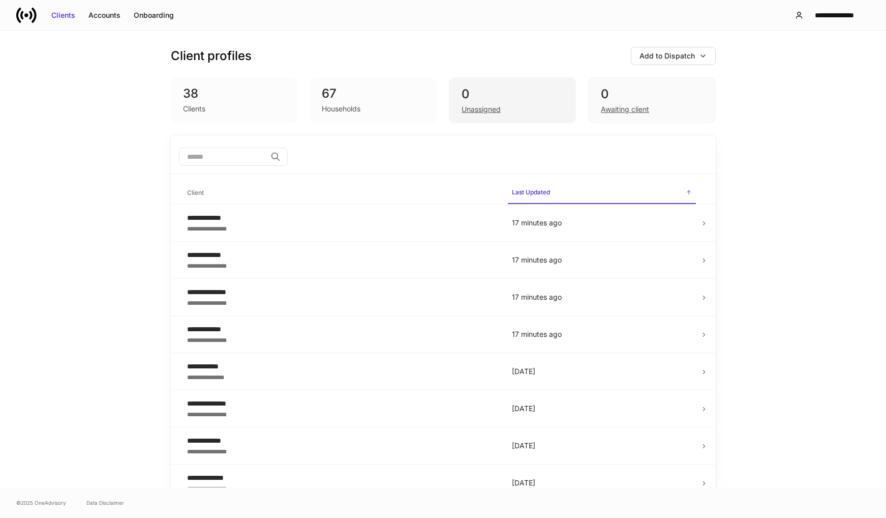
click at [482, 107] on div "Unassigned" at bounding box center [481, 109] width 39 height 10
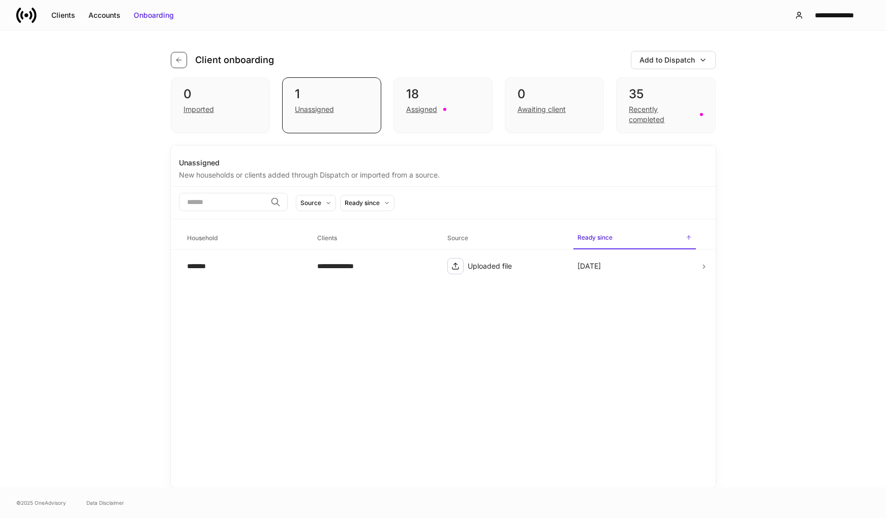
click at [180, 58] on icon "button" at bounding box center [179, 60] width 8 height 8
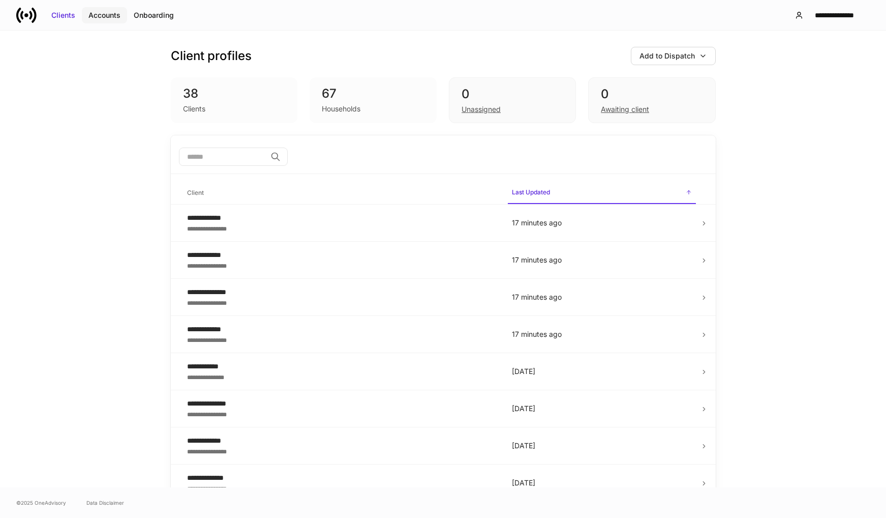
click at [97, 13] on div "Accounts" at bounding box center [104, 15] width 32 height 10
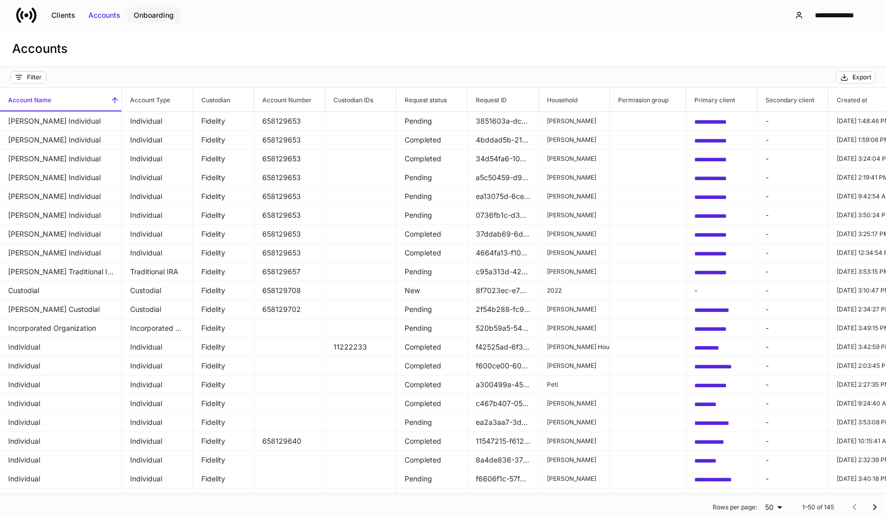
click at [155, 12] on div "Onboarding" at bounding box center [154, 15] width 40 height 10
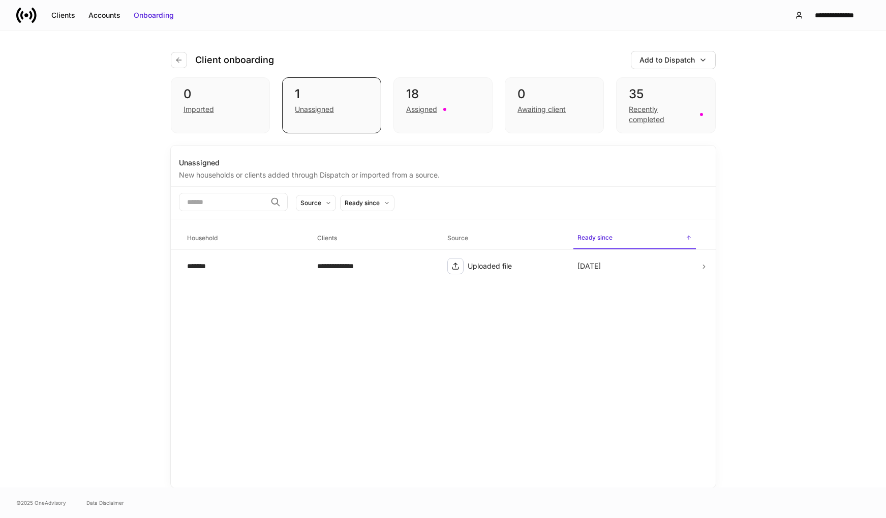
drag, startPoint x: 839, startPoint y: 69, endPoint x: 825, endPoint y: 43, distance: 29.6
click at [835, 63] on div "**********" at bounding box center [443, 259] width 886 height 457
